Goal: Task Accomplishment & Management: Manage account settings

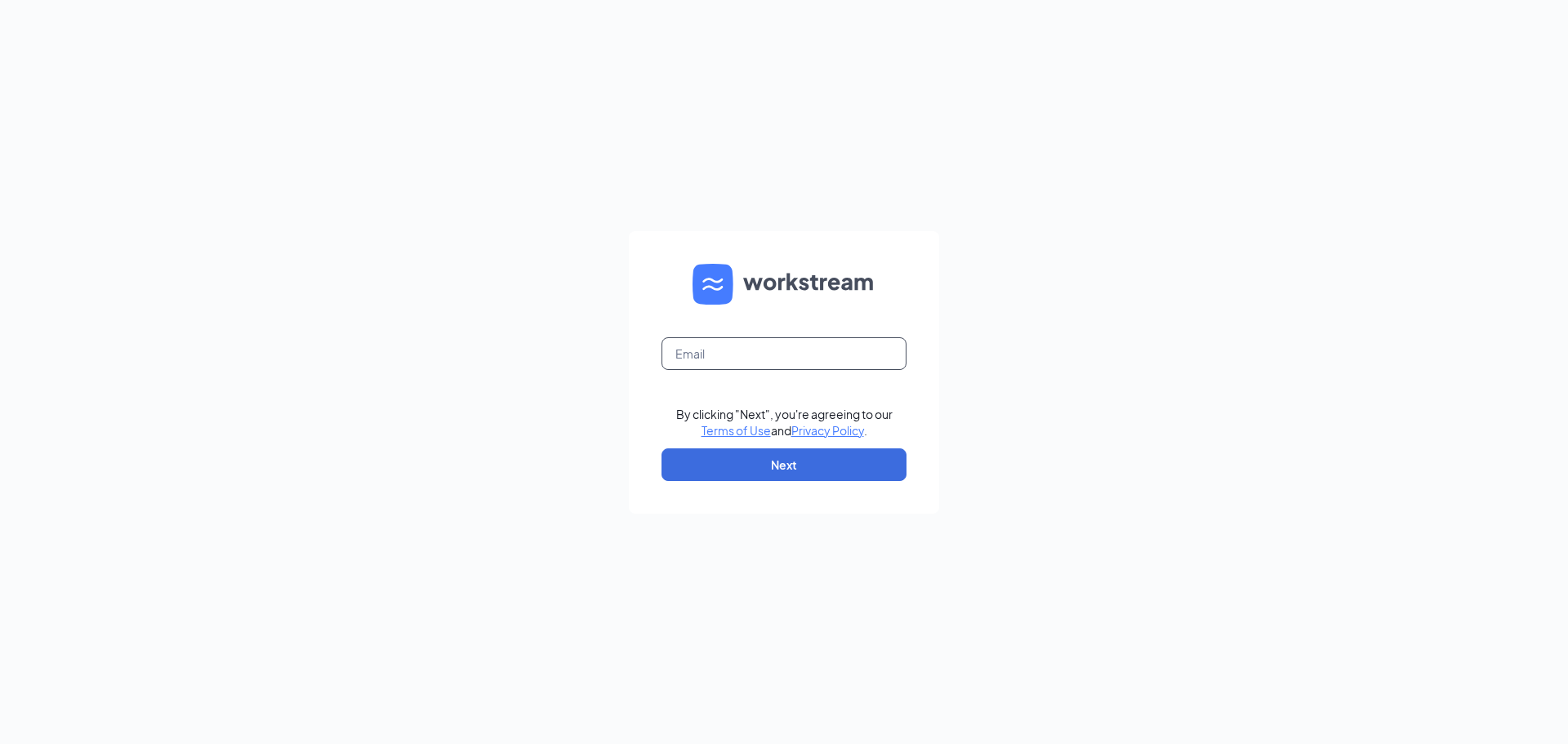
click at [849, 366] on input "text" at bounding box center [784, 353] width 245 height 33
type input "gmmauston@bleedblue.net"
click at [817, 477] on button "Next" at bounding box center [784, 465] width 245 height 33
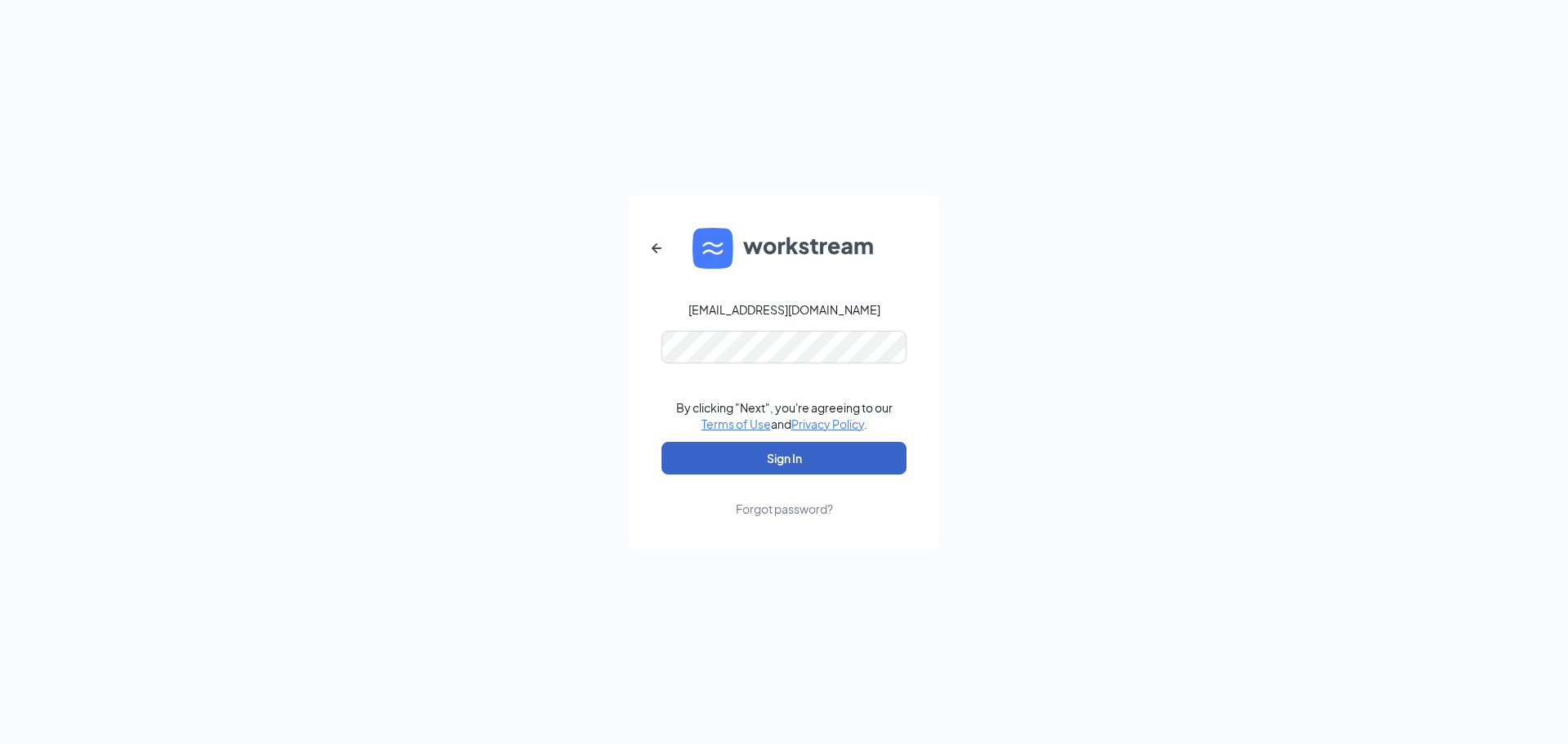
click at [782, 446] on button "Sign In" at bounding box center [784, 459] width 245 height 33
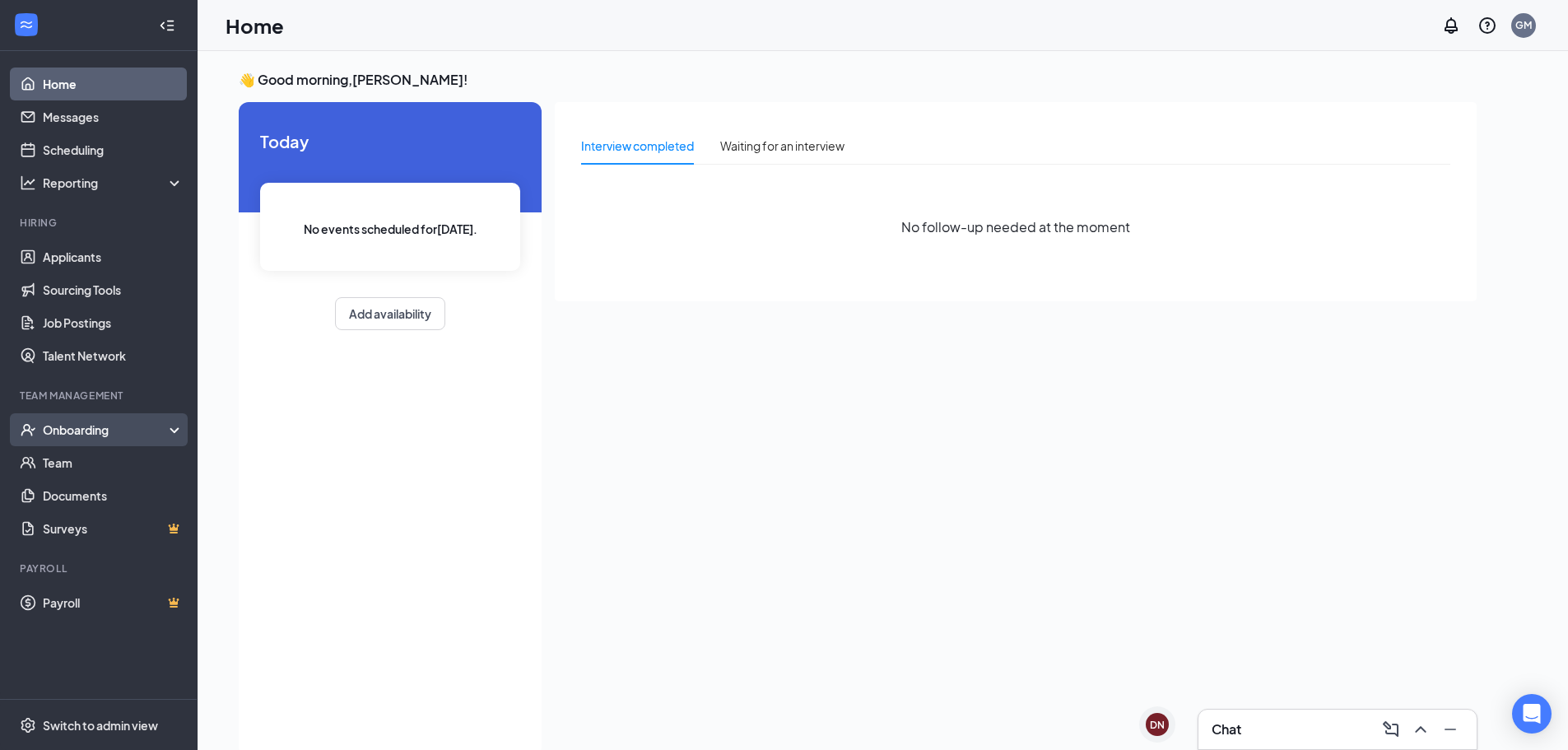
click at [77, 418] on div "Onboarding" at bounding box center [98, 430] width 197 height 33
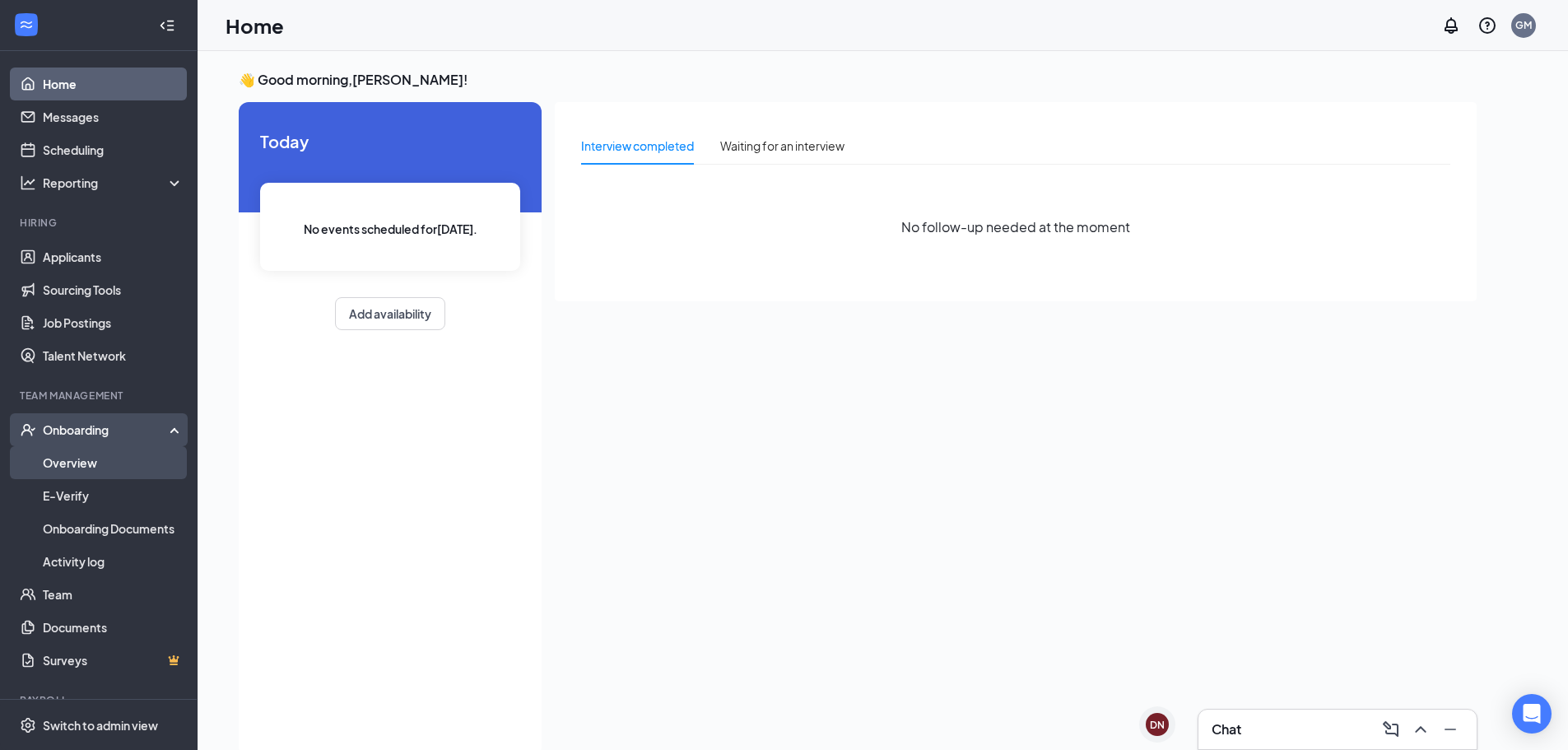
click at [79, 455] on link "Overview" at bounding box center [113, 463] width 141 height 33
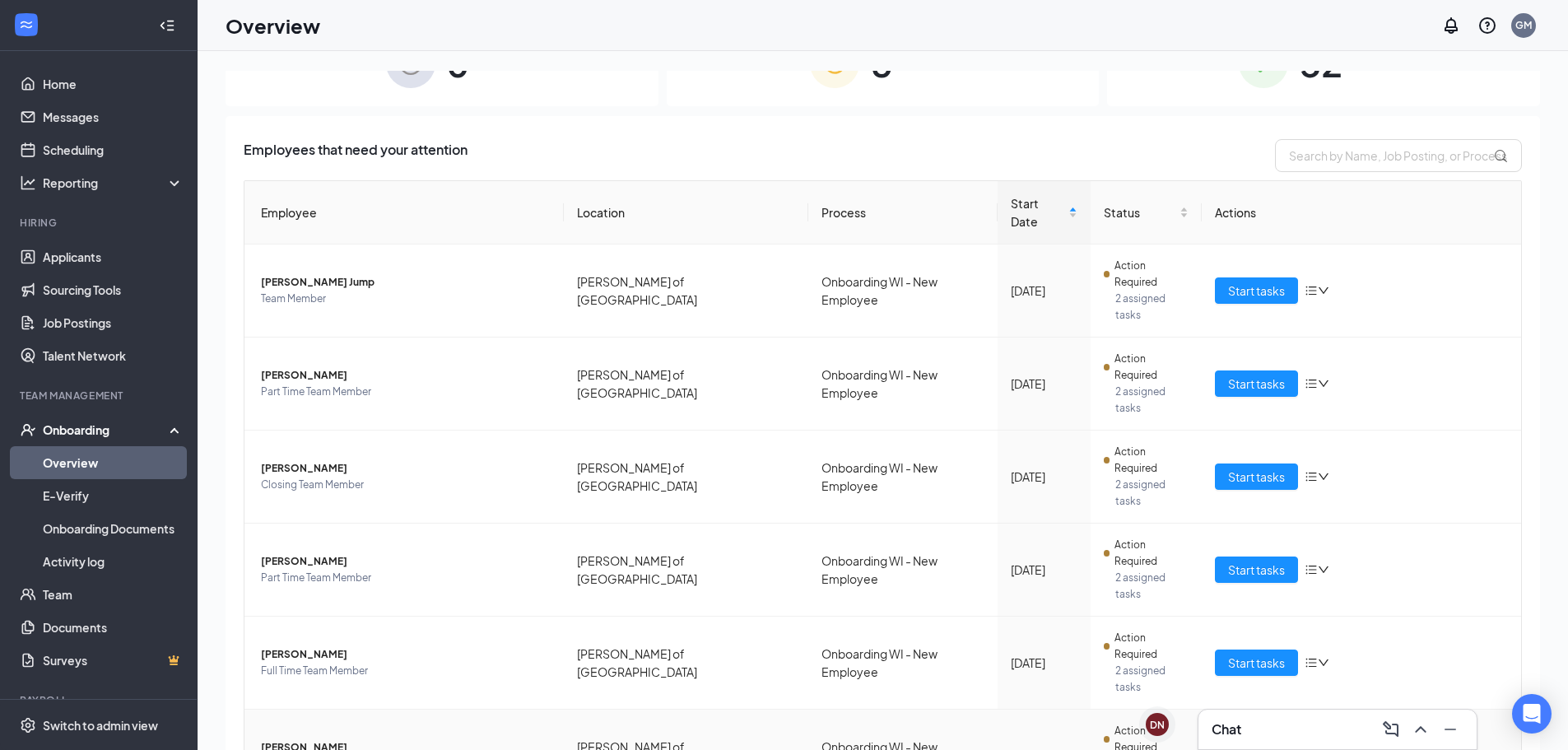
scroll to position [65, 0]
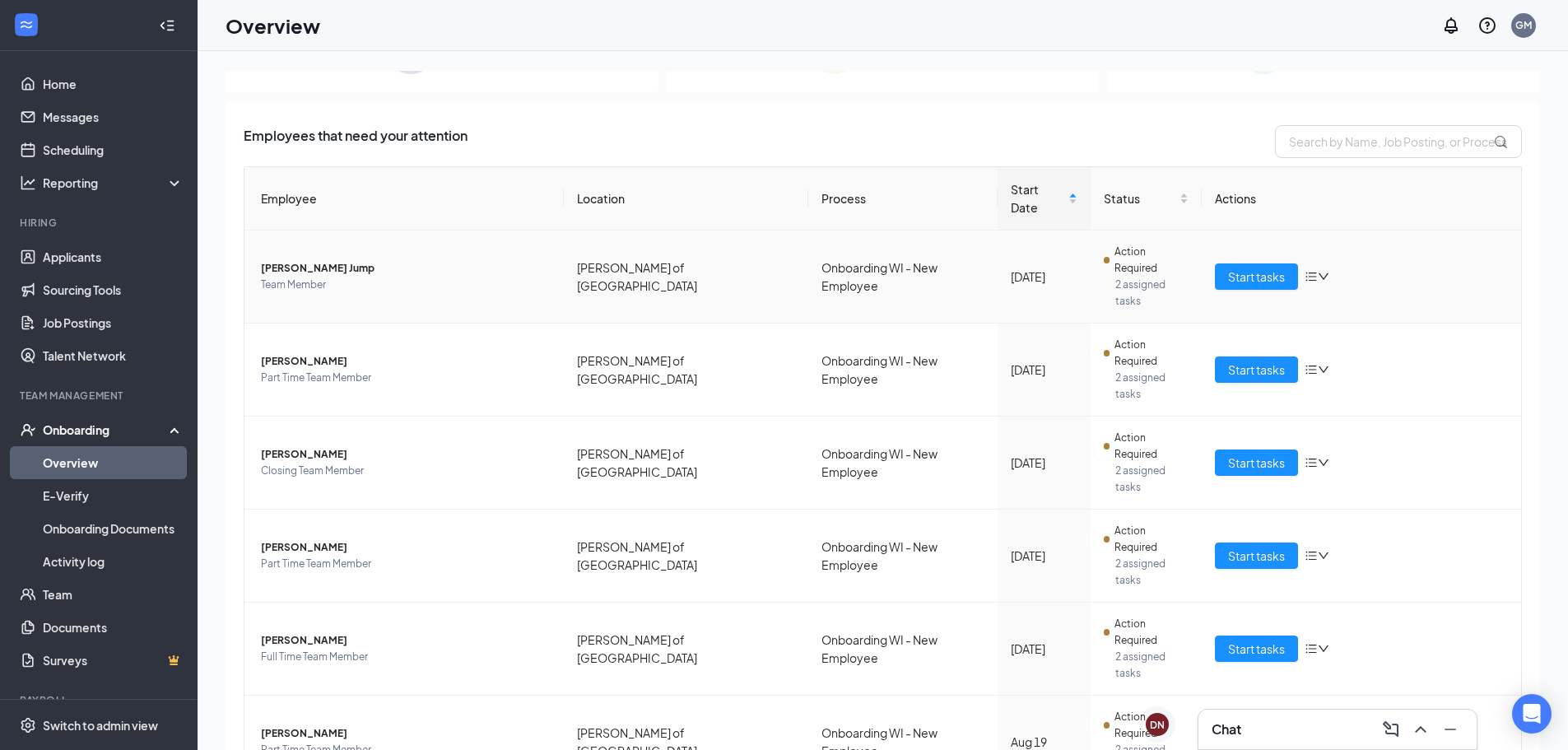
click at [324, 260] on span "[PERSON_NAME] Jump" at bounding box center [406, 268] width 290 height 17
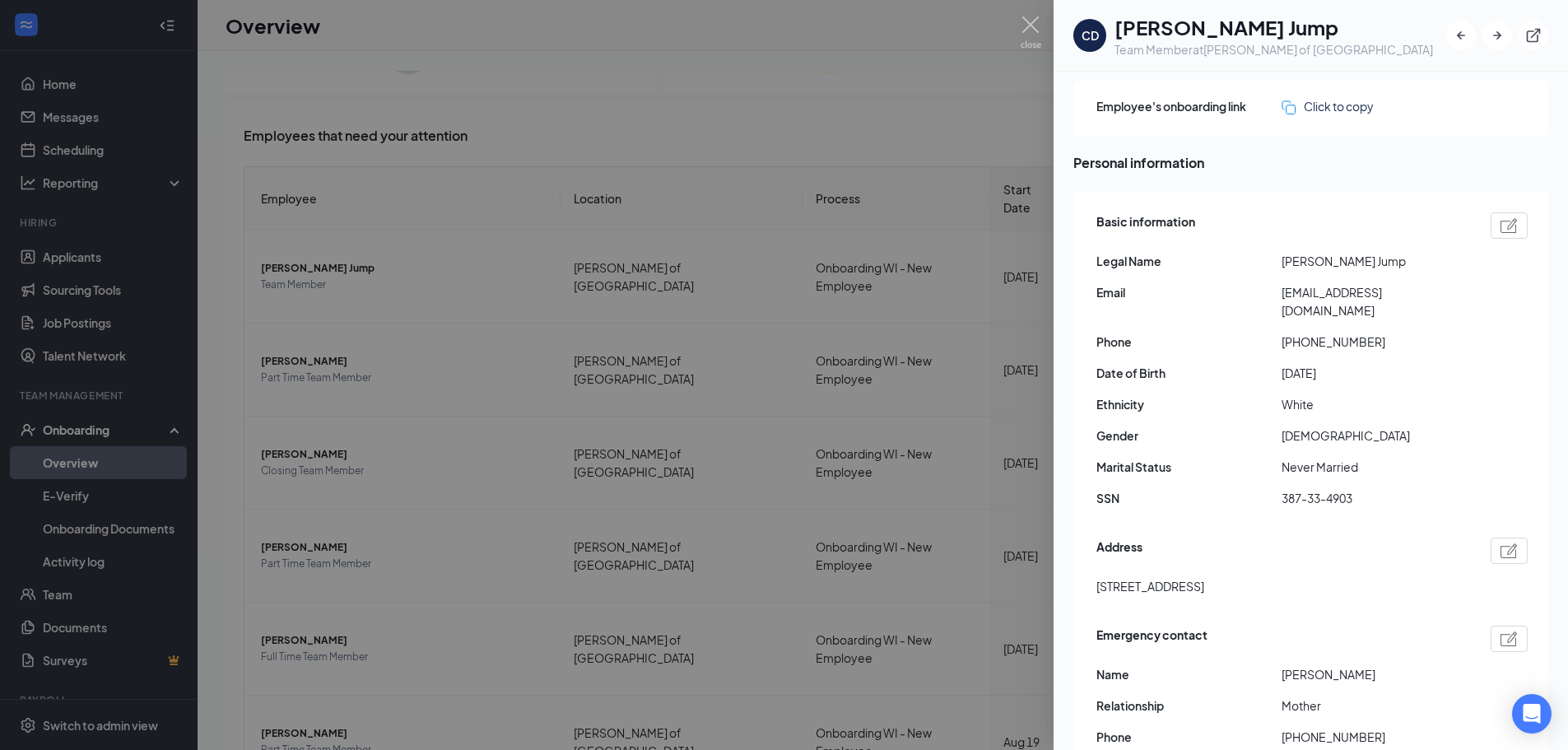
scroll to position [83, 0]
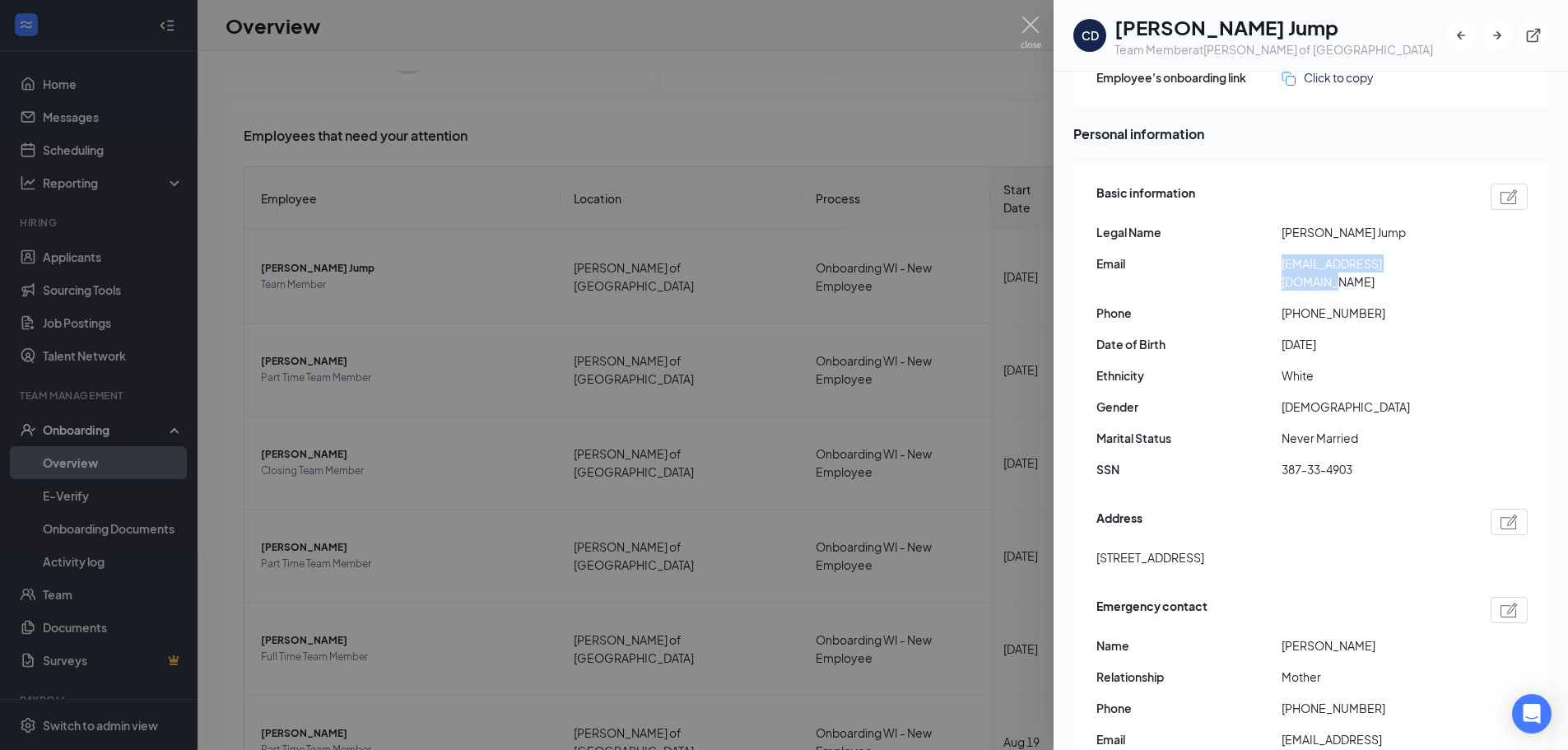
drag, startPoint x: 1441, startPoint y: 268, endPoint x: 1264, endPoint y: 260, distance: 177.2
click at [1264, 260] on div "Email [EMAIL_ADDRESS][DOMAIN_NAME]" at bounding box center [1312, 273] width 432 height 37
drag, startPoint x: 1436, startPoint y: 410, endPoint x: 1413, endPoint y: 411, distance: 23.0
click at [1436, 410] on div "Basic information Legal Name [PERSON_NAME] Jump Email [EMAIL_ADDRESS][DOMAIN_NA…" at bounding box center [1312, 335] width 432 height 312
drag, startPoint x: 1353, startPoint y: 450, endPoint x: 1280, endPoint y: 465, distance: 74.5
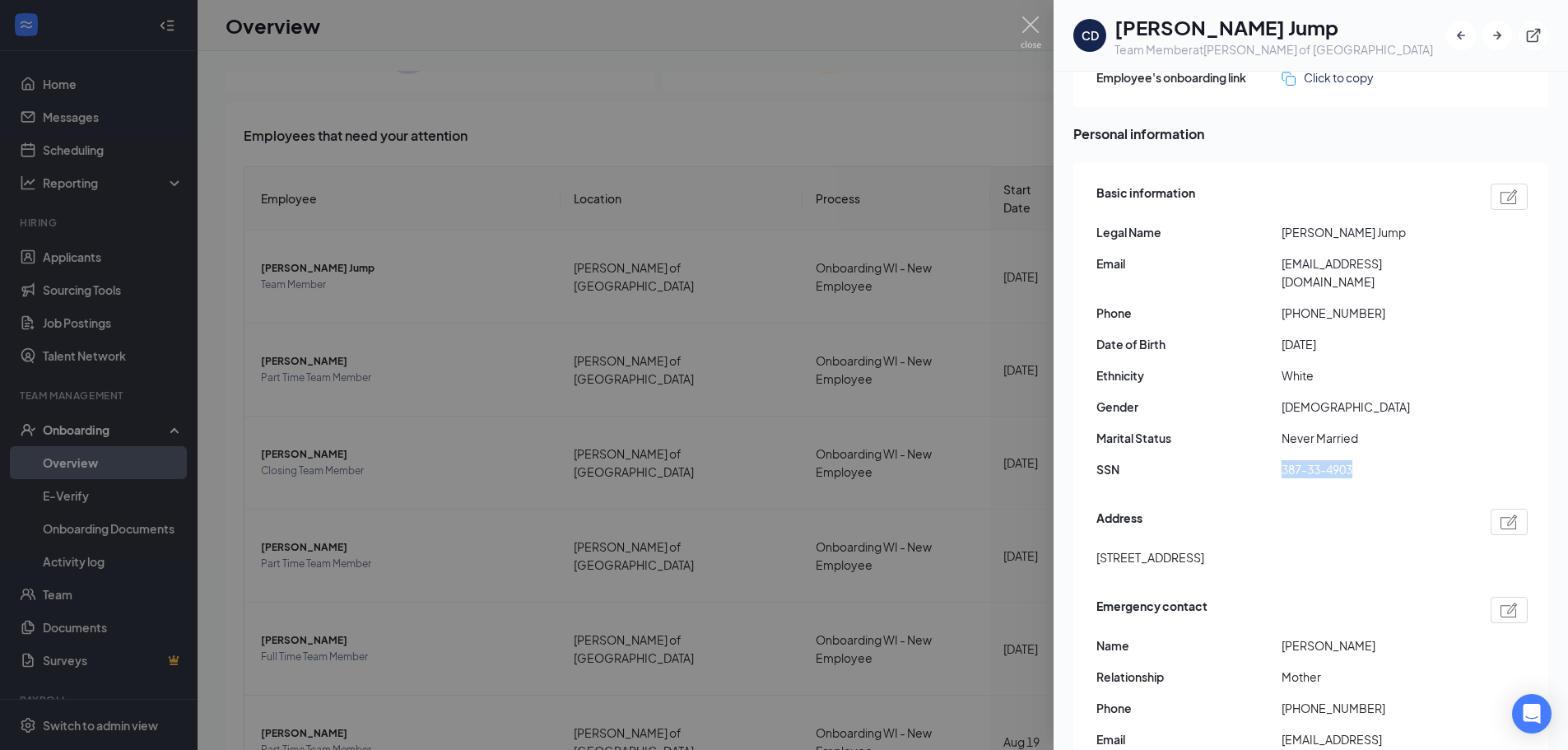
click at [1280, 465] on div "Basic information Legal Name [PERSON_NAME] Jump Email [EMAIL_ADDRESS][DOMAIN_NA…" at bounding box center [1312, 335] width 432 height 312
copy div "387-33-4903"
drag, startPoint x: 1368, startPoint y: 295, endPoint x: 1288, endPoint y: 297, distance: 80.0
click at [1288, 304] on span "[PHONE_NUMBER]" at bounding box center [1374, 313] width 185 height 18
copy span "16084627652"
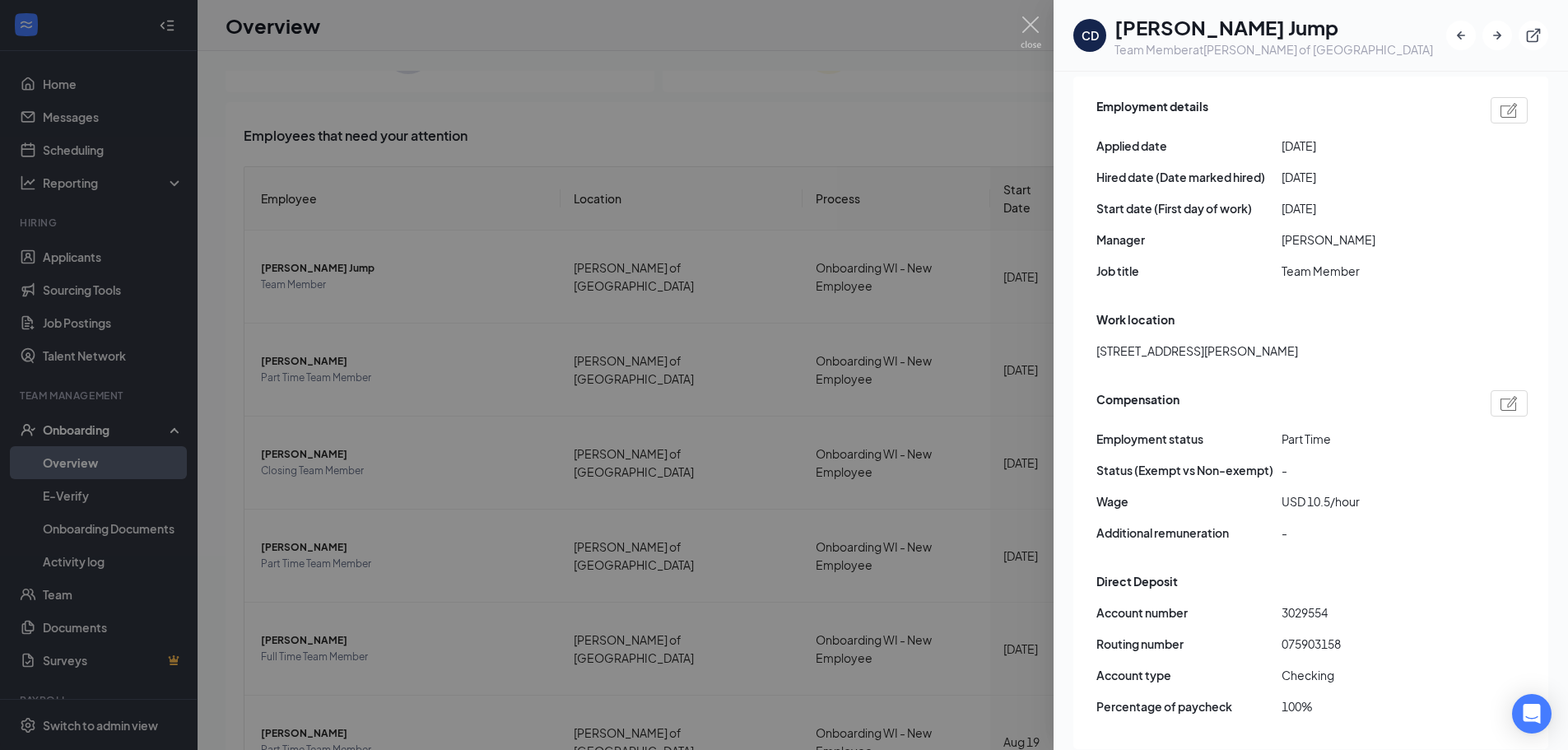
scroll to position [906, 0]
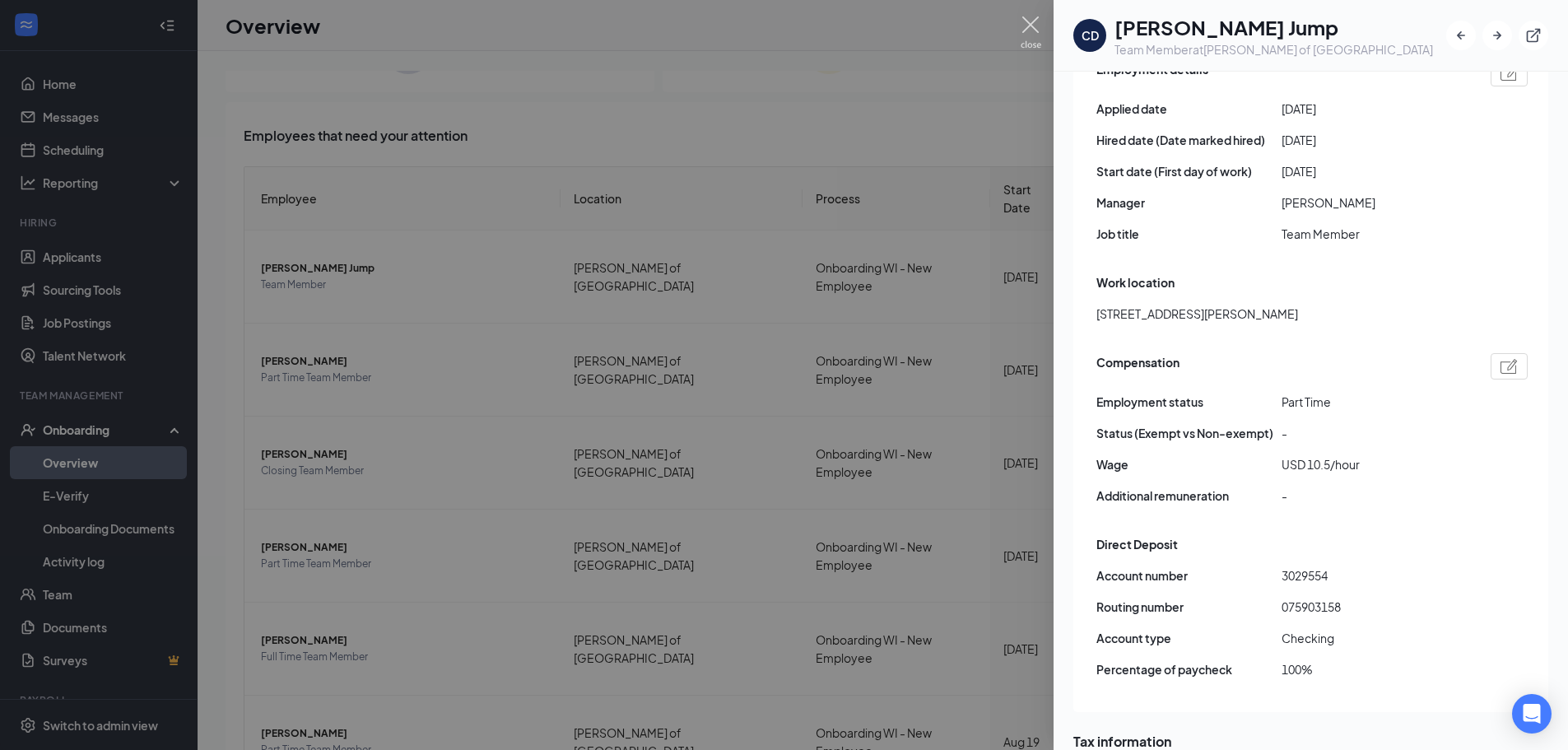
drag, startPoint x: 1034, startPoint y: 25, endPoint x: 1012, endPoint y: 58, distance: 39.7
click at [1034, 25] on img at bounding box center [1031, 32] width 21 height 32
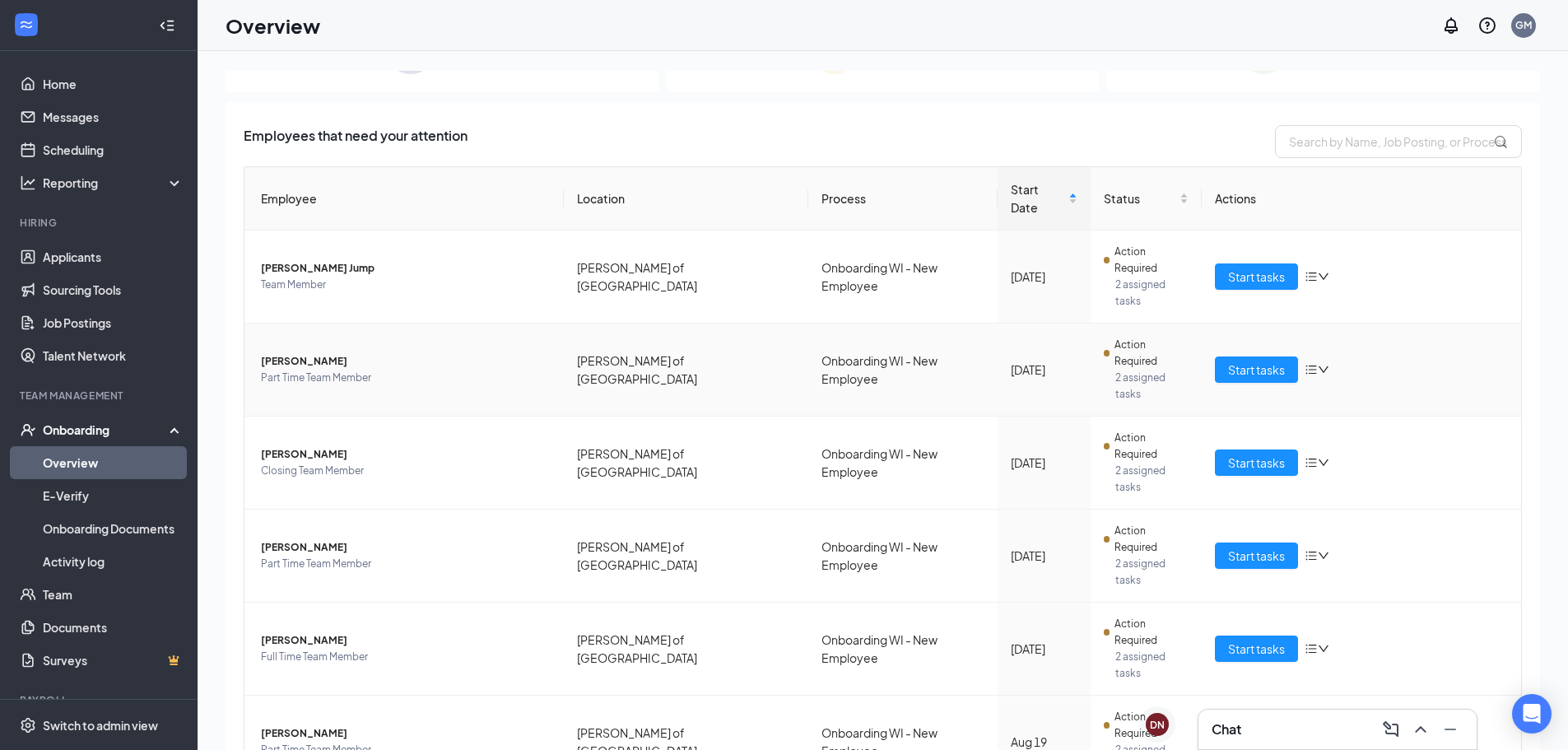
click at [380, 354] on span "[PERSON_NAME]" at bounding box center [406, 362] width 290 height 17
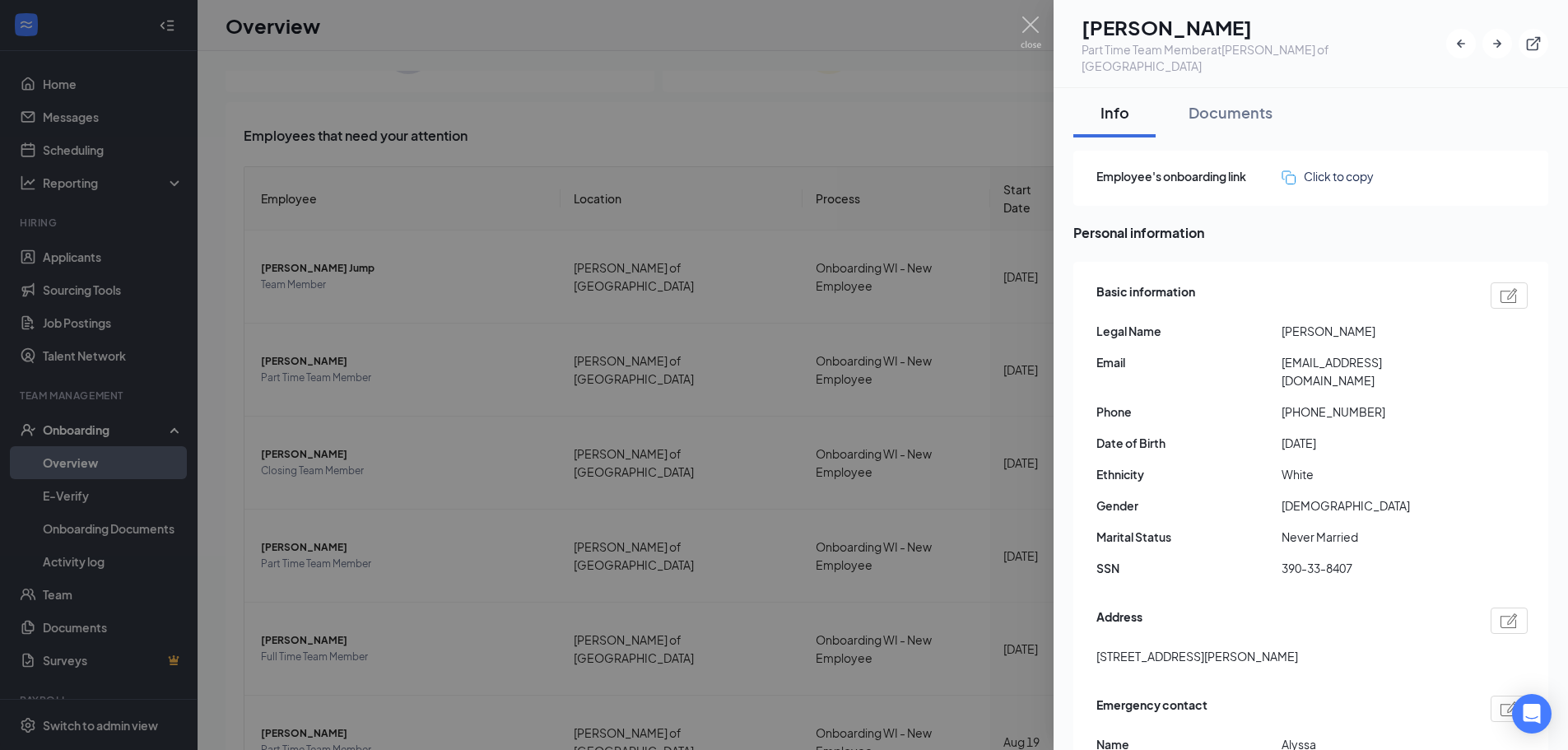
drag, startPoint x: 1365, startPoint y: 404, endPoint x: 1365, endPoint y: 389, distance: 15.0
click at [1365, 434] on span "[DATE]" at bounding box center [1374, 442] width 185 height 18
drag, startPoint x: 1366, startPoint y: 374, endPoint x: 1289, endPoint y: 387, distance: 78.1
click at [1289, 387] on div "Basic information Legal Name [PERSON_NAME] Email [EMAIL_ADDRESS][DOMAIN_NAME] P…" at bounding box center [1312, 434] width 432 height 312
copy span "17157216648"
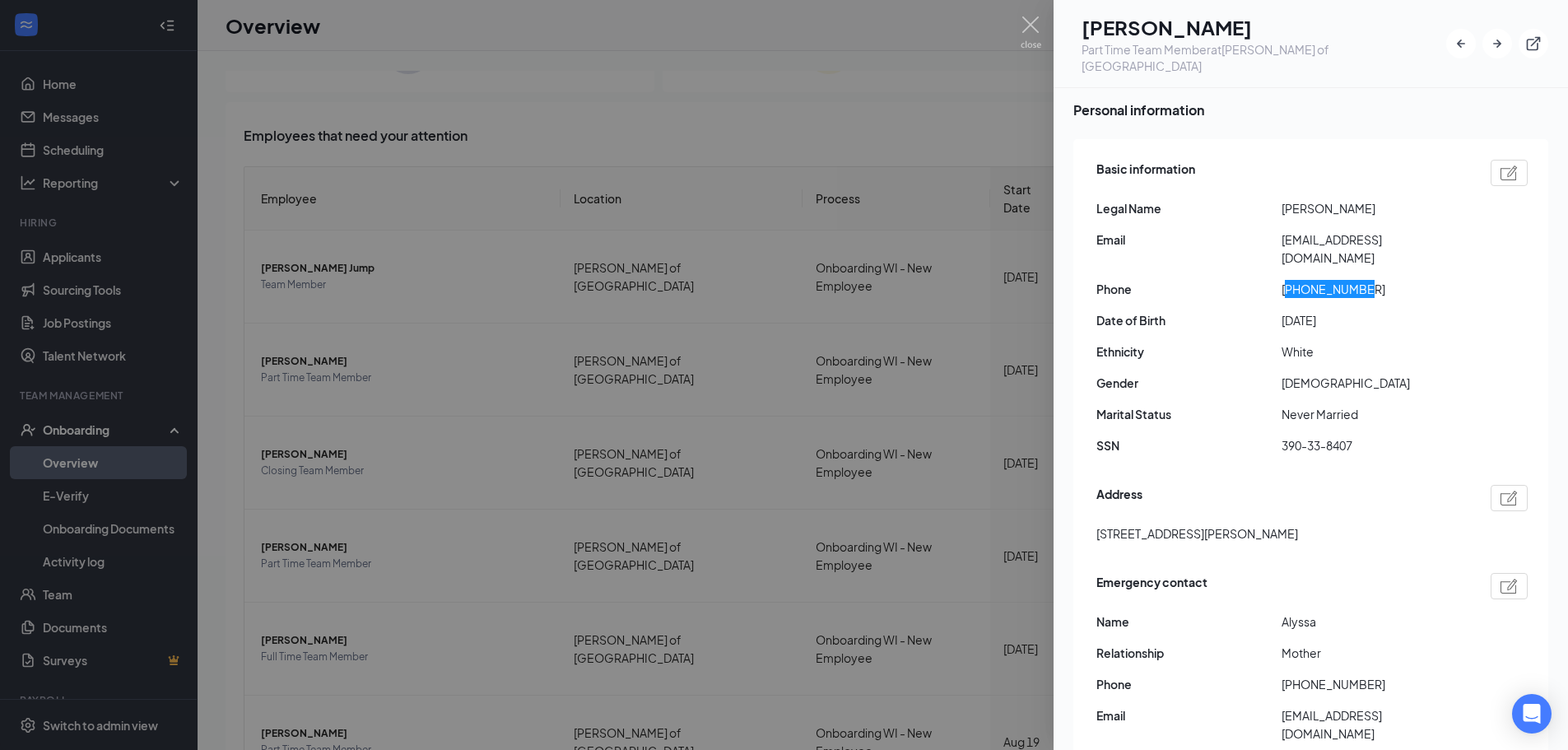
scroll to position [165, 0]
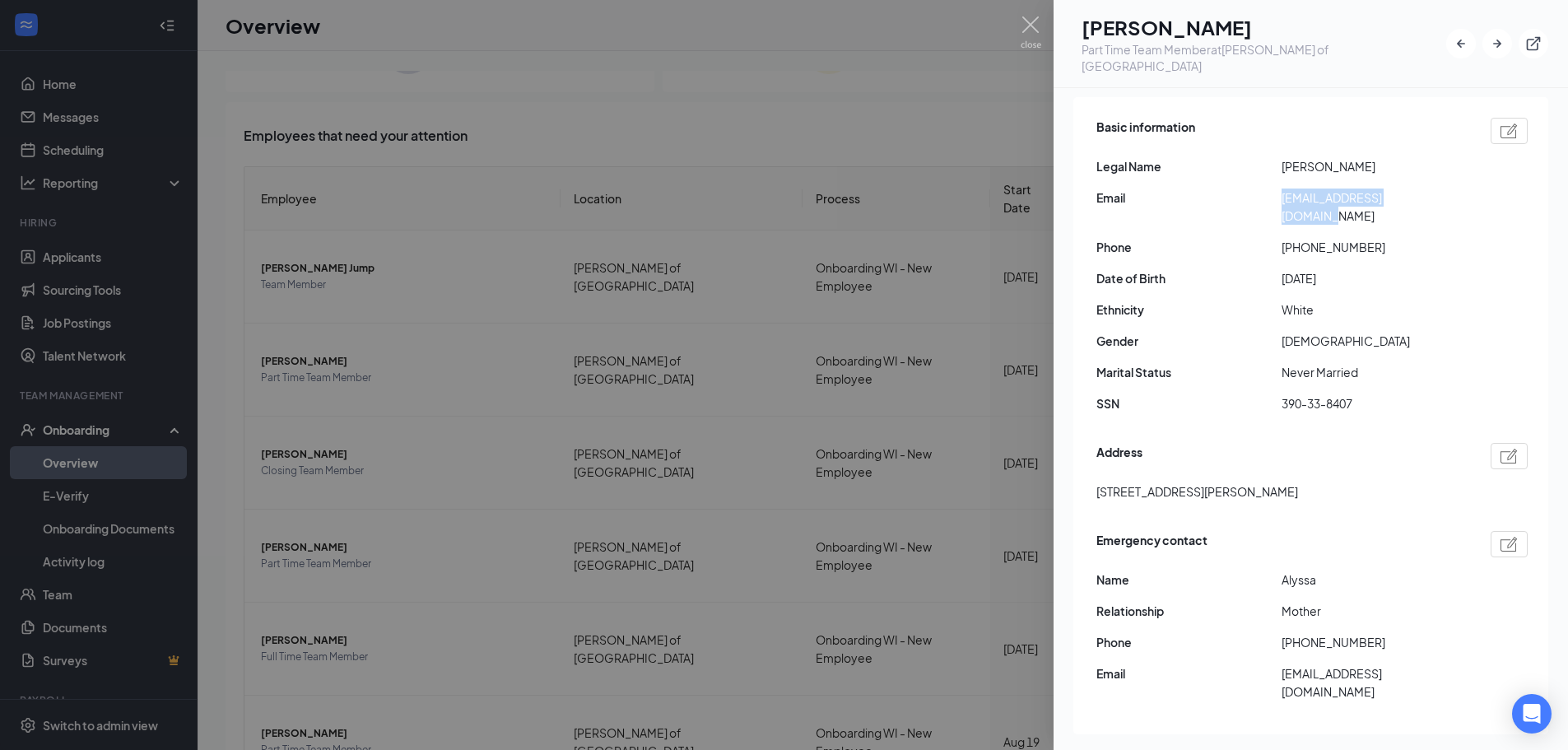
drag, startPoint x: 1436, startPoint y: 182, endPoint x: 1223, endPoint y: 183, distance: 213.0
click at [1223, 189] on div "Email [EMAIL_ADDRESS][DOMAIN_NAME]" at bounding box center [1312, 207] width 432 height 37
copy div "[EMAIL_ADDRESS][DOMAIN_NAME]"
drag, startPoint x: 1346, startPoint y: 374, endPoint x: 1283, endPoint y: 377, distance: 63.1
click at [1283, 395] on span "390-33-8407" at bounding box center [1374, 403] width 185 height 18
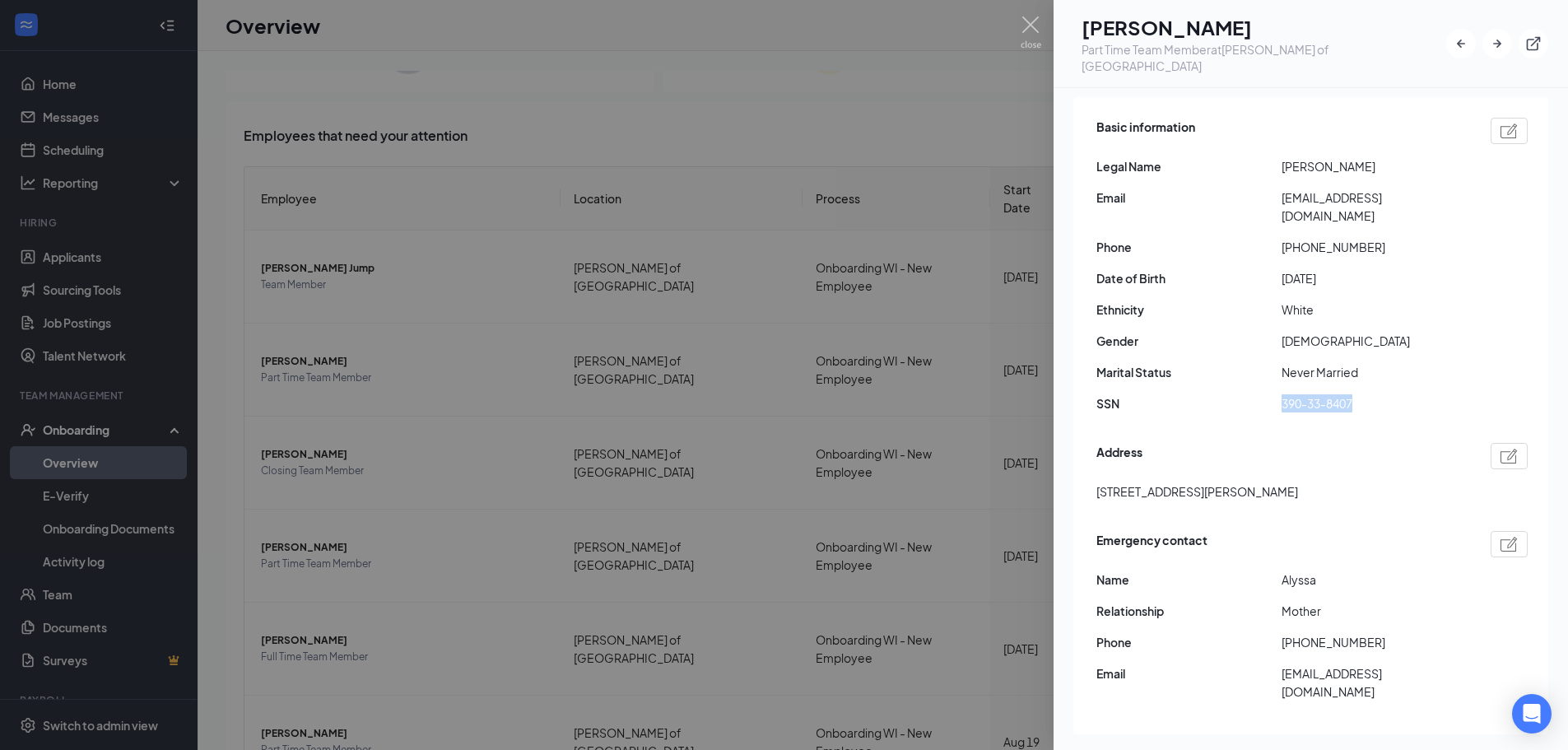
copy span "390-33-8407"
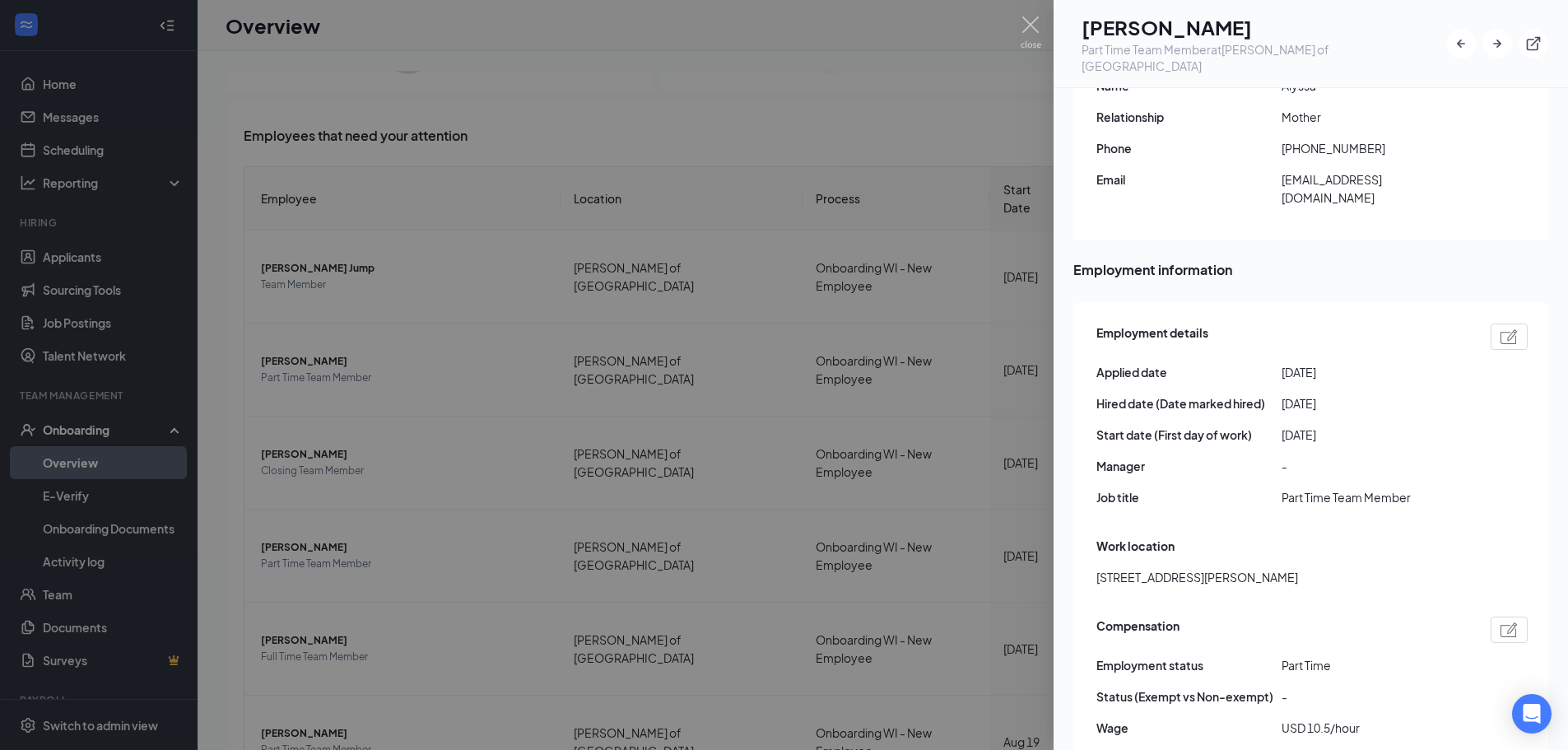
scroll to position [824, 0]
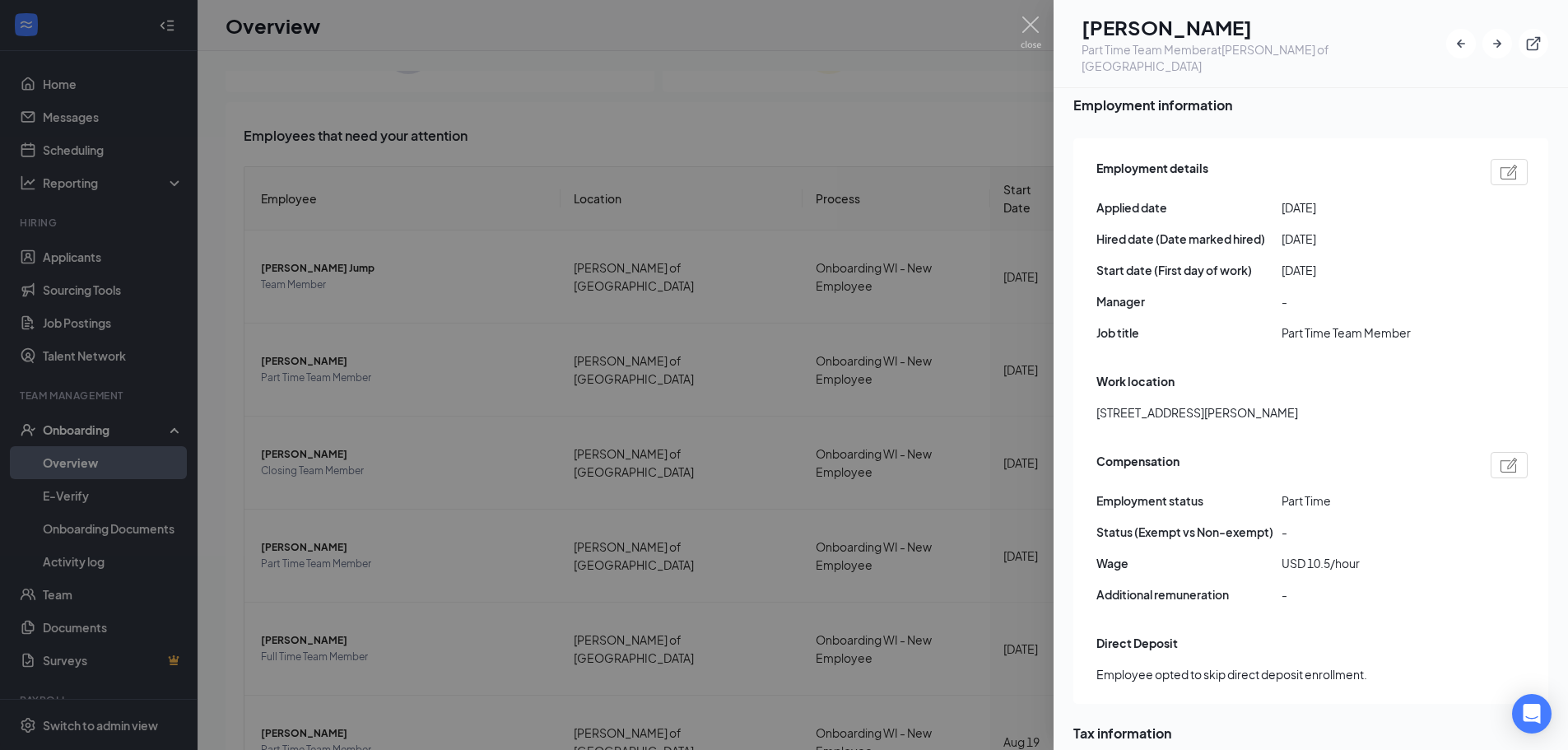
drag, startPoint x: 1032, startPoint y: 14, endPoint x: 909, endPoint y: 103, distance: 151.8
click at [1032, 14] on div at bounding box center [784, 375] width 1568 height 750
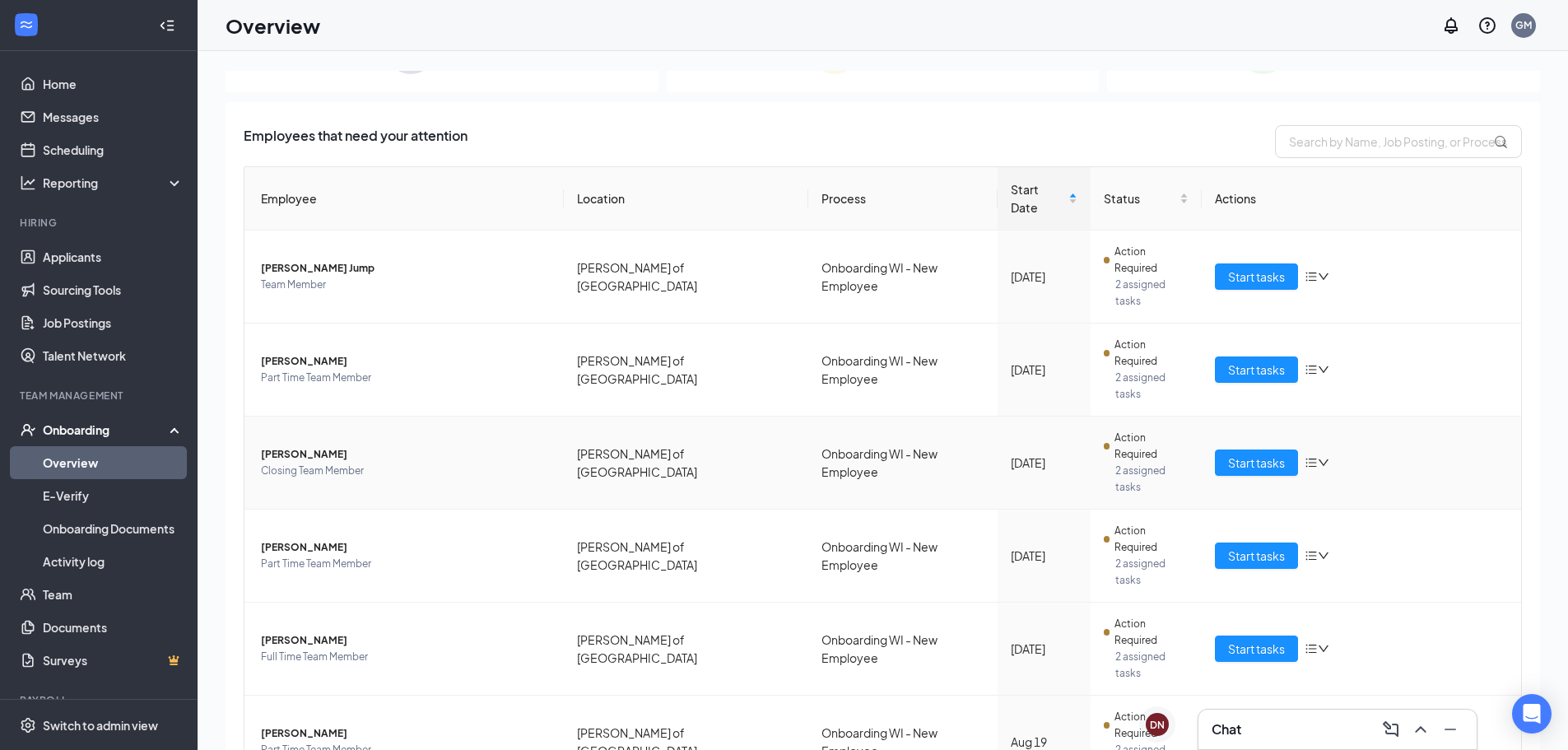
click at [301, 463] on span "Closing Team Member" at bounding box center [406, 471] width 290 height 17
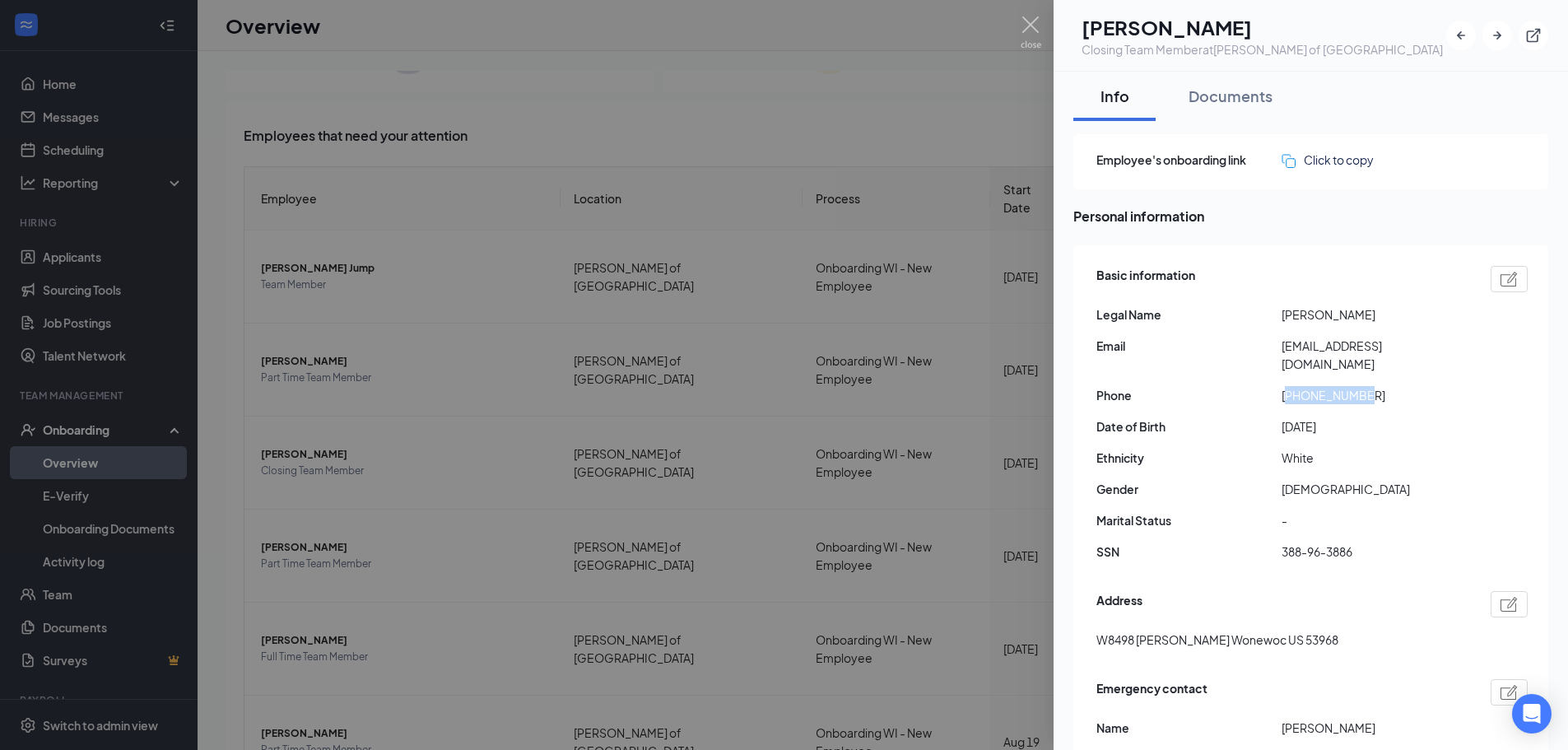
drag, startPoint x: 1363, startPoint y: 380, endPoint x: 1290, endPoint y: 379, distance: 73.0
click at [1290, 387] on span "[PHONE_NUMBER]" at bounding box center [1374, 395] width 185 height 18
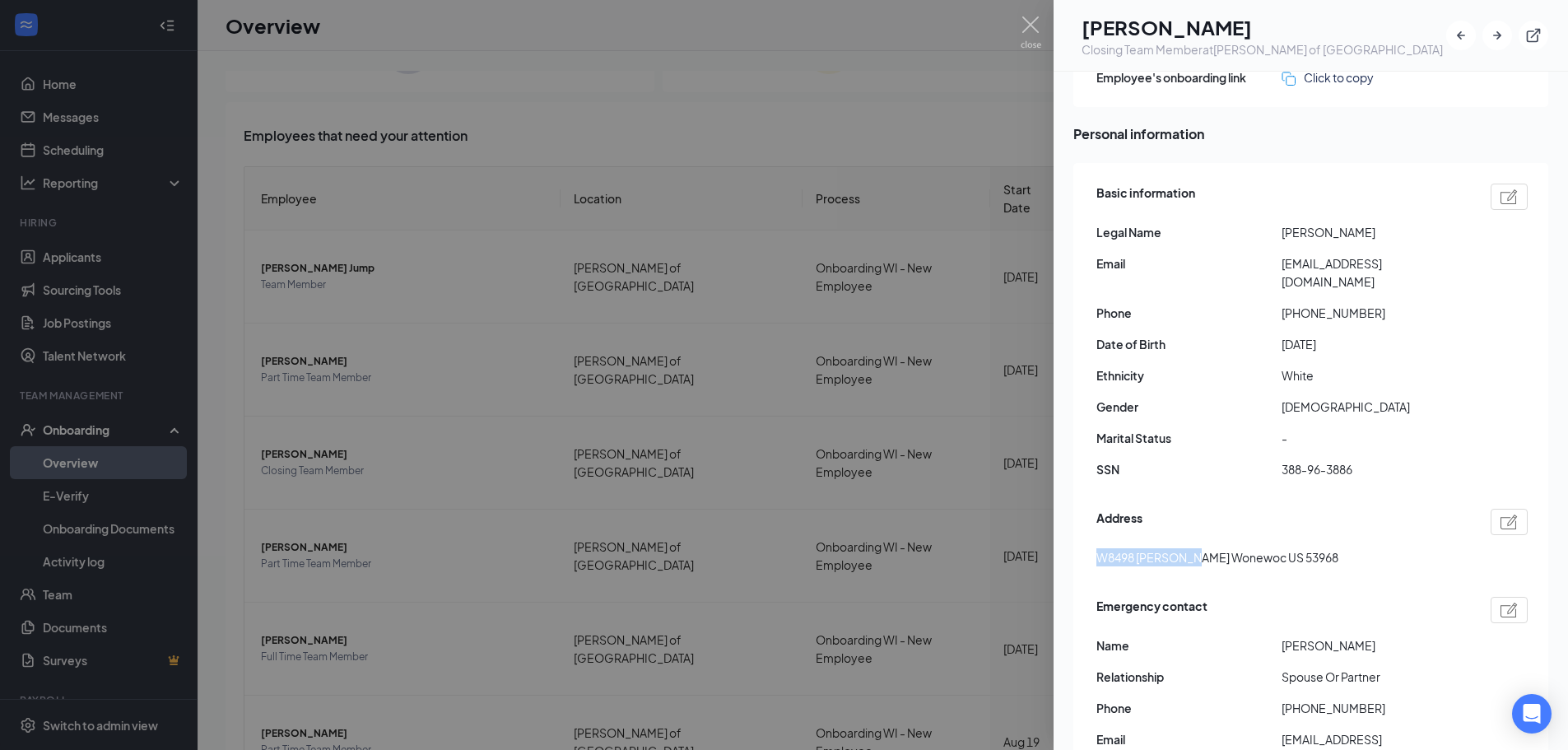
drag, startPoint x: 1192, startPoint y: 545, endPoint x: 1090, endPoint y: 549, distance: 102.1
click at [1090, 549] on div "Basic information Legal Name [PERSON_NAME] Email [EMAIL_ADDRESS][DOMAIN_NAME] P…" at bounding box center [1311, 482] width 475 height 638
copy span "W8498 [PERSON_NAME]"
drag, startPoint x: 1429, startPoint y: 266, endPoint x: 1275, endPoint y: 264, distance: 154.0
click at [1275, 264] on div "Email [EMAIL_ADDRESS][DOMAIN_NAME]" at bounding box center [1312, 273] width 432 height 37
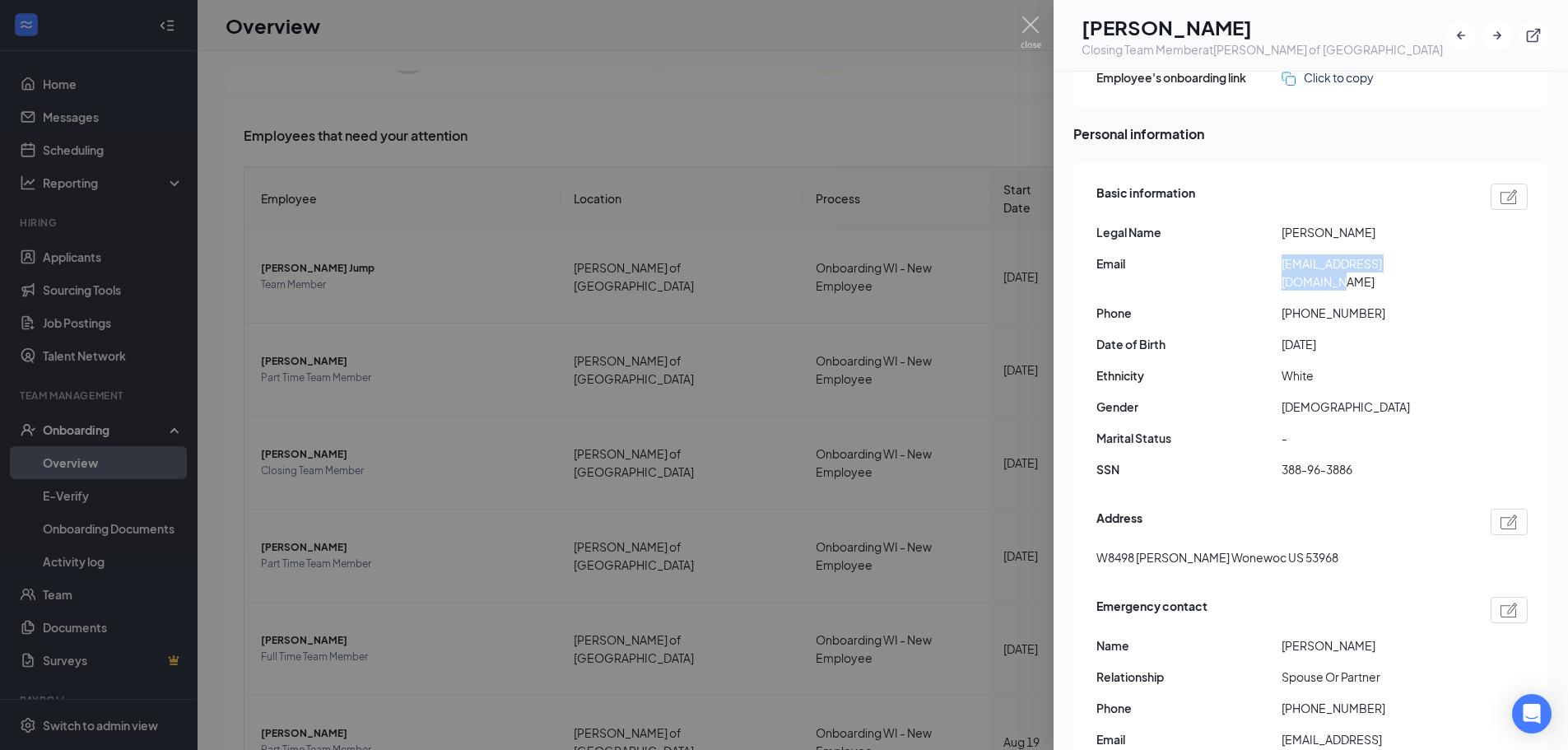
copy div "[EMAIL_ADDRESS][DOMAIN_NAME]"
drag, startPoint x: 1355, startPoint y: 462, endPoint x: 1283, endPoint y: 464, distance: 72.0
click at [1283, 464] on div "Basic information Legal Name [PERSON_NAME] Email [EMAIL_ADDRESS][DOMAIN_NAME] P…" at bounding box center [1312, 335] width 432 height 312
copy span "388-96-3886"
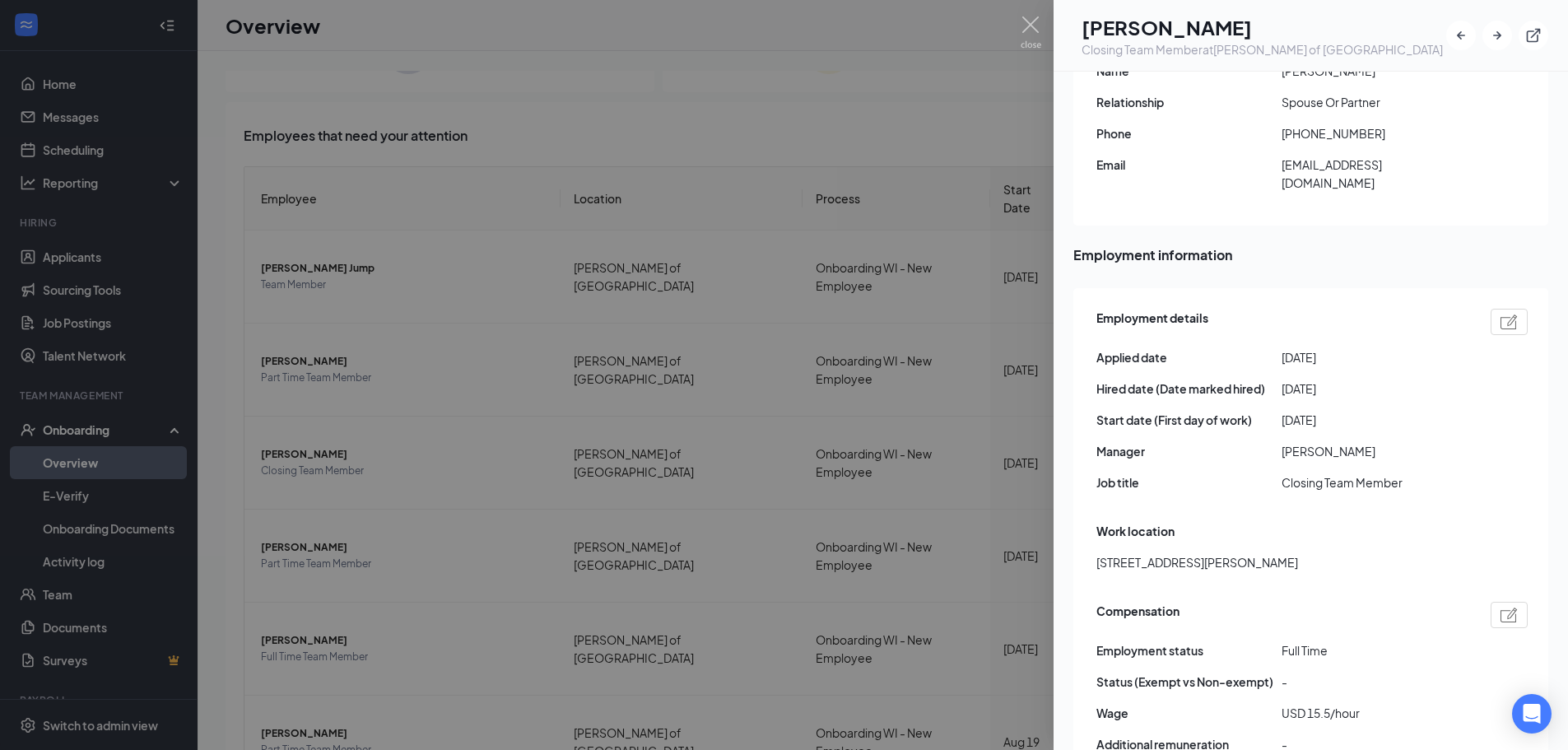
scroll to position [659, 0]
drag, startPoint x: 1029, startPoint y: 23, endPoint x: 847, endPoint y: 235, distance: 279.4
click at [1029, 23] on img at bounding box center [1031, 32] width 21 height 32
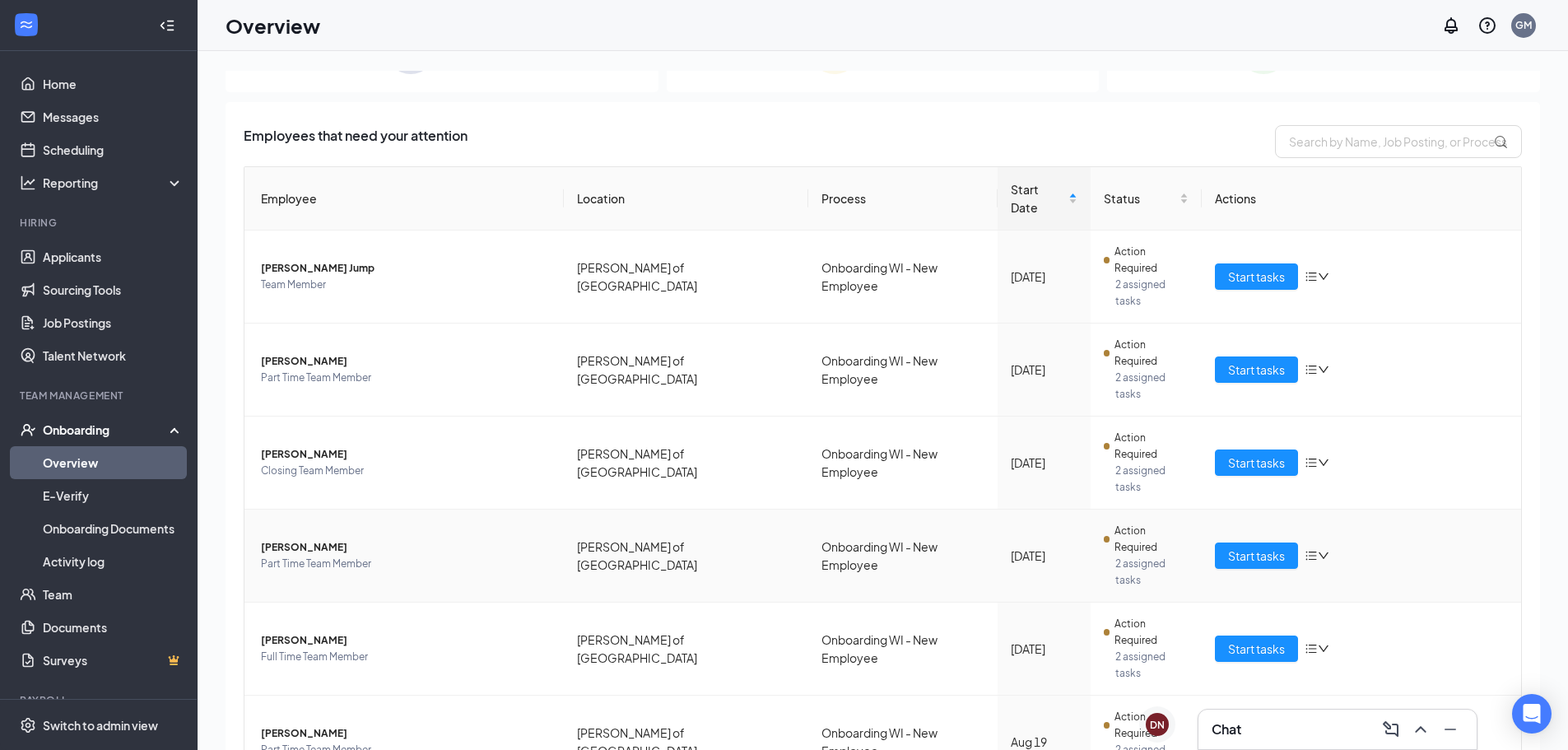
click at [374, 556] on span "Part Time Team Member" at bounding box center [406, 564] width 290 height 17
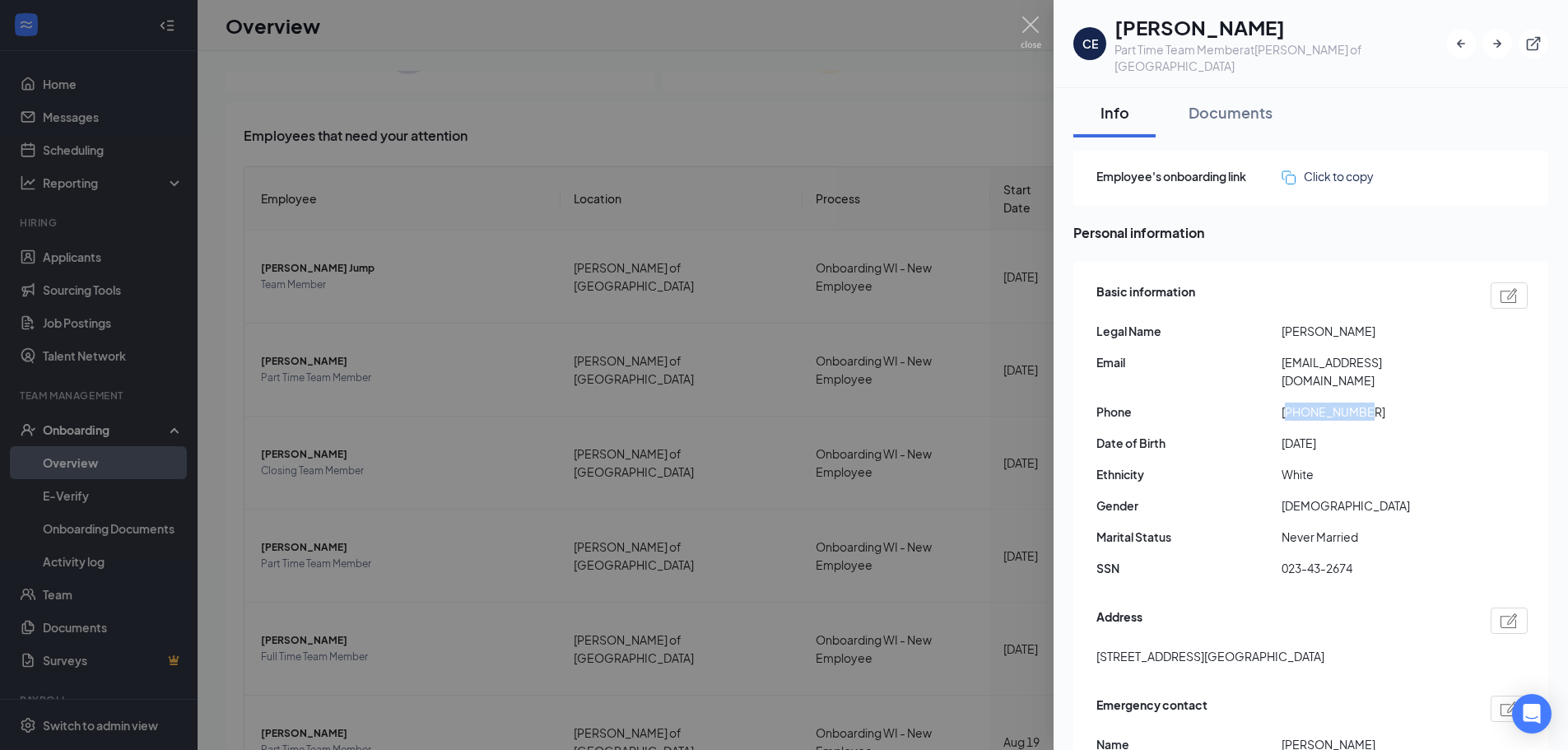
drag, startPoint x: 1366, startPoint y: 382, endPoint x: 1292, endPoint y: 379, distance: 74.1
click at [1292, 402] on span "[PHONE_NUMBER]" at bounding box center [1374, 411] width 185 height 18
copy span "16088532000"
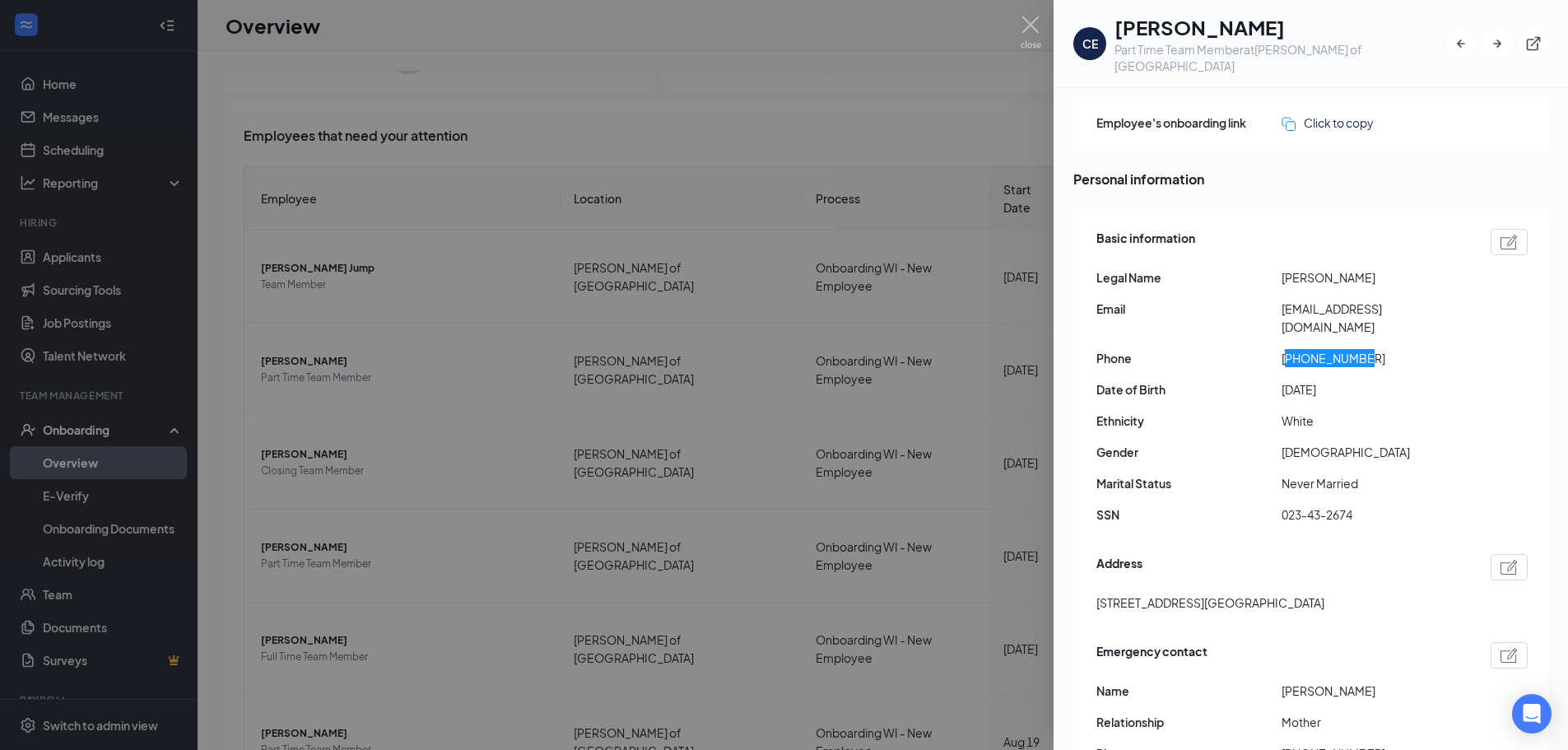
scroll to position [83, 0]
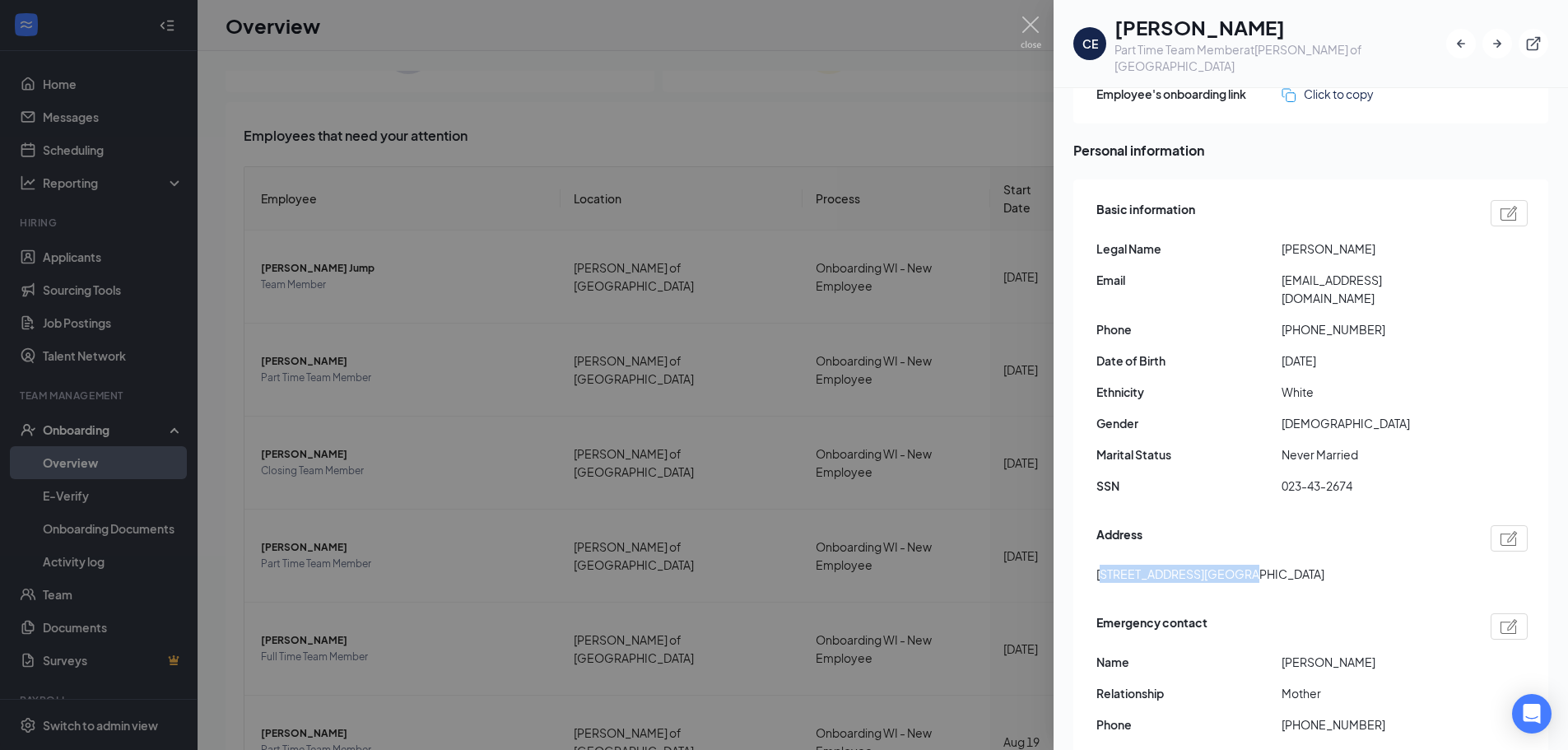
drag, startPoint x: 1237, startPoint y: 541, endPoint x: 1253, endPoint y: 547, distance: 17.1
click at [1124, 565] on span "[STREET_ADDRESS][GEOGRAPHIC_DATA]" at bounding box center [1210, 574] width 228 height 18
click at [1253, 552] on div "Address [STREET_ADDRESS][GEOGRAPHIC_DATA]" at bounding box center [1312, 559] width 432 height 75
drag, startPoint x: 1234, startPoint y: 545, endPoint x: 1088, endPoint y: 548, distance: 146.0
click at [1088, 548] on div "Basic information Legal Name [PERSON_NAME] Email [EMAIL_ADDRESS][DOMAIN_NAME] P…" at bounding box center [1311, 499] width 475 height 638
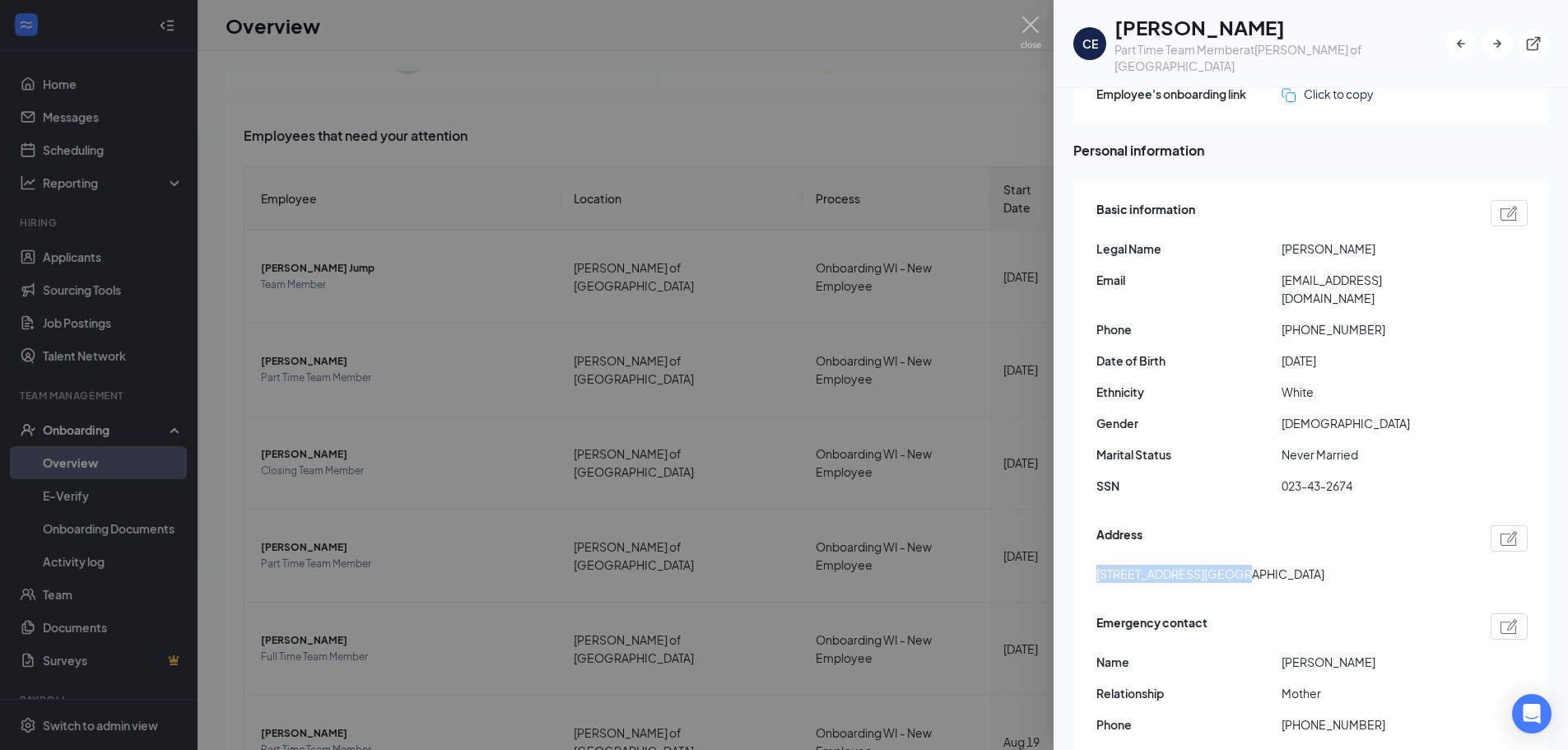
copy span "N4532 [GEOGRAPHIC_DATA]"
drag, startPoint x: 1440, startPoint y: 263, endPoint x: 1260, endPoint y: 274, distance: 180.3
click at [1253, 274] on div "Basic information Legal Name [PERSON_NAME] Email [EMAIL_ADDRESS][DOMAIN_NAME] P…" at bounding box center [1312, 352] width 432 height 312
drag, startPoint x: 1302, startPoint y: 466, endPoint x: 1242, endPoint y: 465, distance: 60.0
click at [1242, 466] on div "Basic information Legal Name [PERSON_NAME] Email [EMAIL_ADDRESS][DOMAIN_NAME] P…" at bounding box center [1312, 352] width 432 height 312
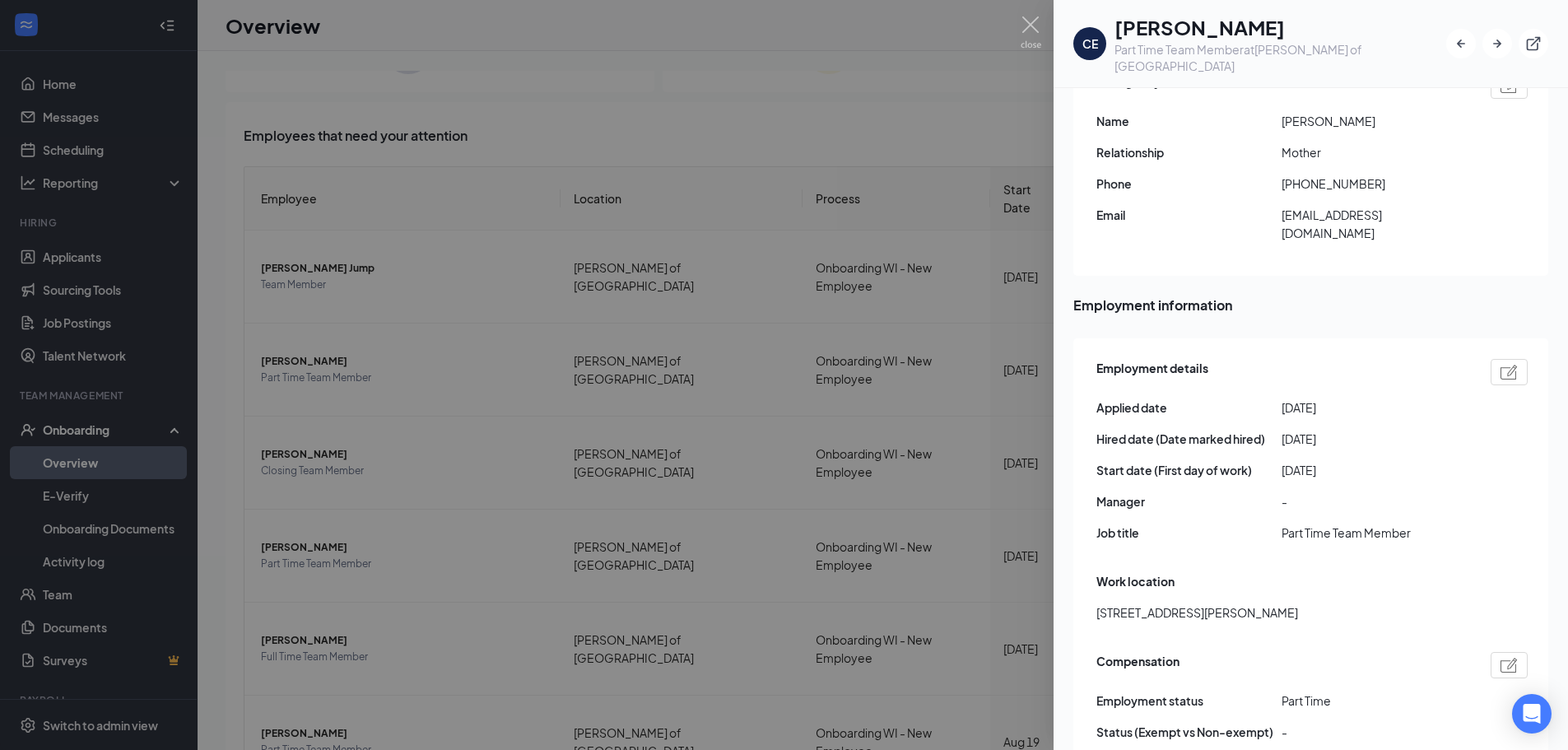
scroll to position [412, 0]
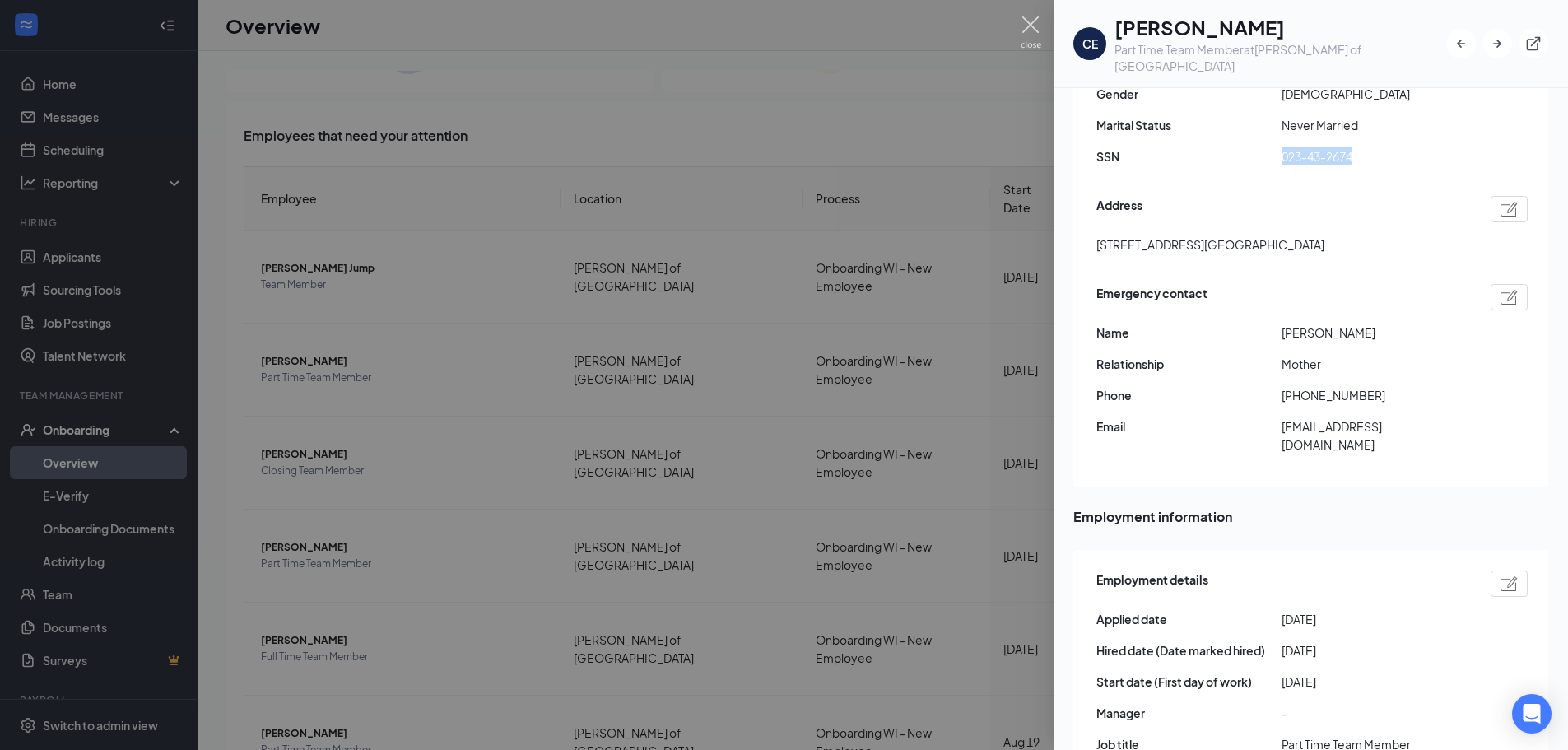
click at [1032, 28] on img at bounding box center [1031, 32] width 21 height 32
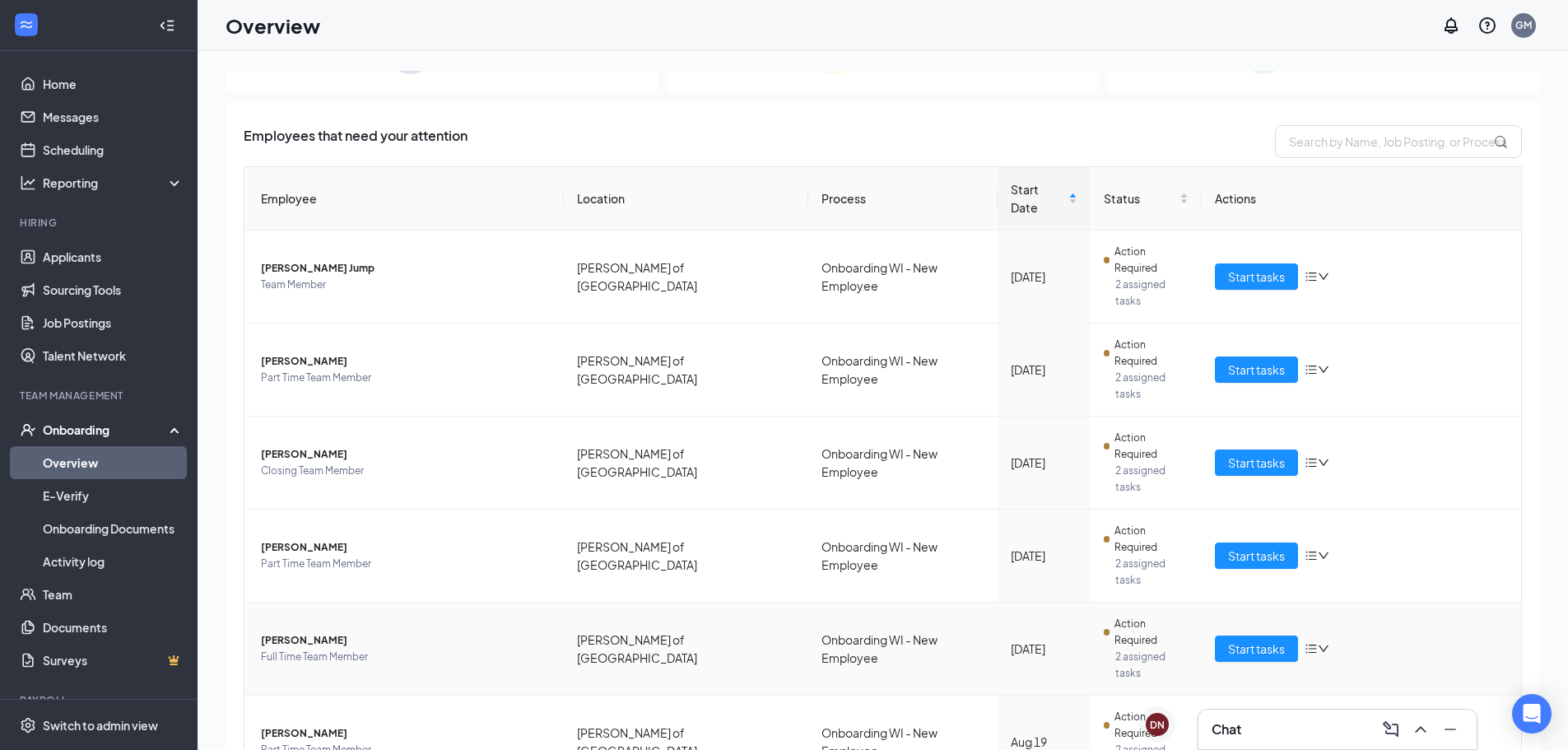
click at [394, 649] on span "Full Time Team Member" at bounding box center [406, 657] width 290 height 17
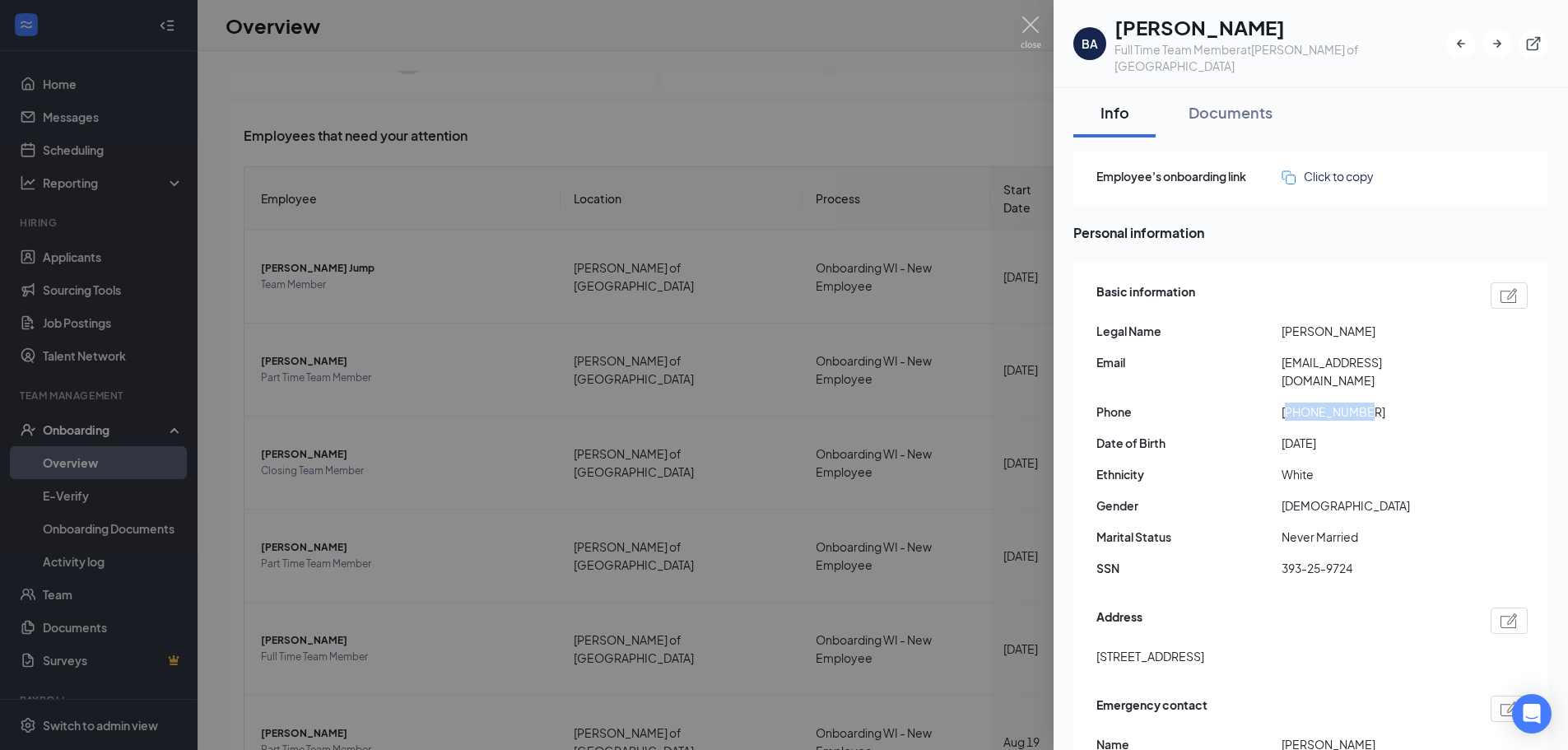
drag, startPoint x: 1370, startPoint y: 378, endPoint x: 1288, endPoint y: 386, distance: 82.4
click at [1288, 402] on span "[PHONE_NUMBER]" at bounding box center [1374, 411] width 185 height 18
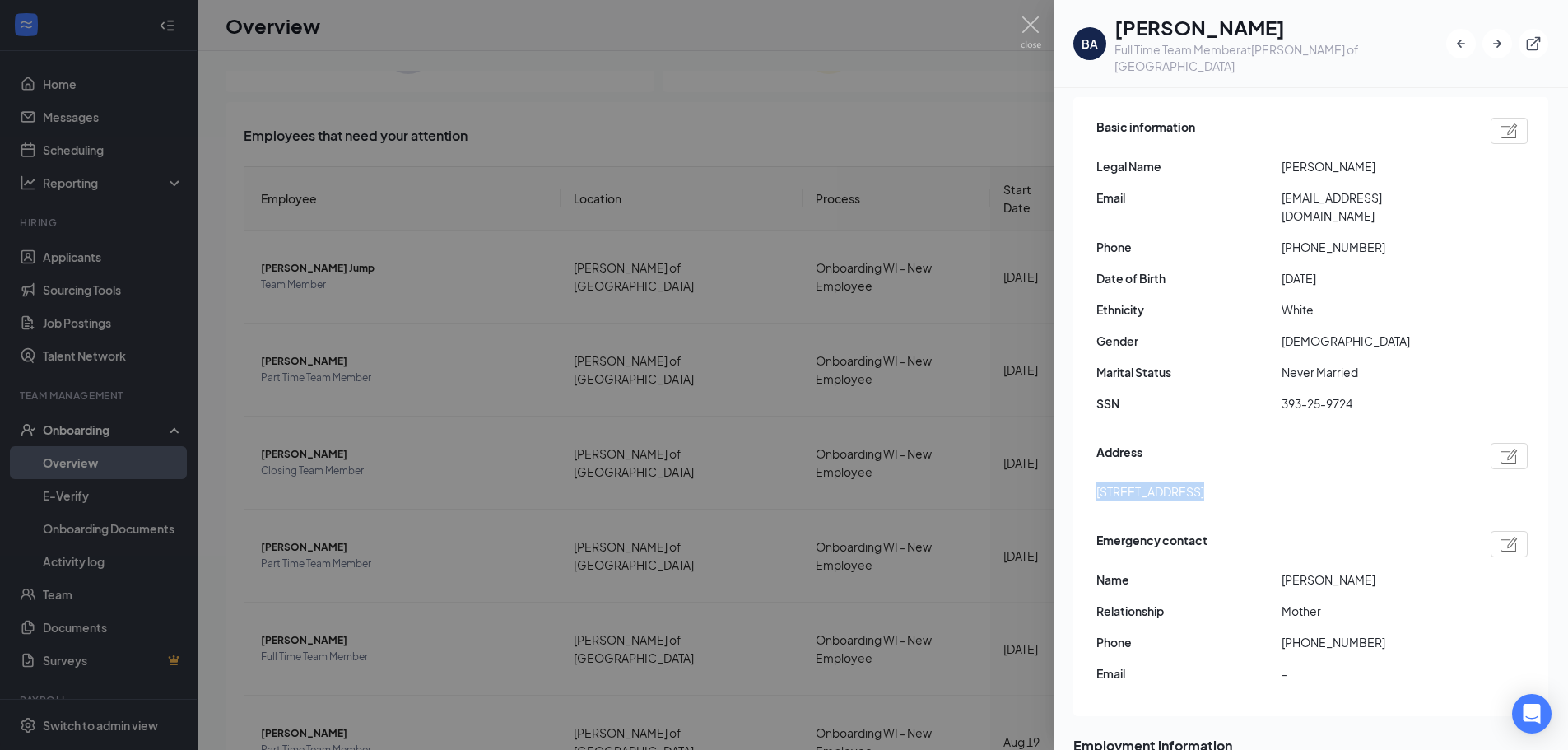
drag, startPoint x: 1187, startPoint y: 458, endPoint x: 1096, endPoint y: 459, distance: 91.0
click at [1096, 482] on span "[STREET_ADDRESS]" at bounding box center [1150, 491] width 108 height 18
drag, startPoint x: 1402, startPoint y: 181, endPoint x: 1260, endPoint y: 182, distance: 142.0
click at [1260, 189] on div "Email [EMAIL_ADDRESS][DOMAIN_NAME]" at bounding box center [1312, 207] width 432 height 37
drag, startPoint x: 1358, startPoint y: 369, endPoint x: 1279, endPoint y: 376, distance: 79.3
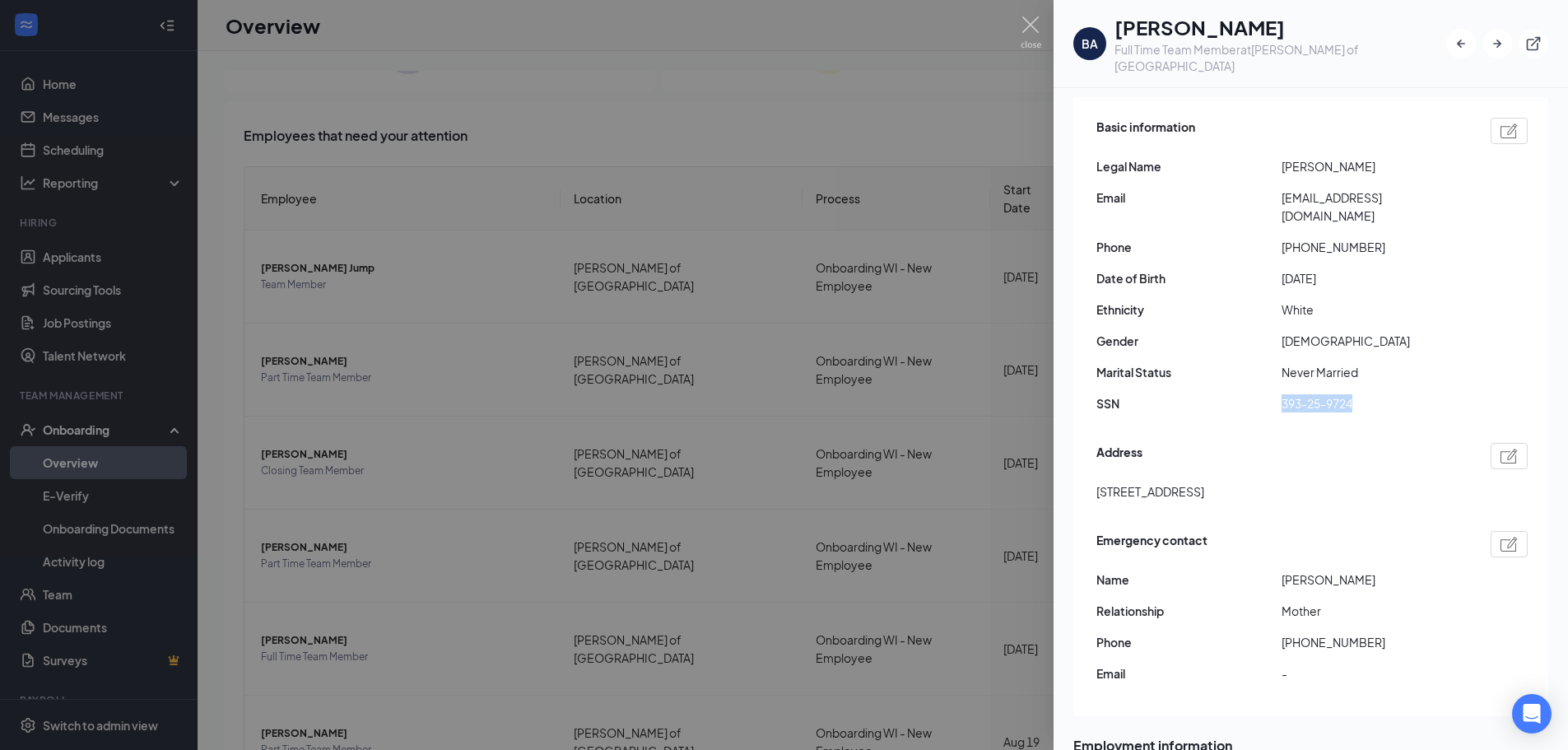
click at [1279, 395] on div "SSN 393-25-9724" at bounding box center [1312, 403] width 432 height 18
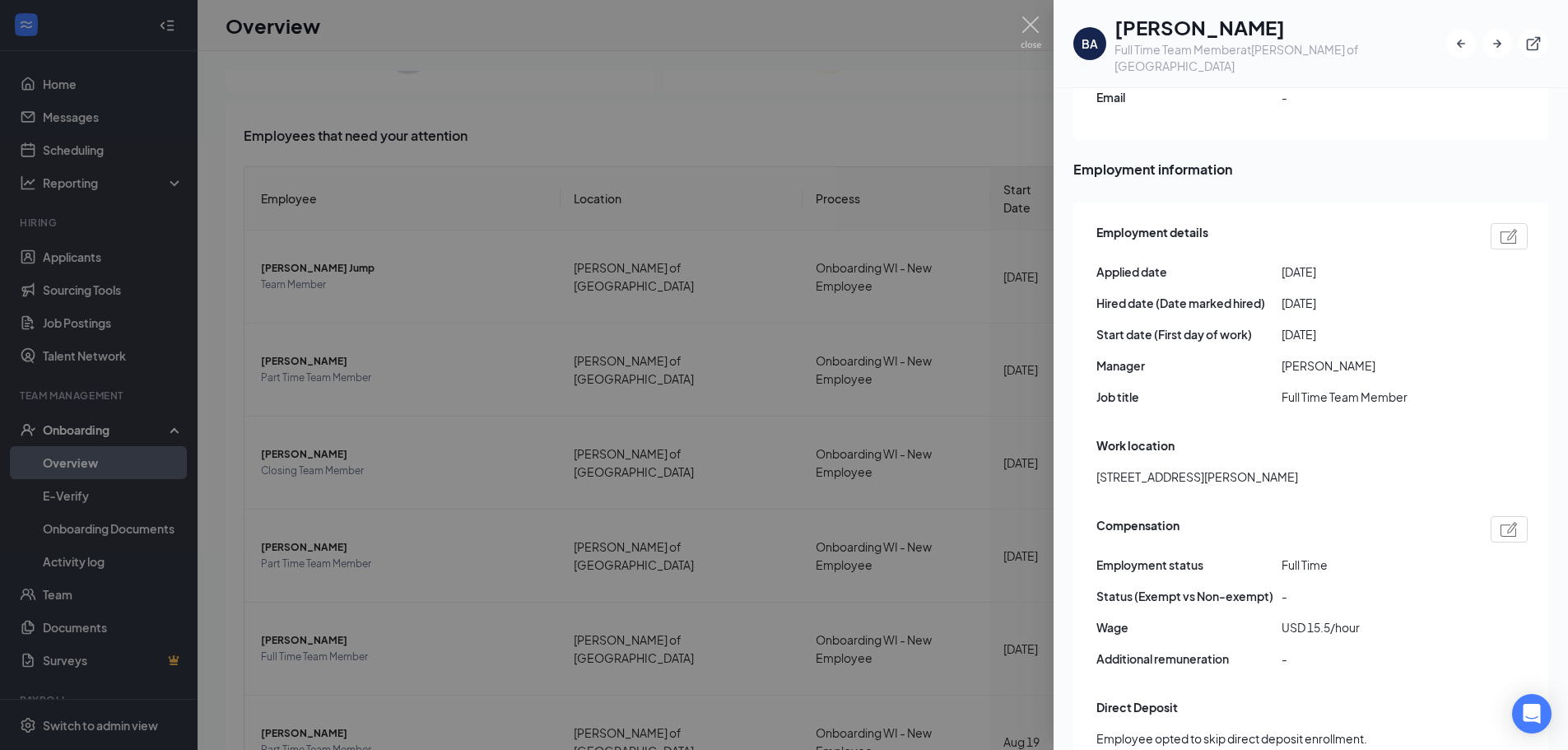
scroll to position [906, 0]
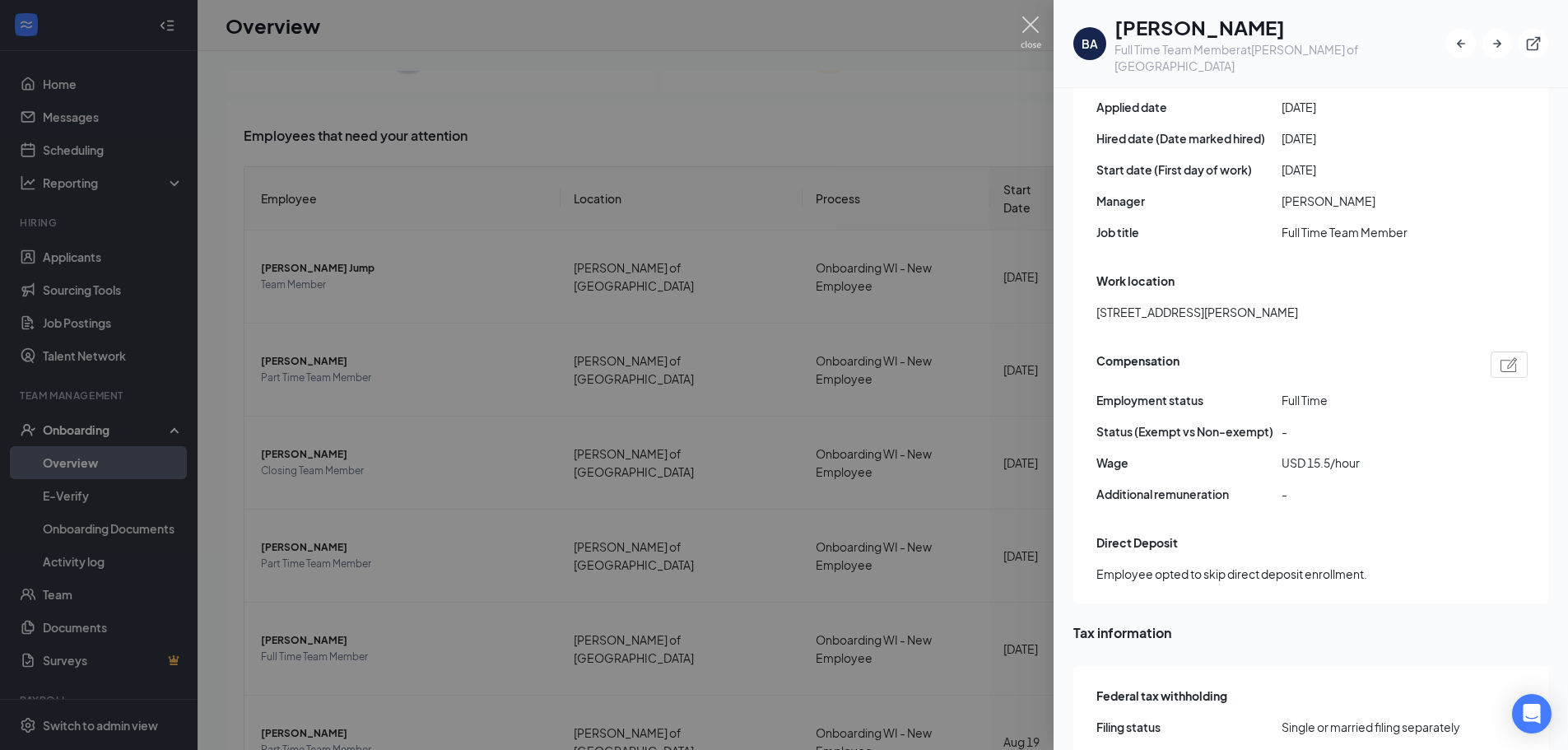
click at [1040, 36] on img at bounding box center [1031, 32] width 21 height 32
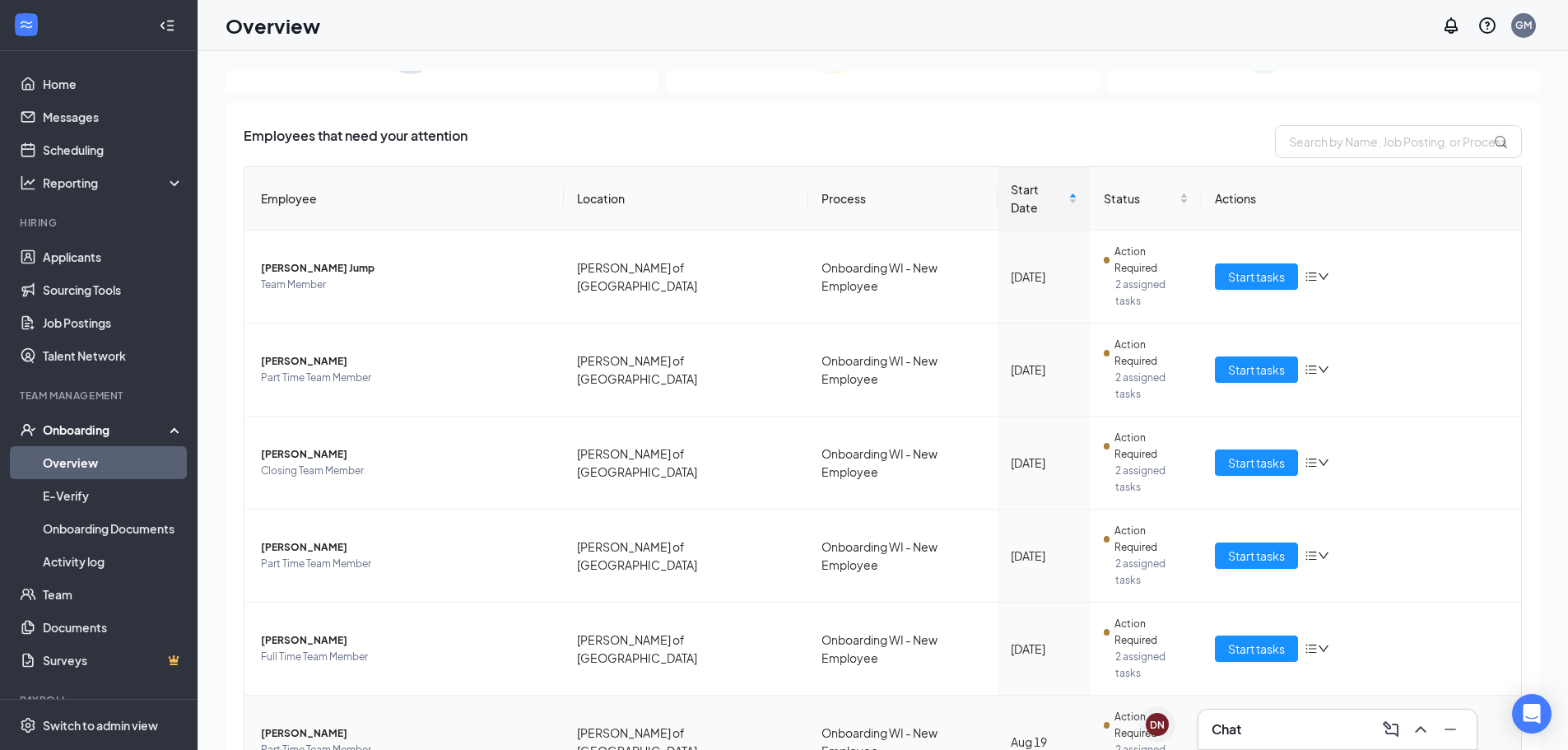
click at [317, 726] on span "[PERSON_NAME]" at bounding box center [406, 733] width 290 height 17
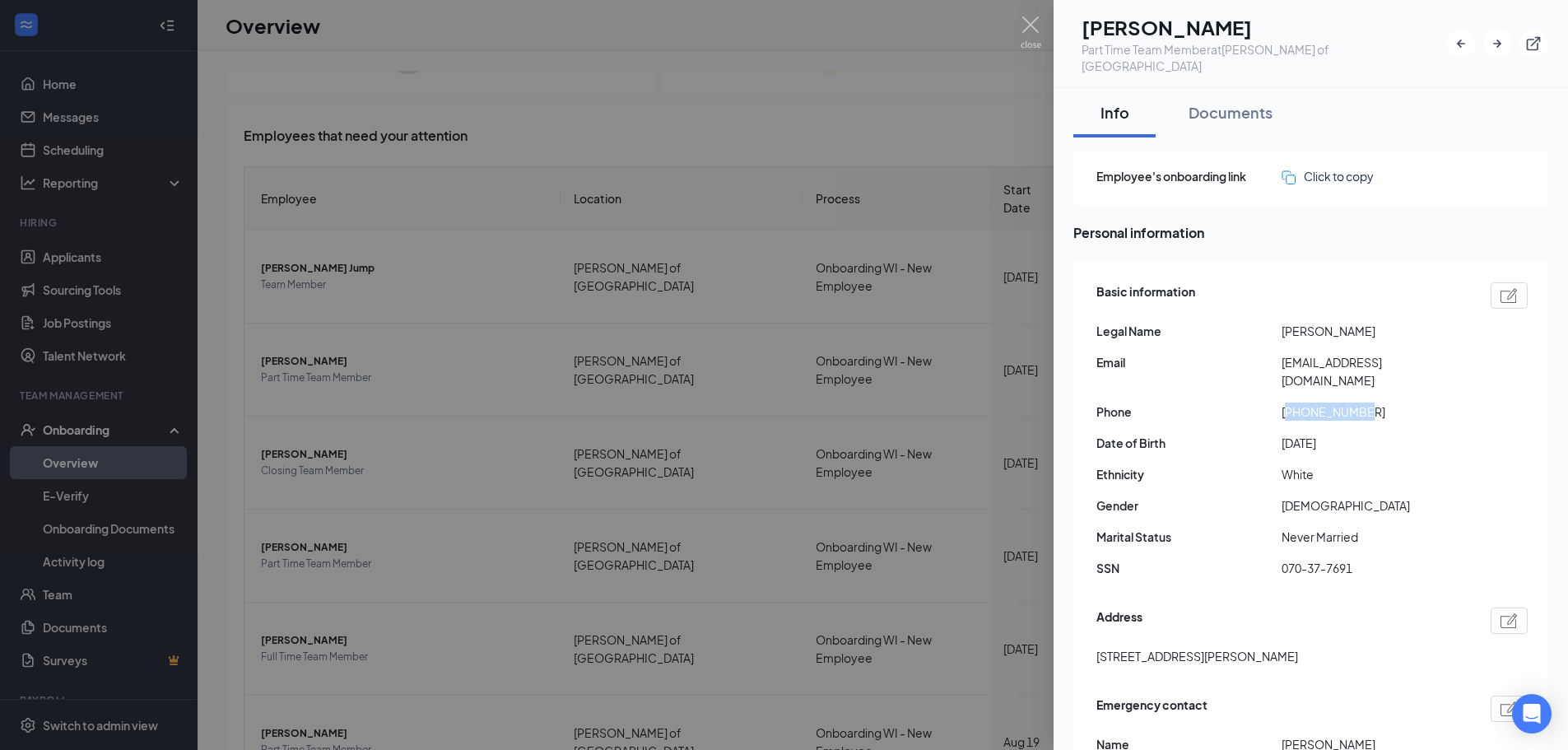
drag, startPoint x: 1370, startPoint y: 377, endPoint x: 1290, endPoint y: 376, distance: 80.0
click at [1290, 402] on span "[PHONE_NUMBER]" at bounding box center [1374, 411] width 185 height 18
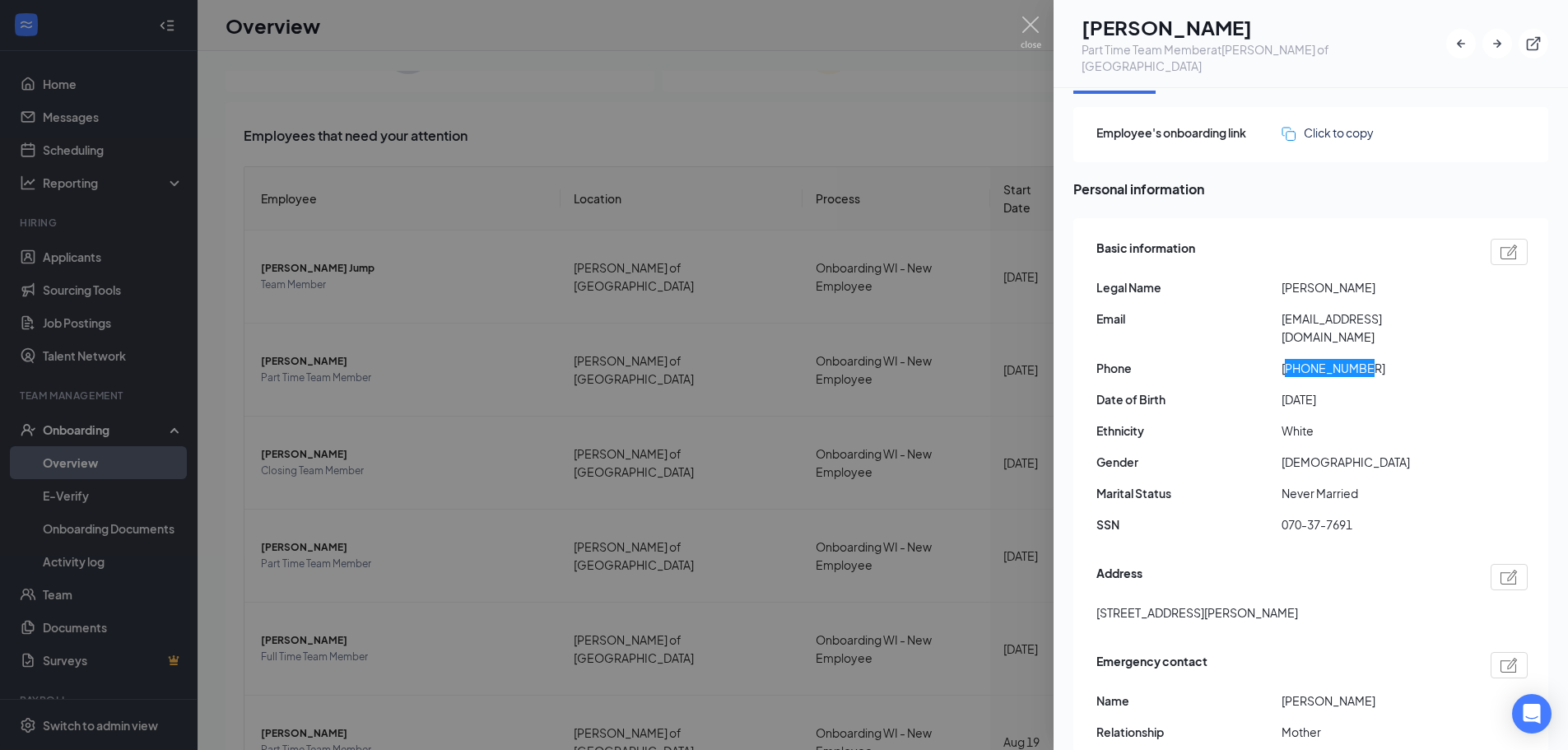
scroll to position [83, 0]
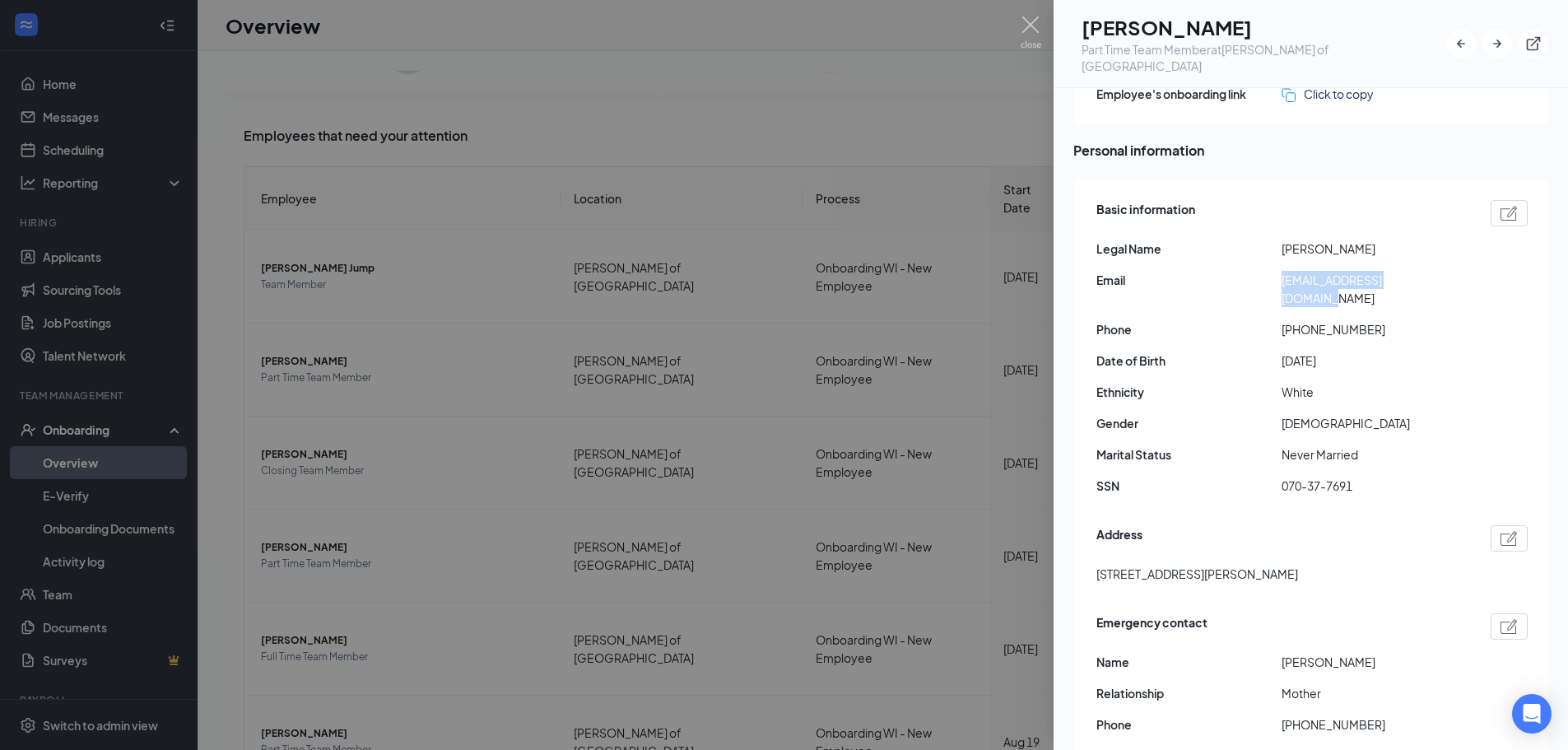
drag, startPoint x: 1334, startPoint y: 273, endPoint x: 1278, endPoint y: 273, distance: 56.0
click at [1278, 273] on div "Email [EMAIL_ADDRESS][DOMAIN_NAME]" at bounding box center [1312, 289] width 432 height 37
drag, startPoint x: 1341, startPoint y: 456, endPoint x: 1285, endPoint y: 461, distance: 56.2
click at [1285, 477] on span "070-37-7691" at bounding box center [1374, 486] width 185 height 18
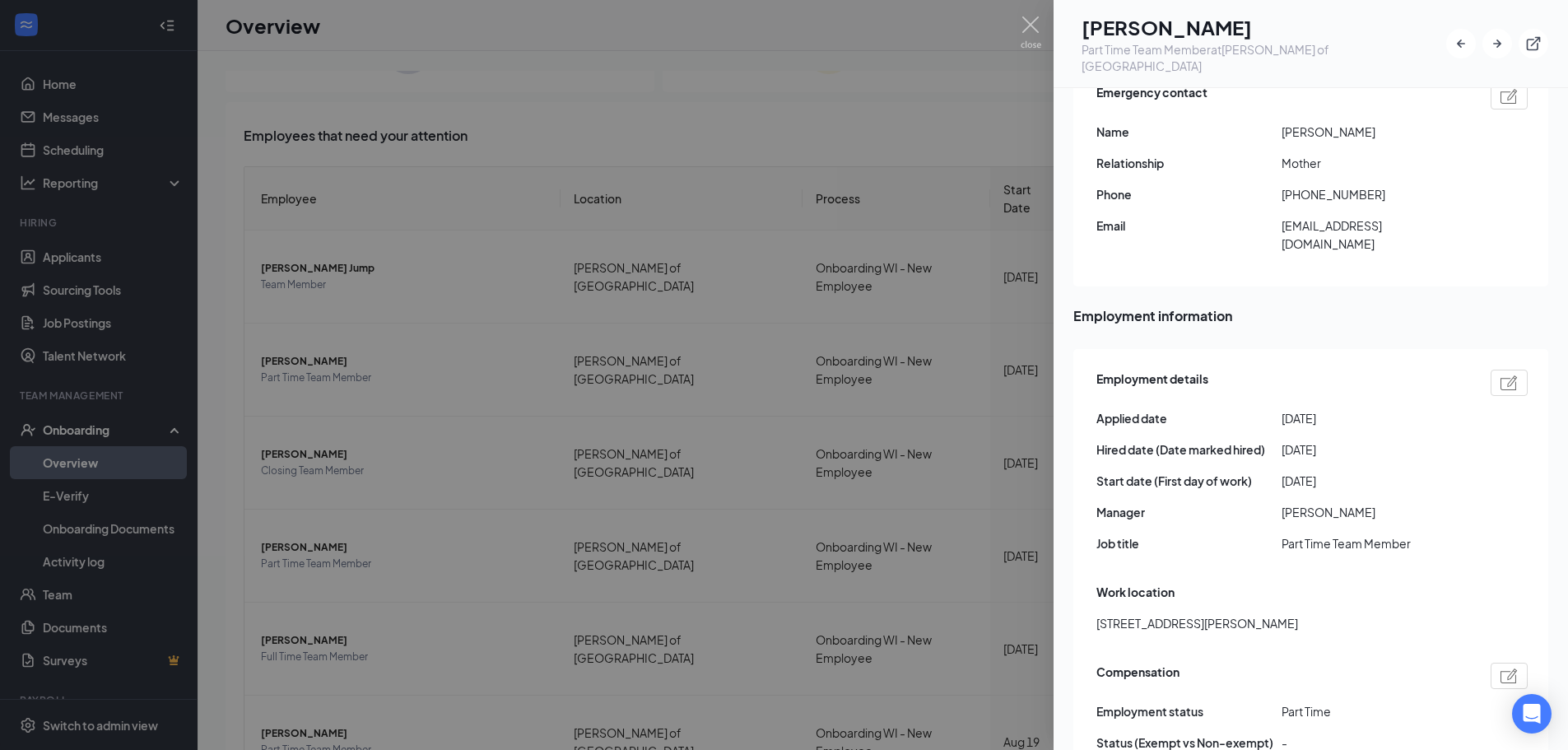
scroll to position [659, 0]
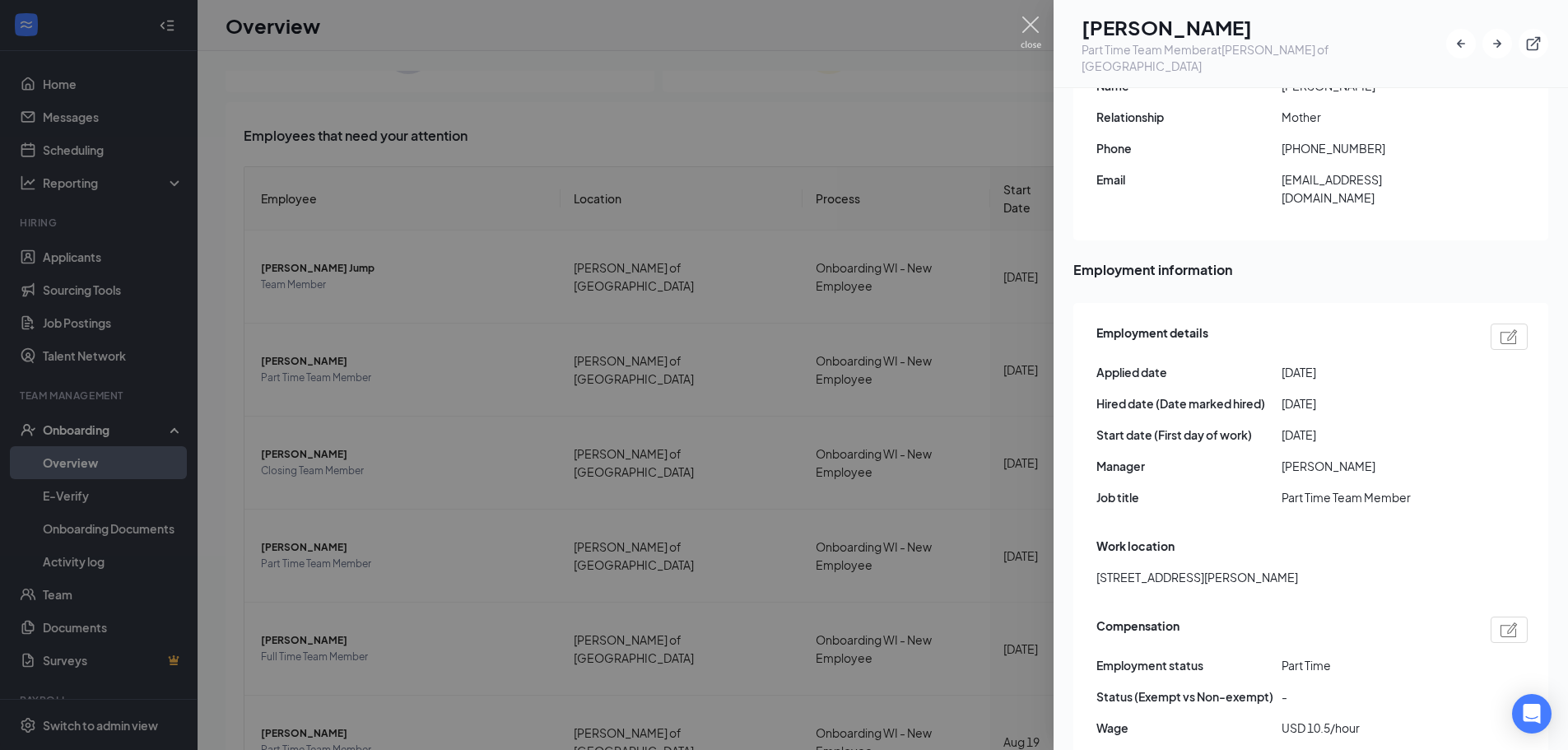
drag, startPoint x: 1035, startPoint y: 28, endPoint x: 929, endPoint y: 76, distance: 116.4
click at [1035, 28] on img at bounding box center [1031, 32] width 21 height 32
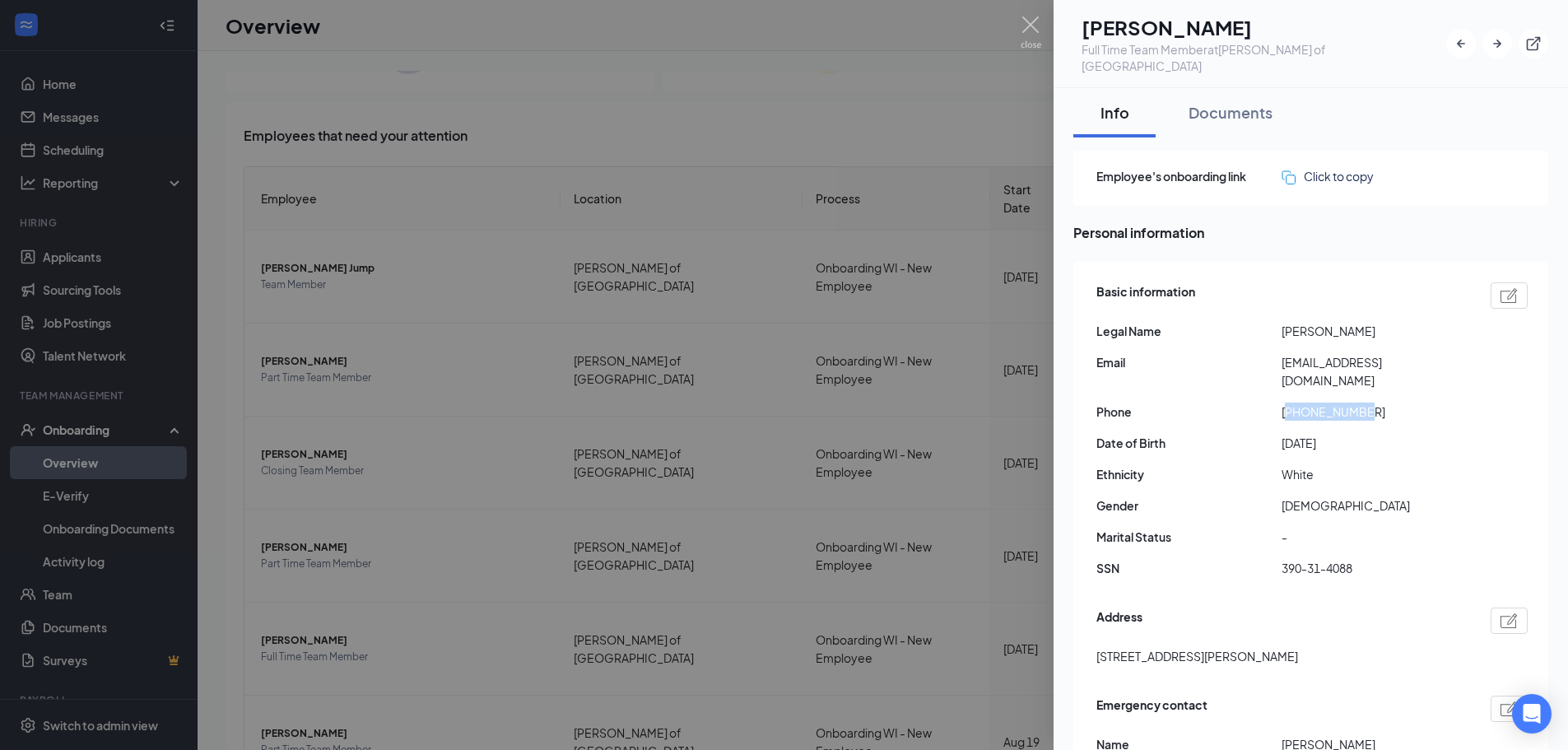
drag, startPoint x: 1366, startPoint y: 374, endPoint x: 1290, endPoint y: 382, distance: 76.4
click at [1290, 402] on span "[PHONE_NUMBER]" at bounding box center [1374, 411] width 185 height 18
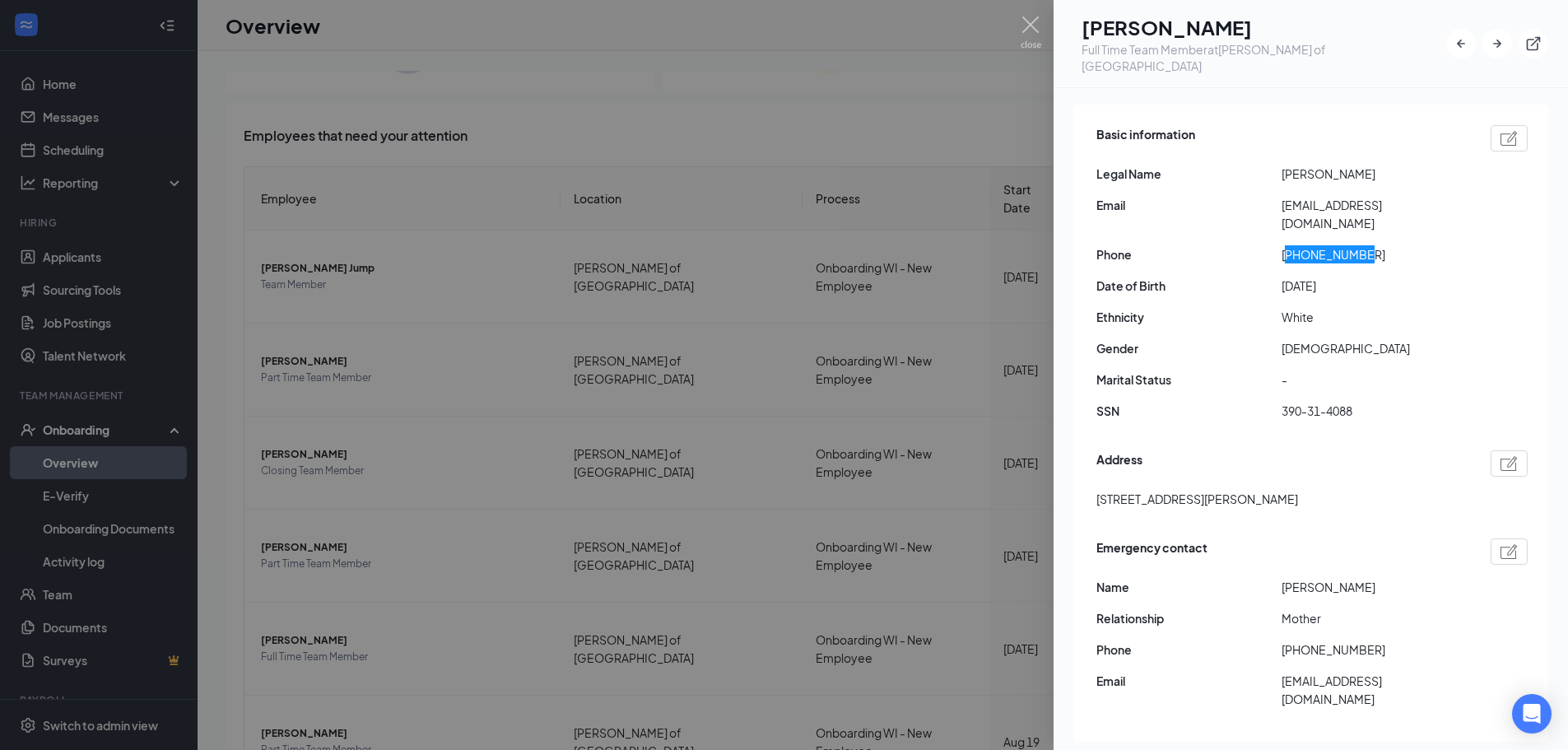
scroll to position [165, 0]
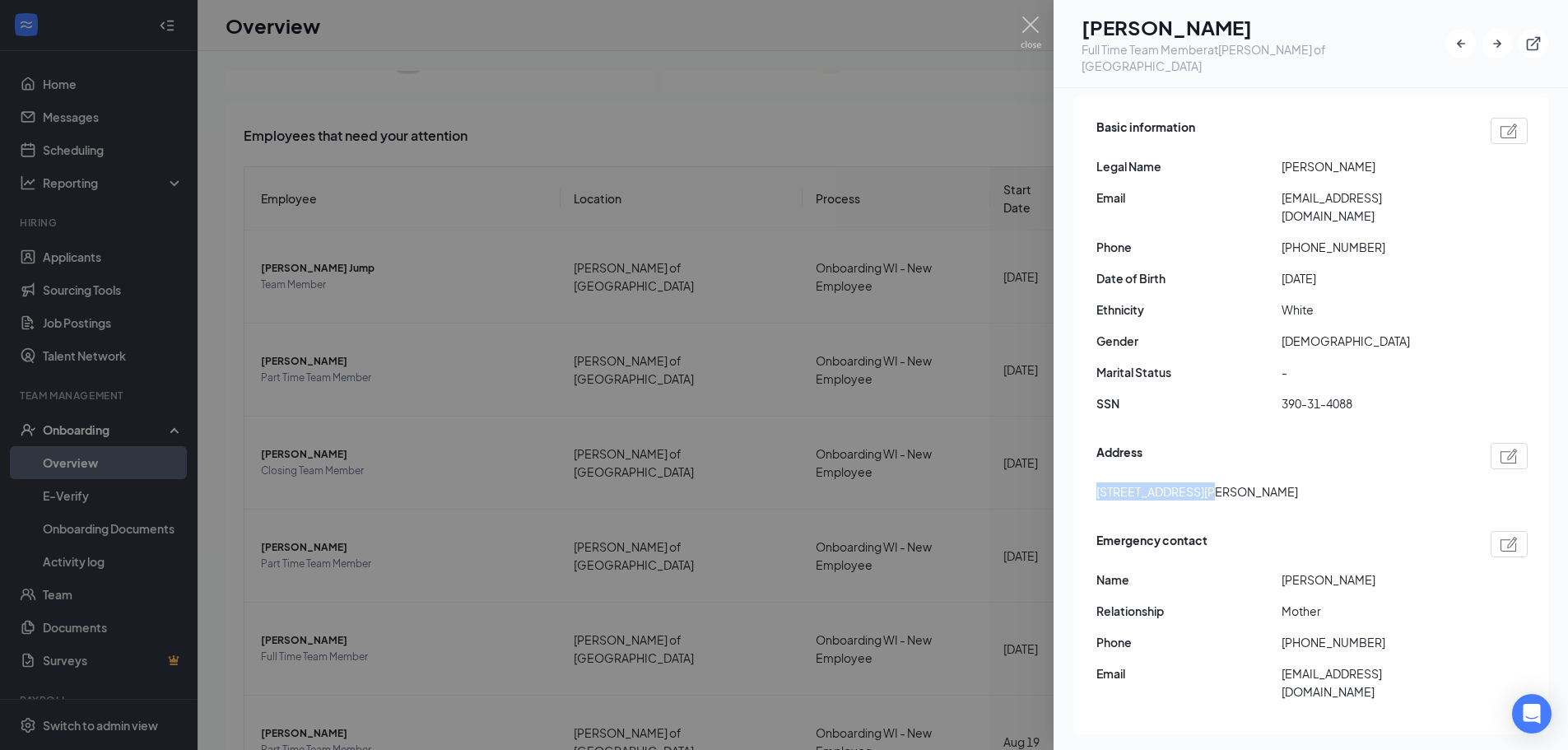
drag, startPoint x: 1194, startPoint y: 461, endPoint x: 1095, endPoint y: 444, distance: 100.4
click at [1095, 444] on div "Basic information Legal Name [PERSON_NAME] Email [EMAIL_ADDRESS][DOMAIN_NAME] P…" at bounding box center [1311, 416] width 475 height 638
drag, startPoint x: 1417, startPoint y: 187, endPoint x: 1286, endPoint y: 176, distance: 131.5
click at [1286, 189] on span "[EMAIL_ADDRESS][DOMAIN_NAME]" at bounding box center [1374, 207] width 185 height 37
drag, startPoint x: 1366, startPoint y: 374, endPoint x: 1274, endPoint y: 374, distance: 92.0
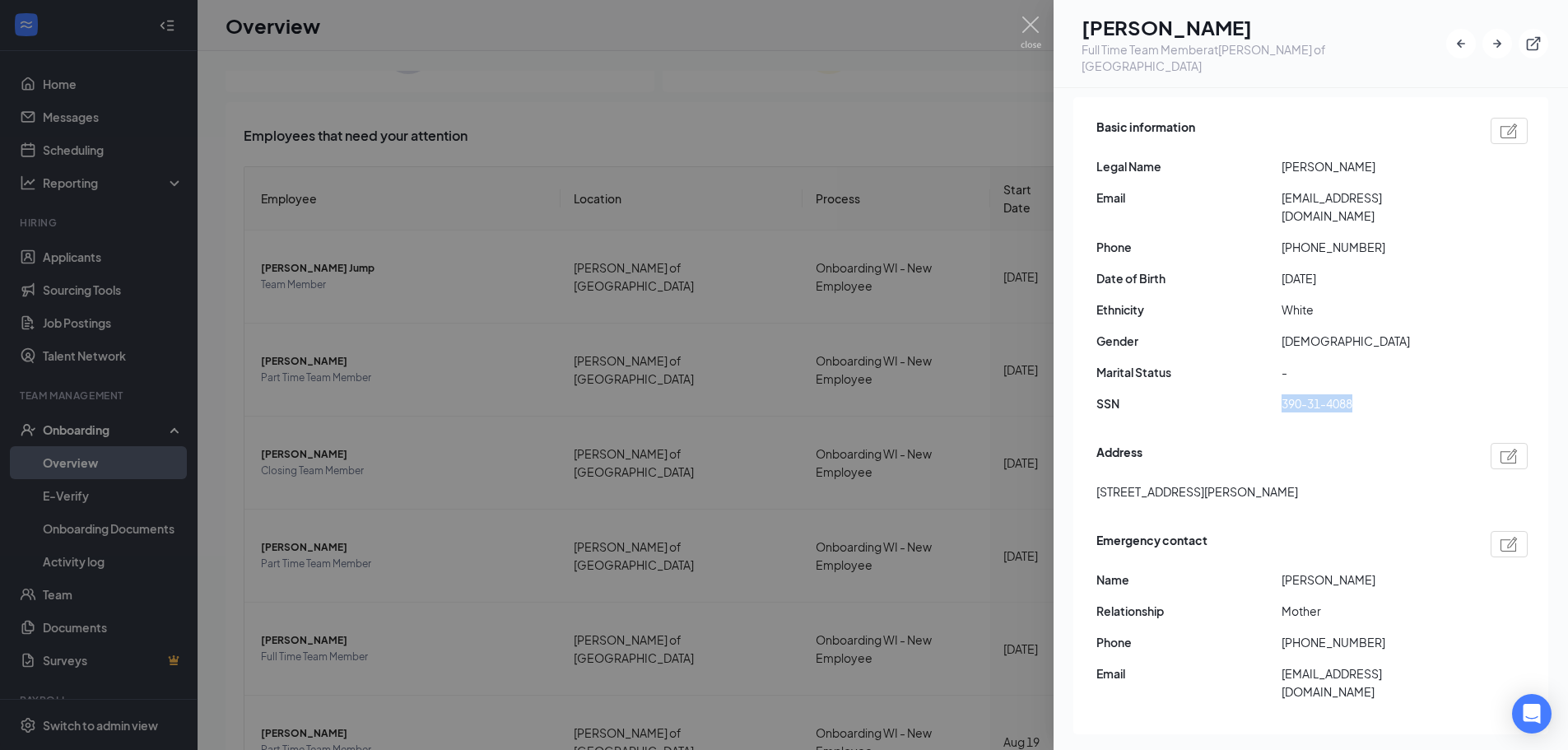
click at [1274, 395] on div "SSN 390-31-4088" at bounding box center [1312, 403] width 432 height 18
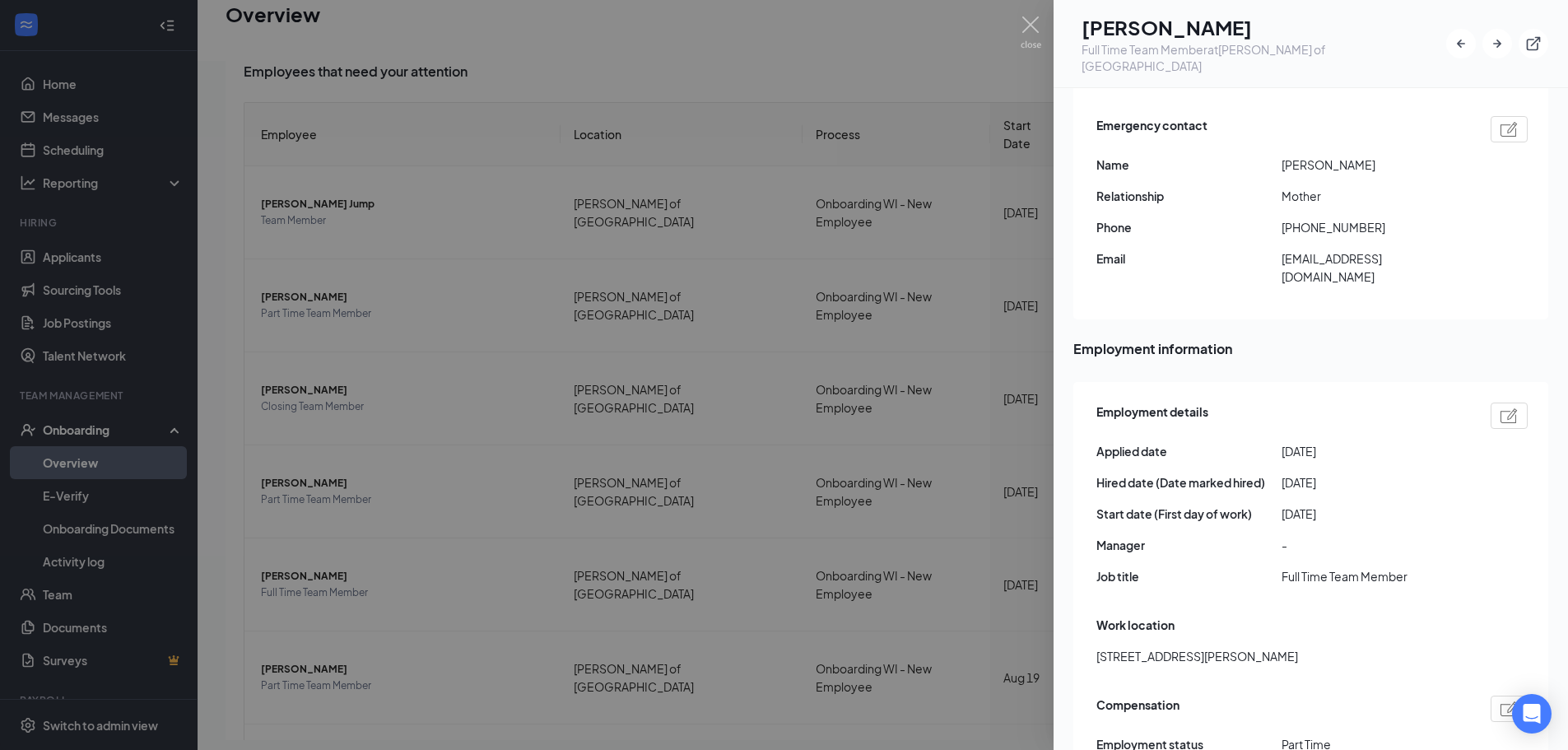
scroll to position [576, 0]
click at [1025, 10] on div at bounding box center [784, 375] width 1568 height 750
click at [1027, 35] on div "Overview GM" at bounding box center [877, 30] width 1359 height 61
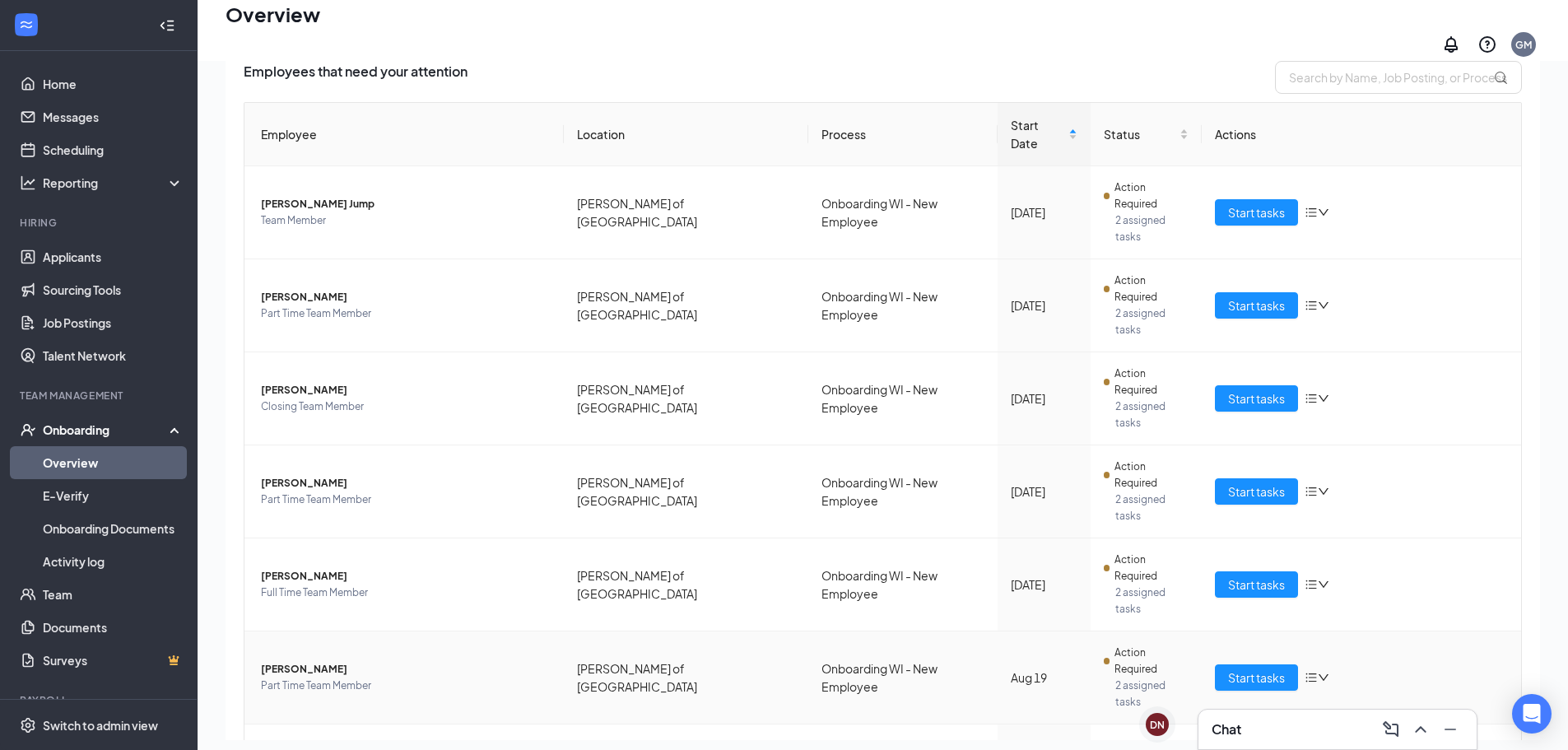
click at [331, 678] on span "Part Time Team Member" at bounding box center [406, 686] width 290 height 17
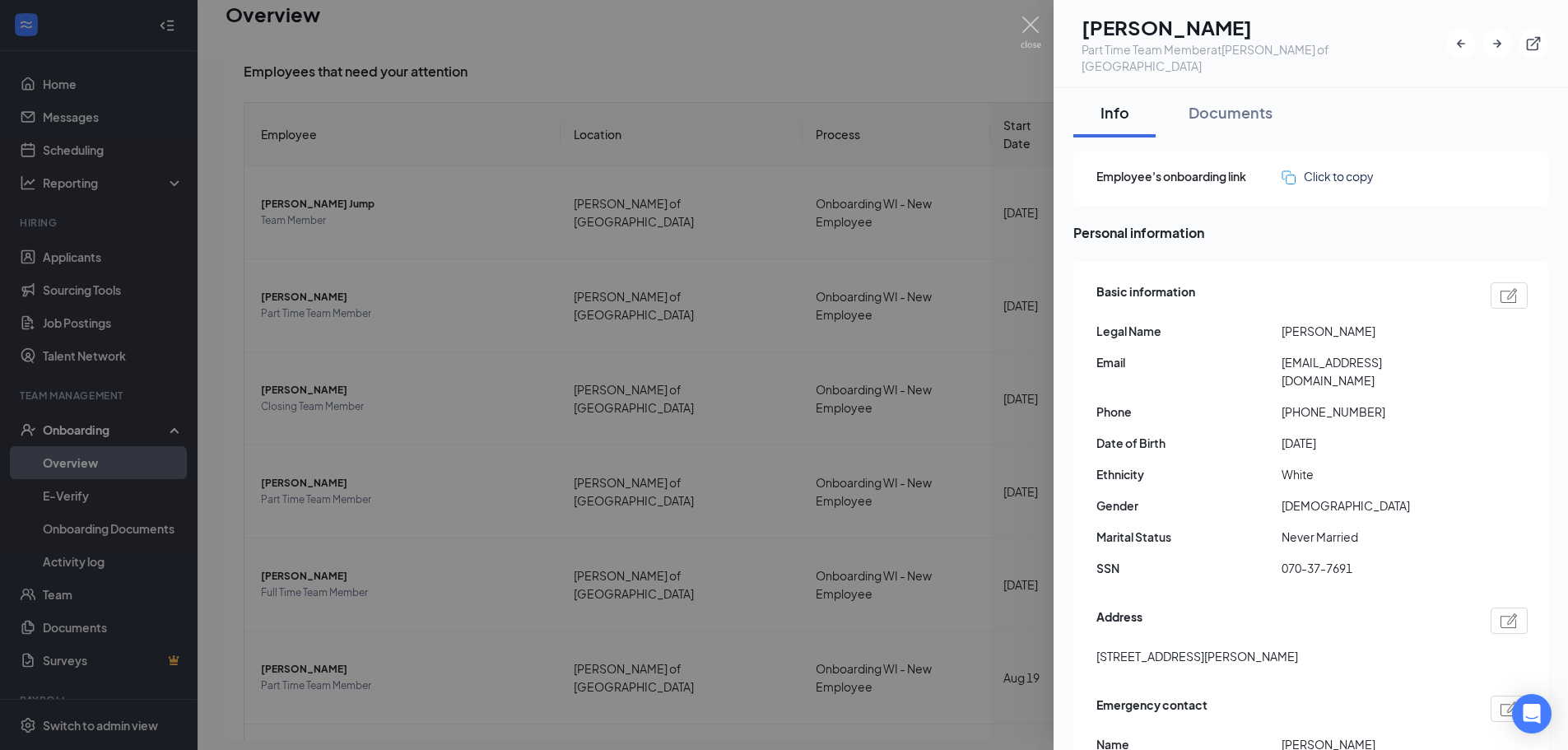
click at [1020, 31] on div at bounding box center [784, 375] width 1568 height 750
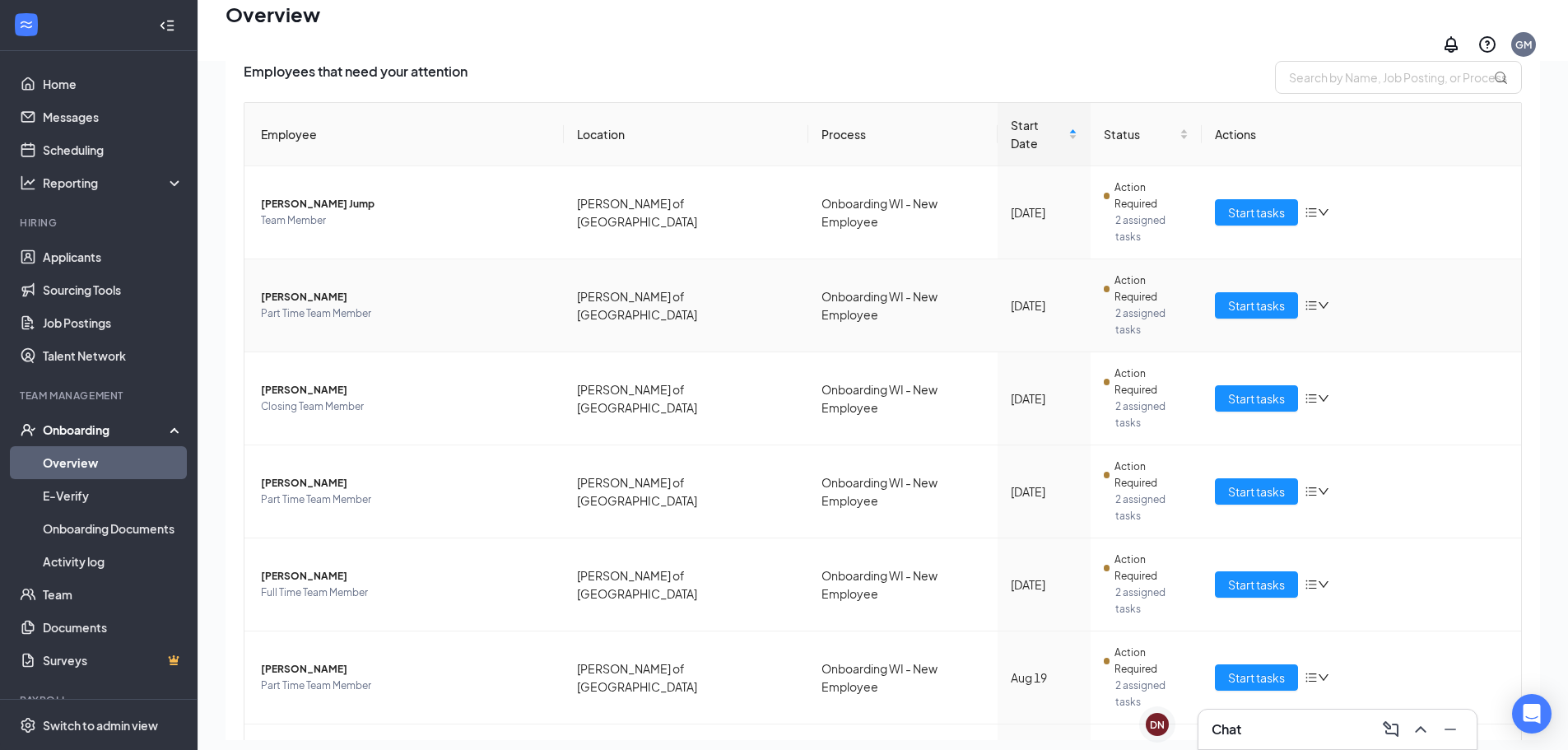
click at [331, 289] on span "[PERSON_NAME]" at bounding box center [406, 297] width 290 height 17
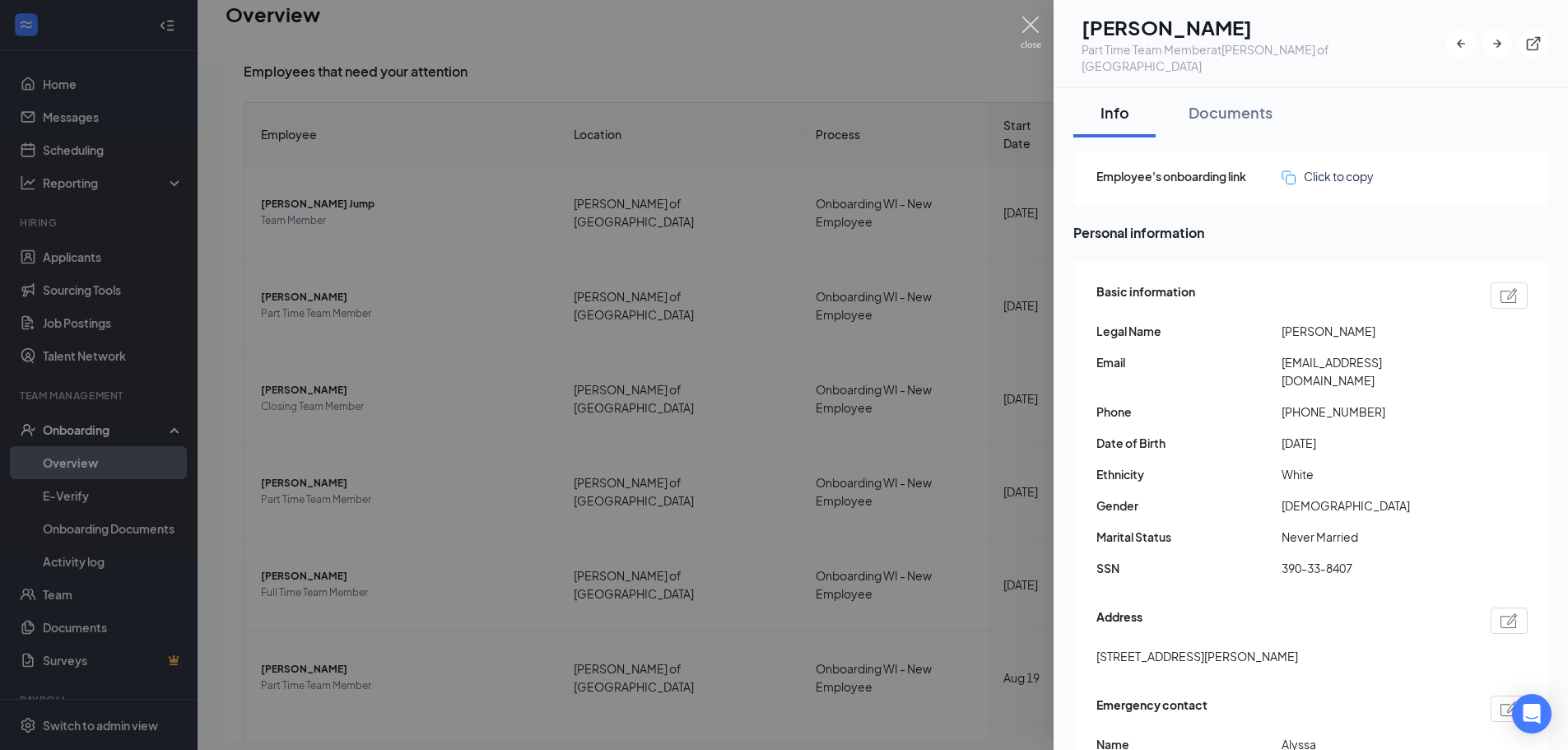
click at [1023, 22] on img at bounding box center [1031, 32] width 21 height 32
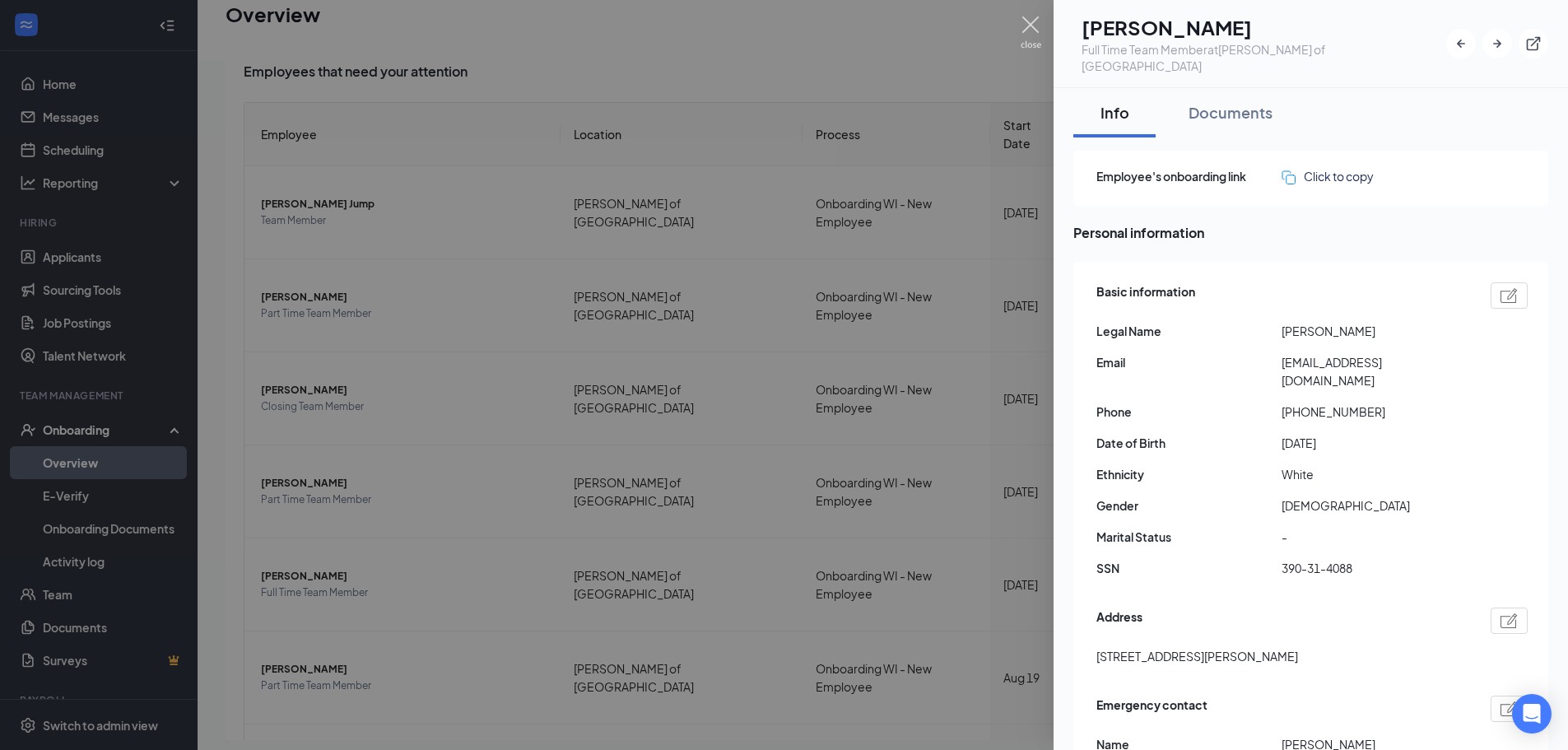
click at [1030, 34] on img at bounding box center [1031, 32] width 21 height 32
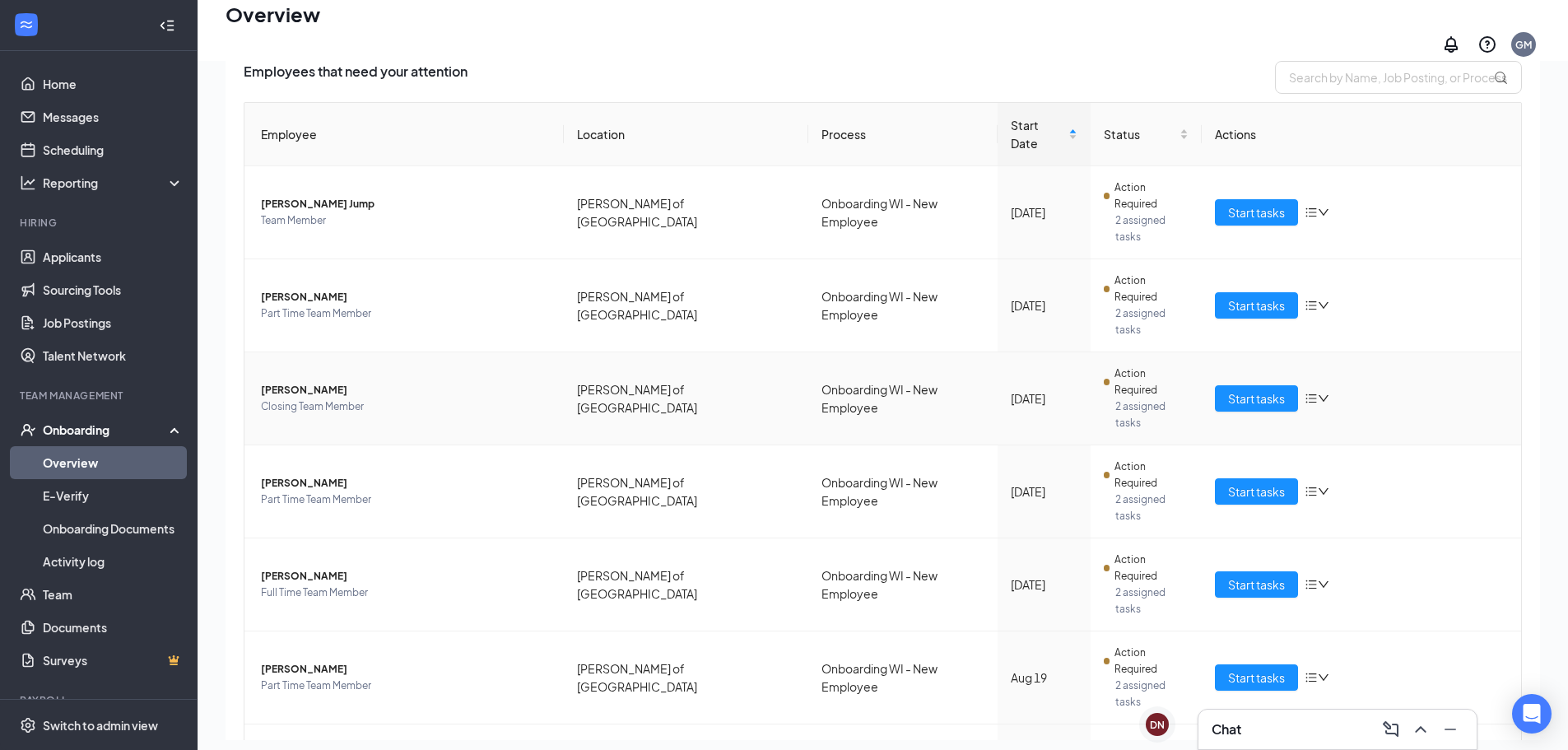
click at [402, 382] on span "[PERSON_NAME]" at bounding box center [406, 390] width 290 height 17
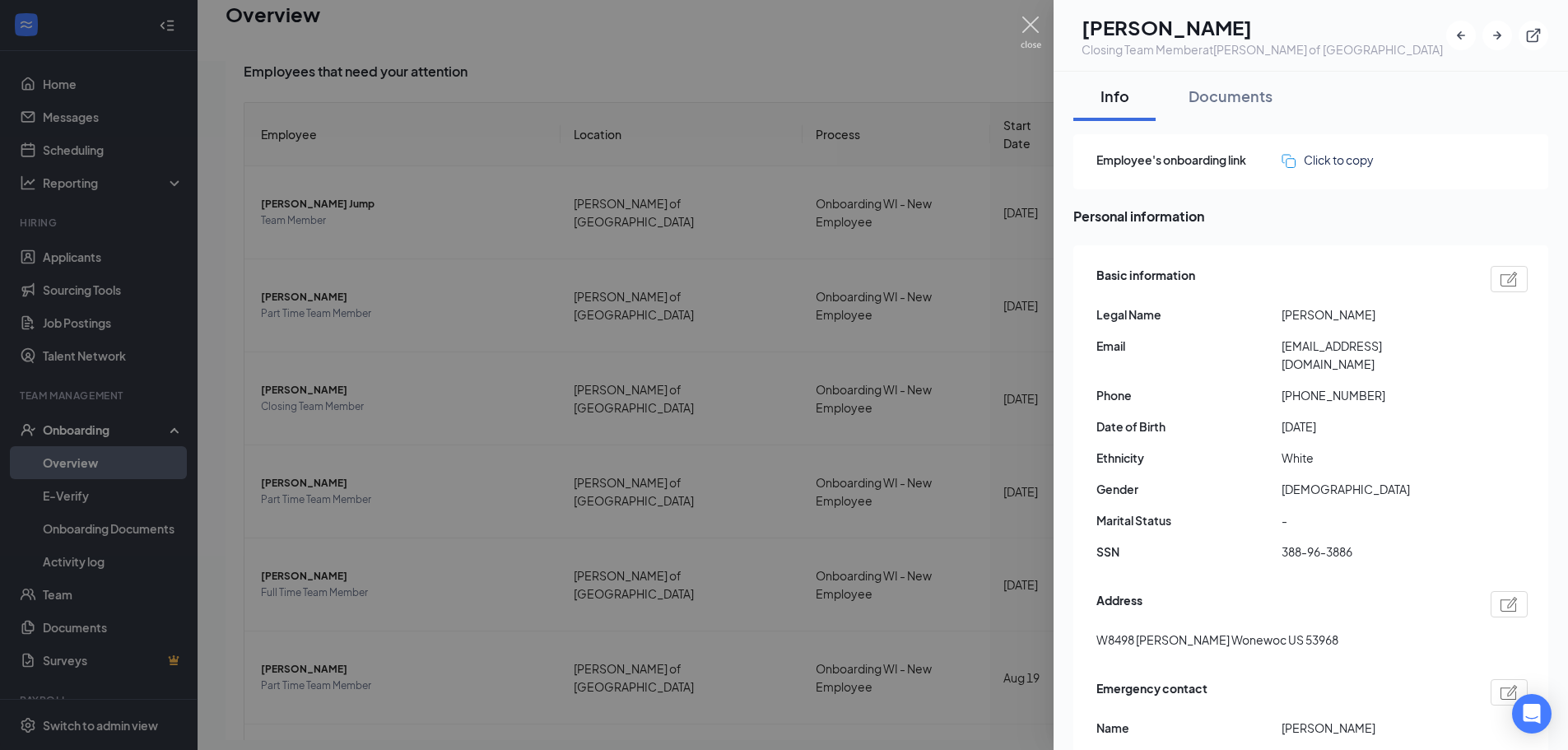
drag, startPoint x: 1040, startPoint y: 23, endPoint x: 1016, endPoint y: 23, distance: 24.0
click at [1039, 23] on img at bounding box center [1031, 32] width 21 height 32
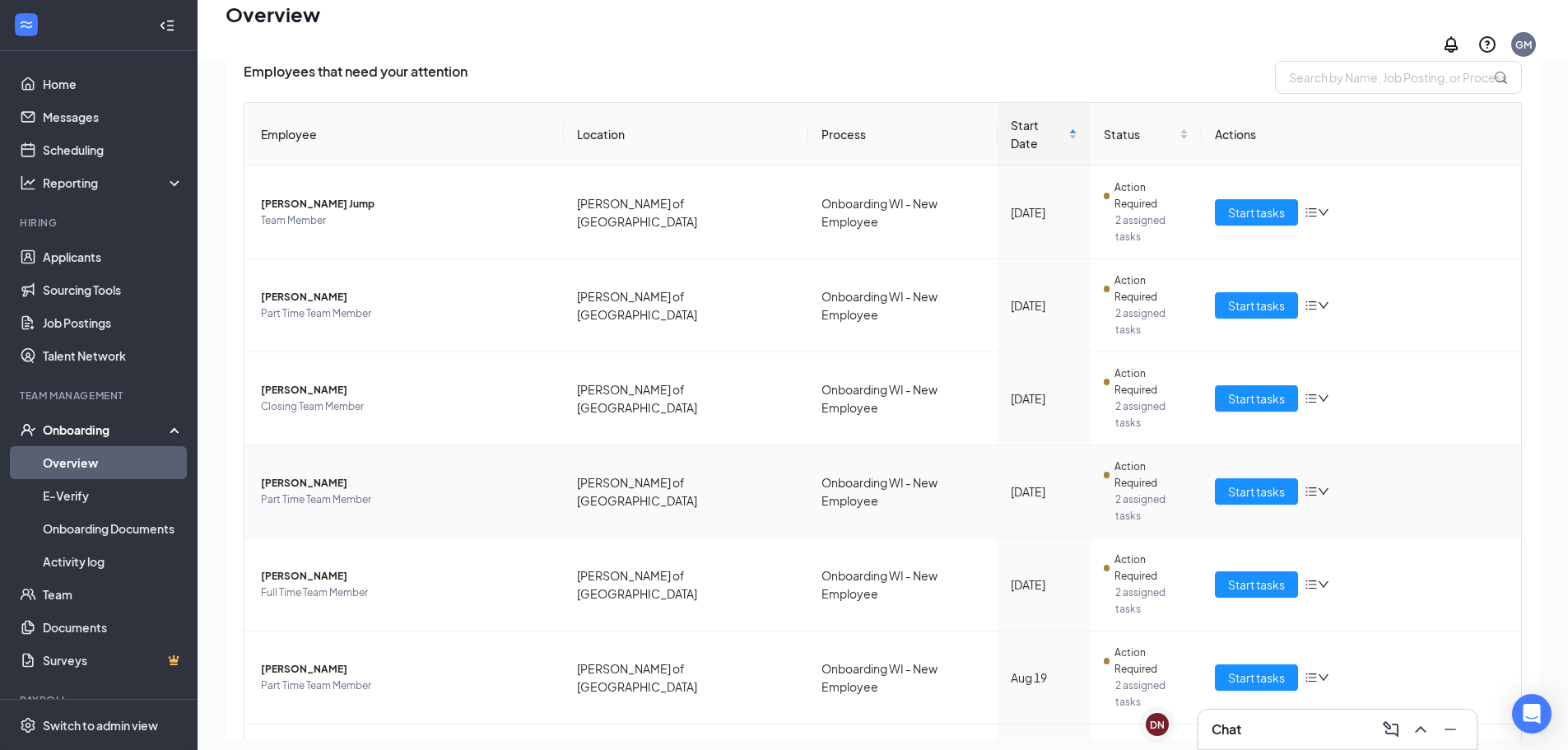
click at [410, 475] on span "[PERSON_NAME]" at bounding box center [406, 483] width 290 height 17
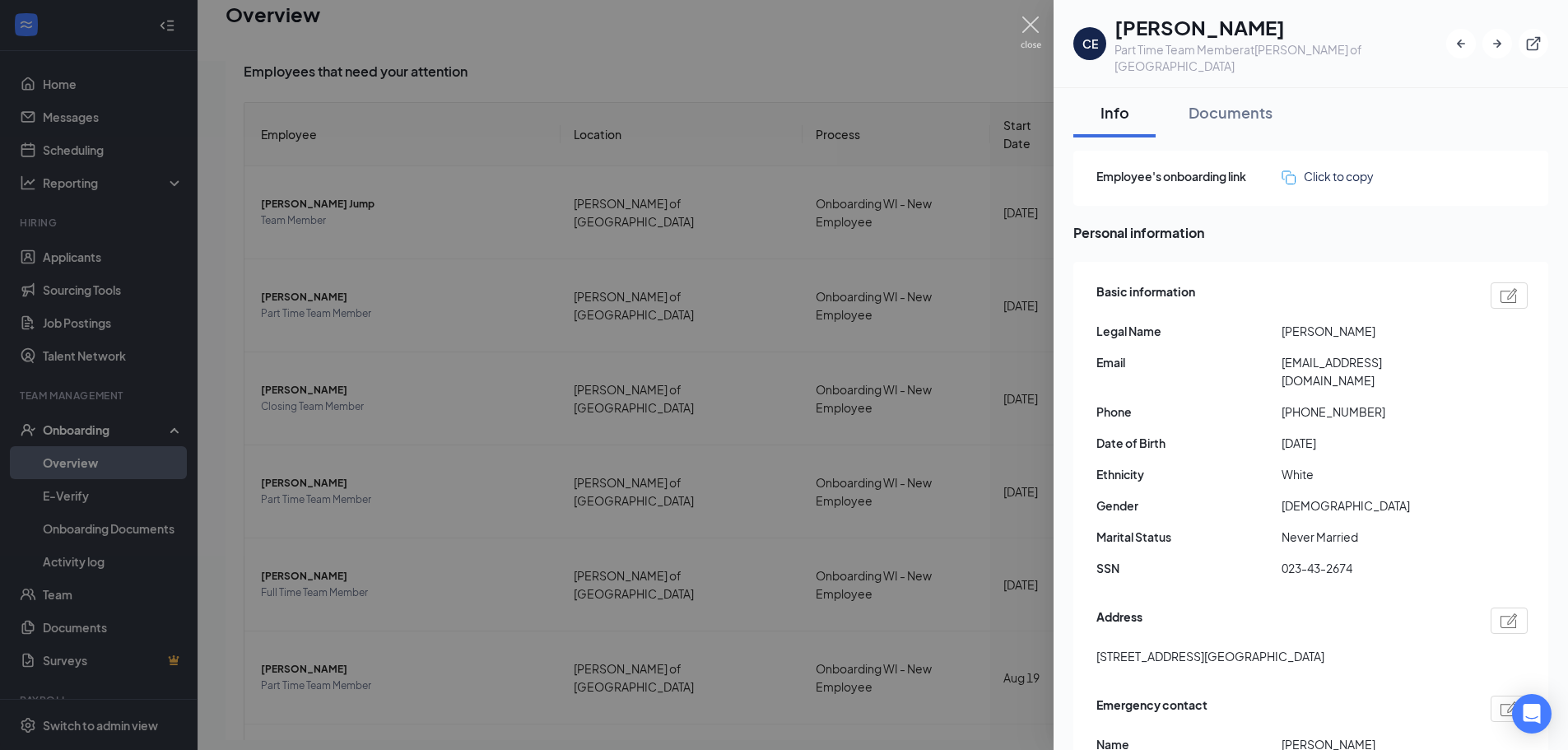
click at [1032, 26] on img at bounding box center [1031, 32] width 21 height 32
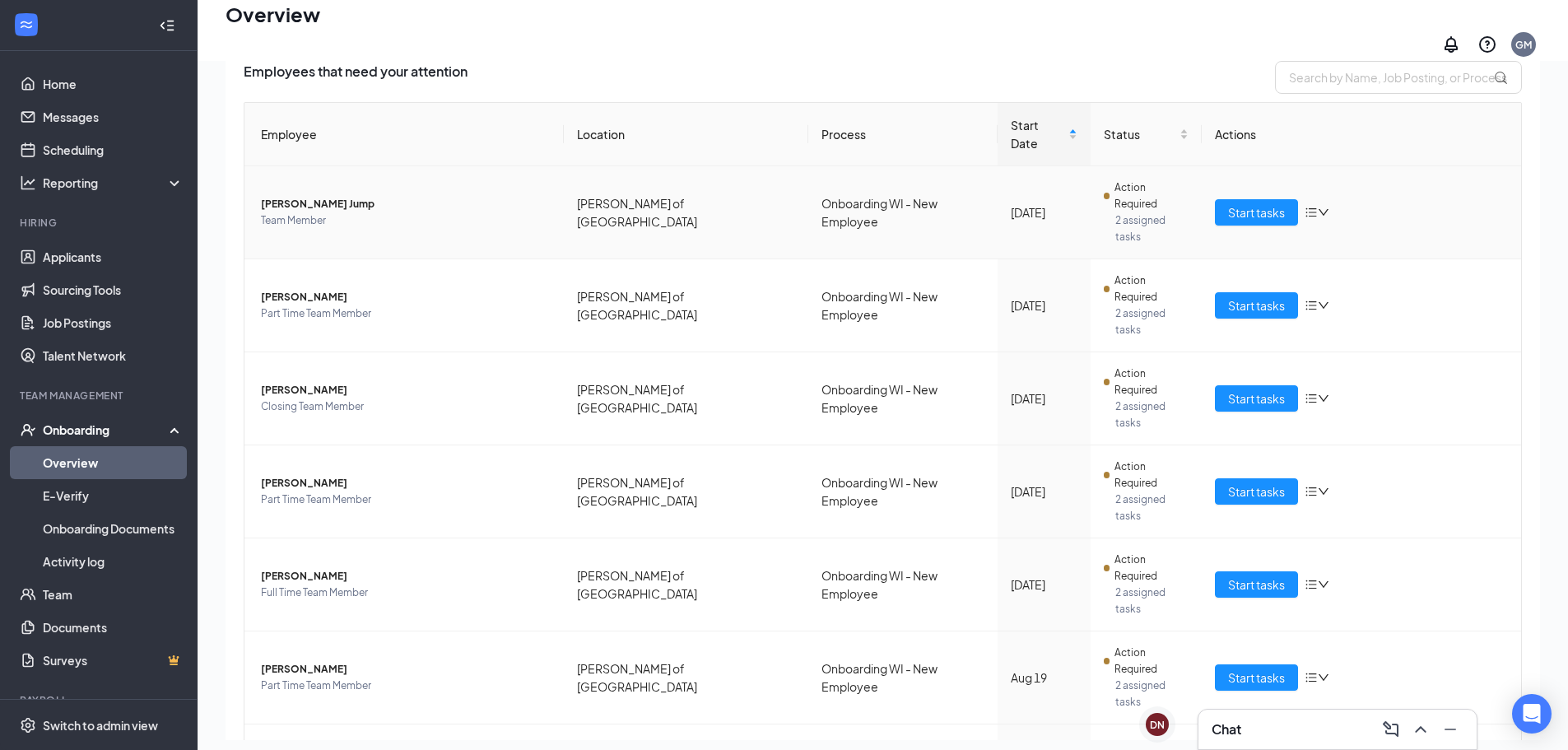
click at [387, 196] on span "[PERSON_NAME] Jump" at bounding box center [406, 204] width 290 height 17
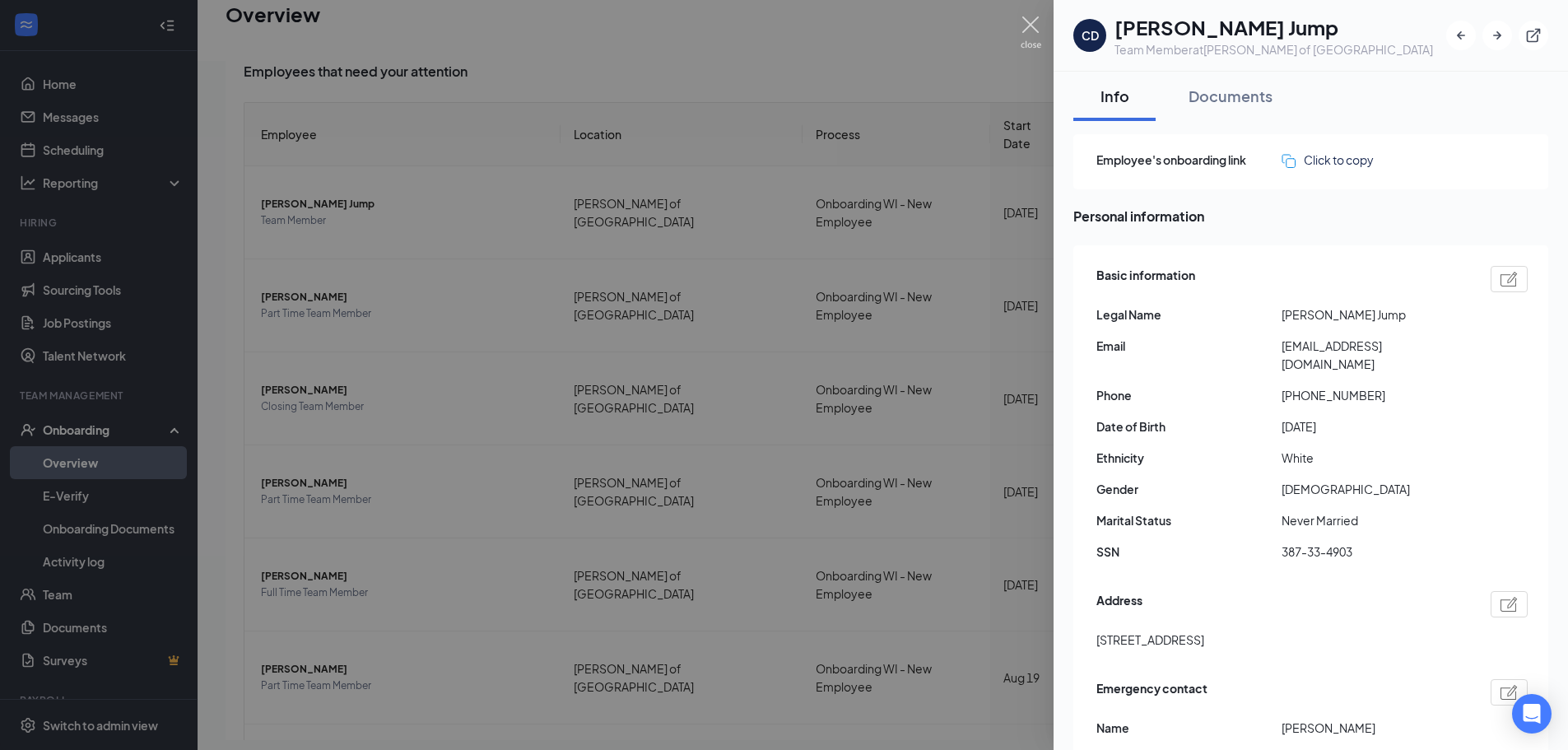
click at [1035, 23] on img at bounding box center [1031, 32] width 21 height 32
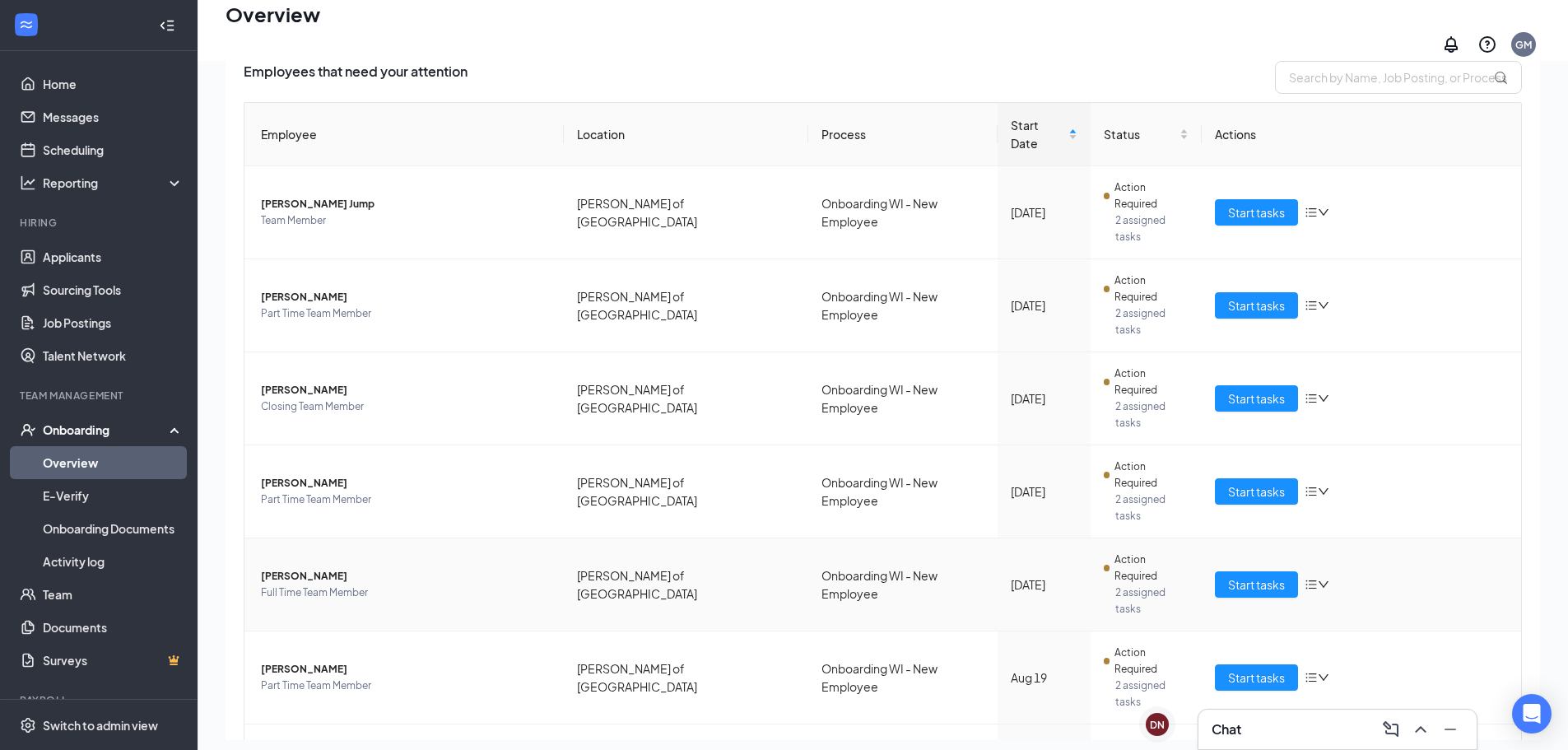
click at [368, 568] on span "[PERSON_NAME]" at bounding box center [406, 576] width 290 height 17
